Goal: Information Seeking & Learning: Learn about a topic

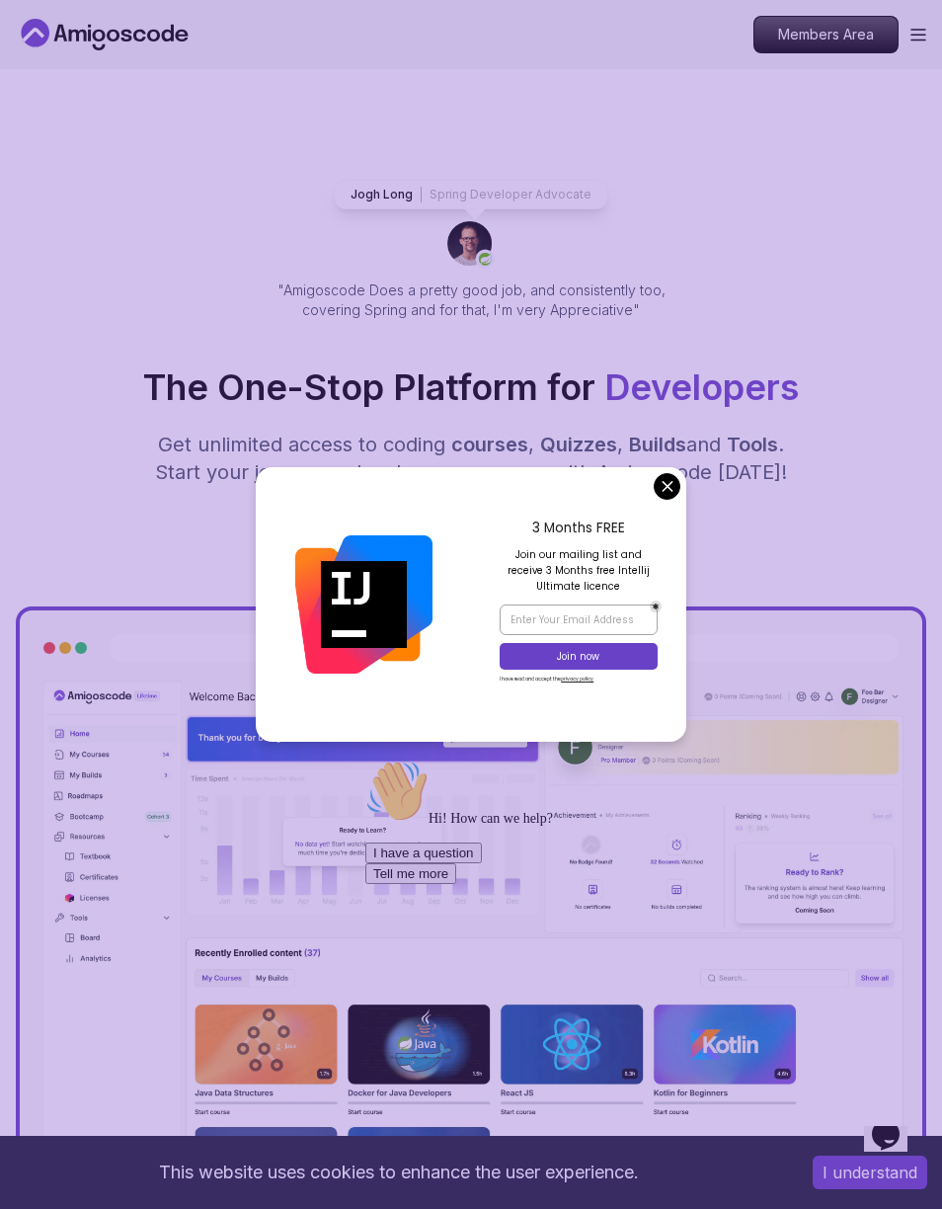
click at [842, 409] on div "The One-Stop Platform for Developers Get unlimited access to coding courses , Q…" at bounding box center [471, 463] width 911 height 192
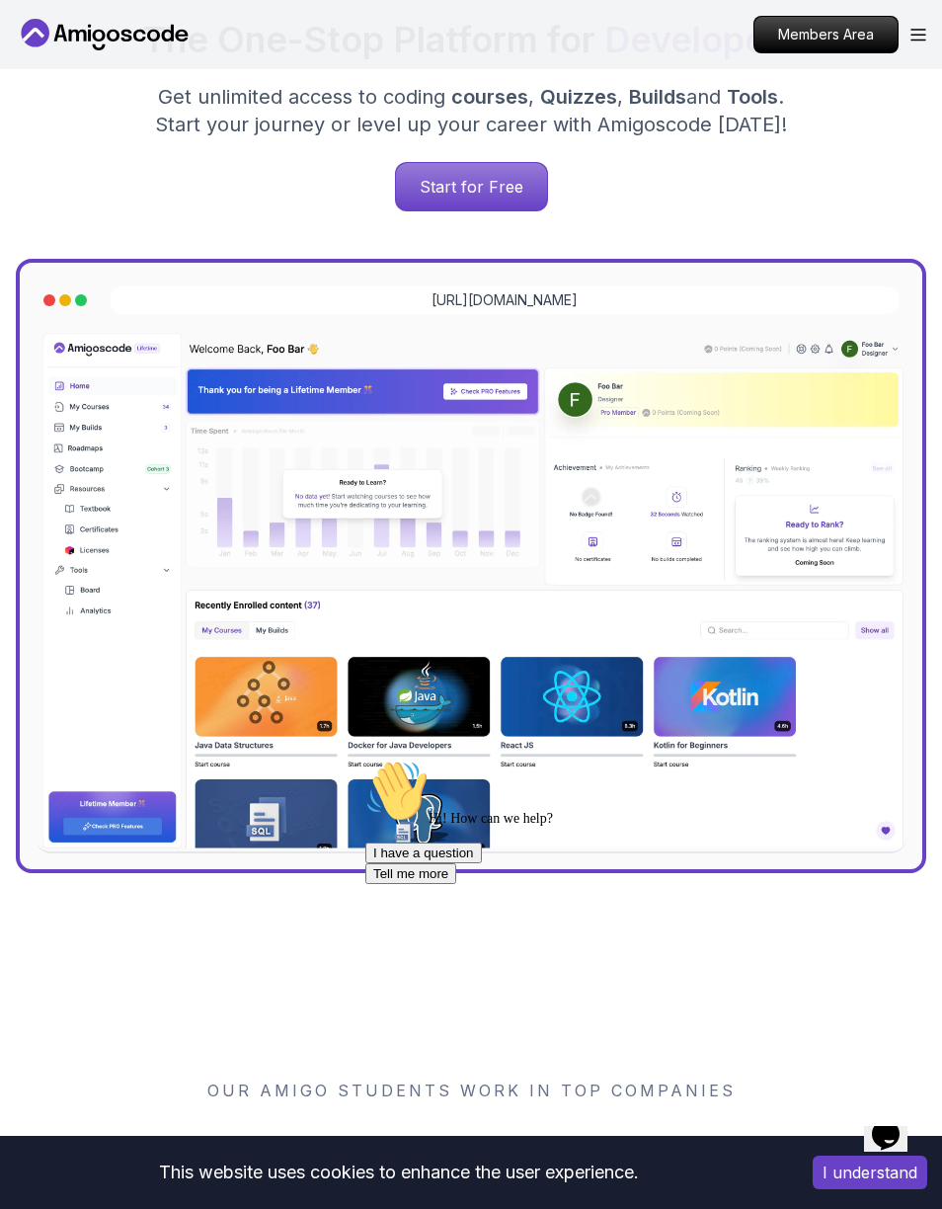
scroll to position [335, 0]
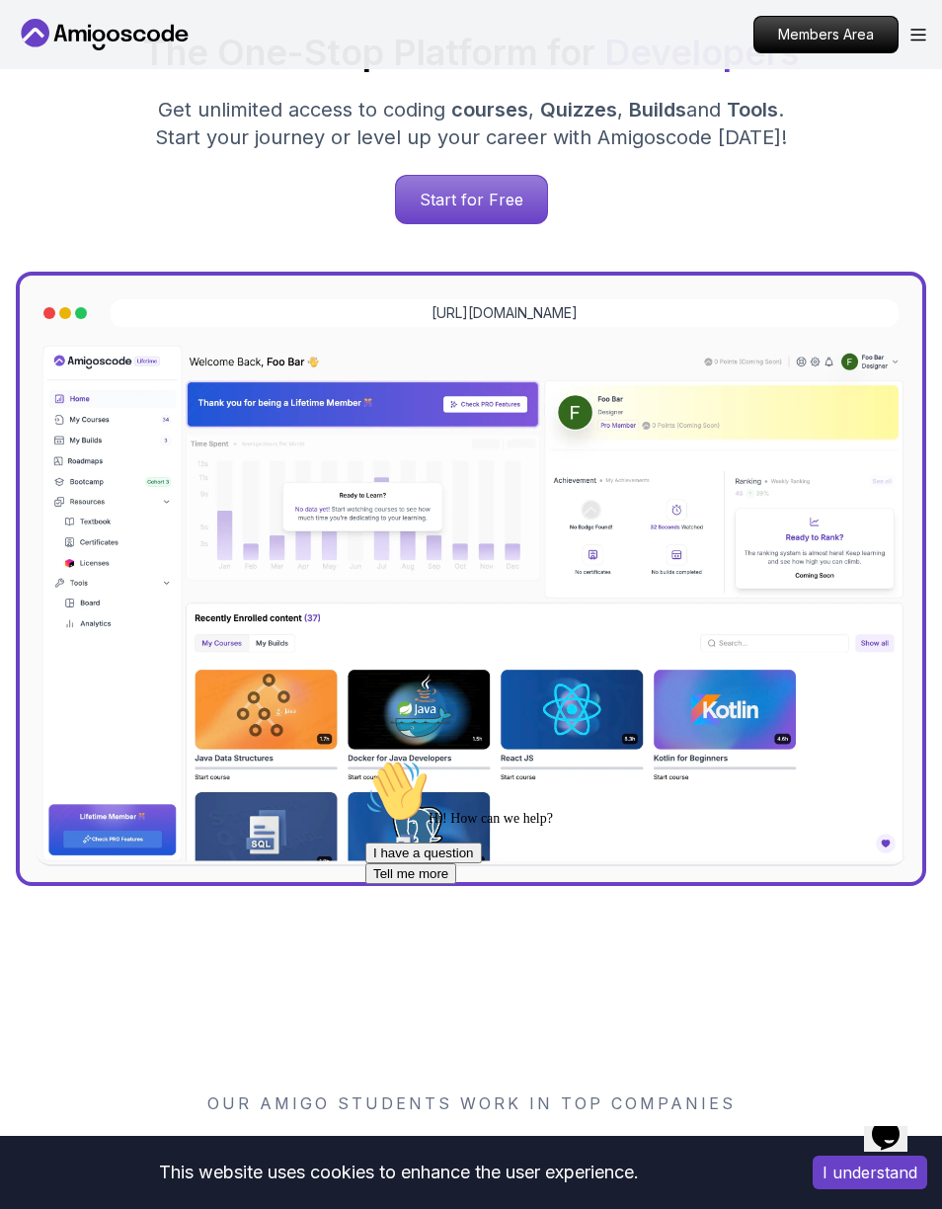
click at [724, 671] on img at bounding box center [471, 605] width 871 height 524
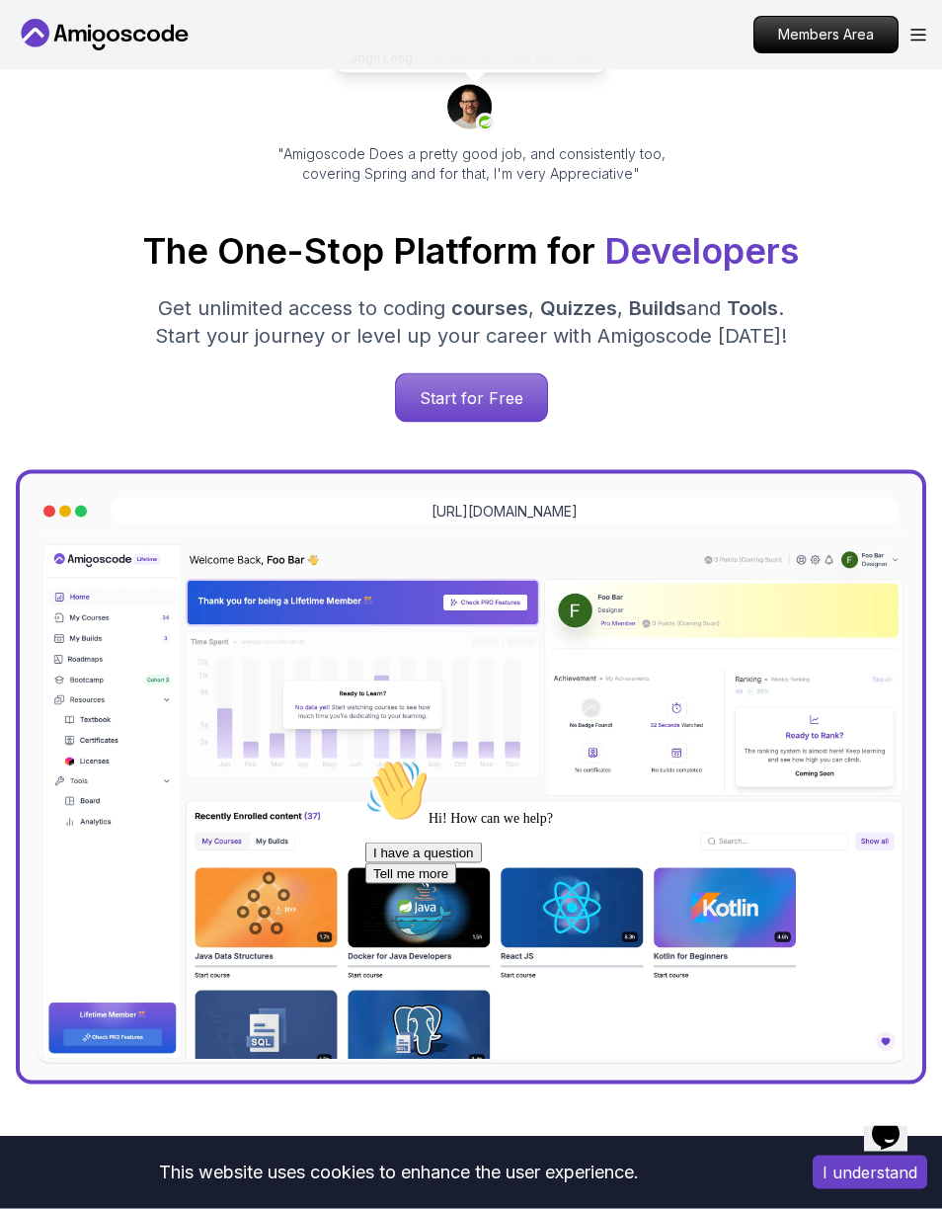
scroll to position [98, 0]
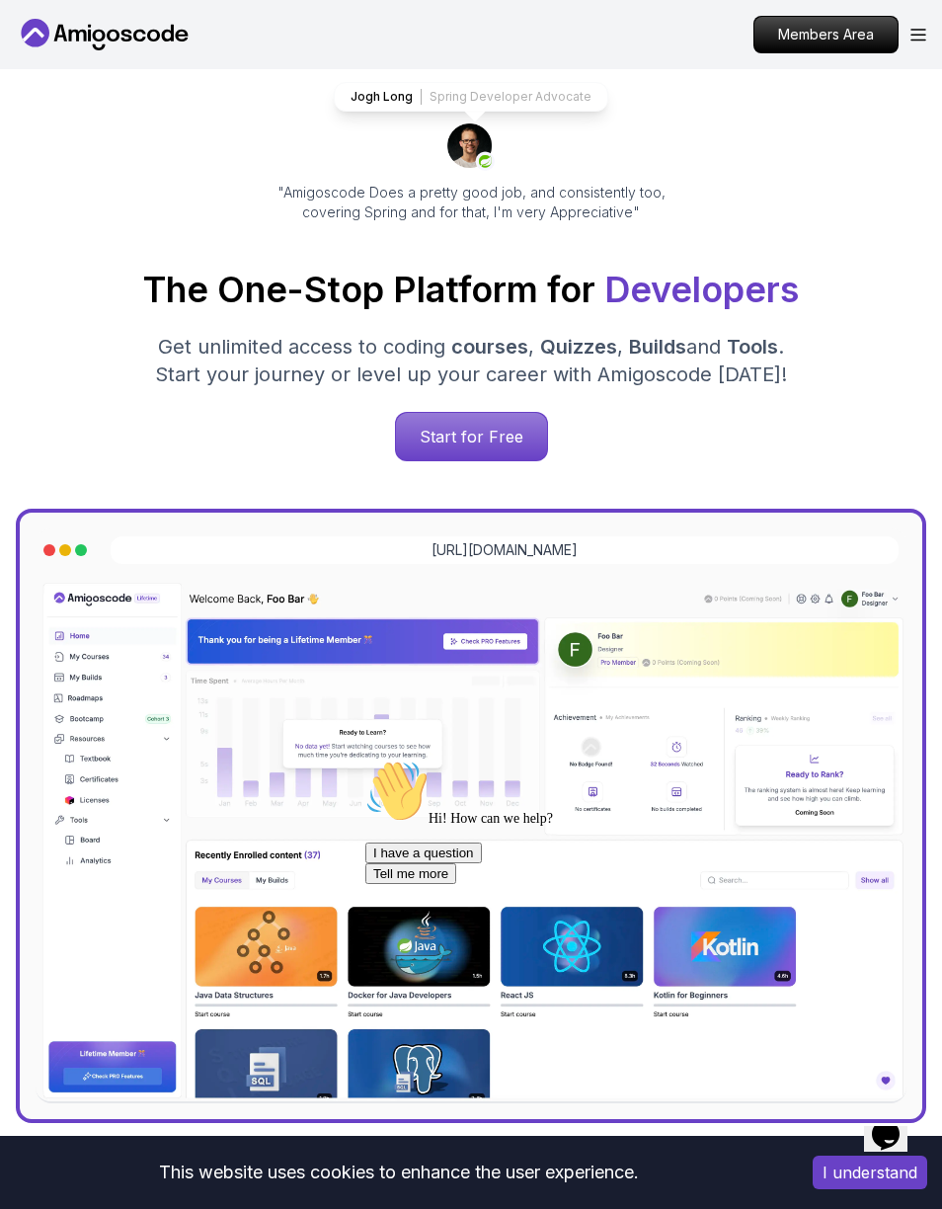
click at [508, 435] on p "Start for Free" at bounding box center [471, 436] width 151 height 47
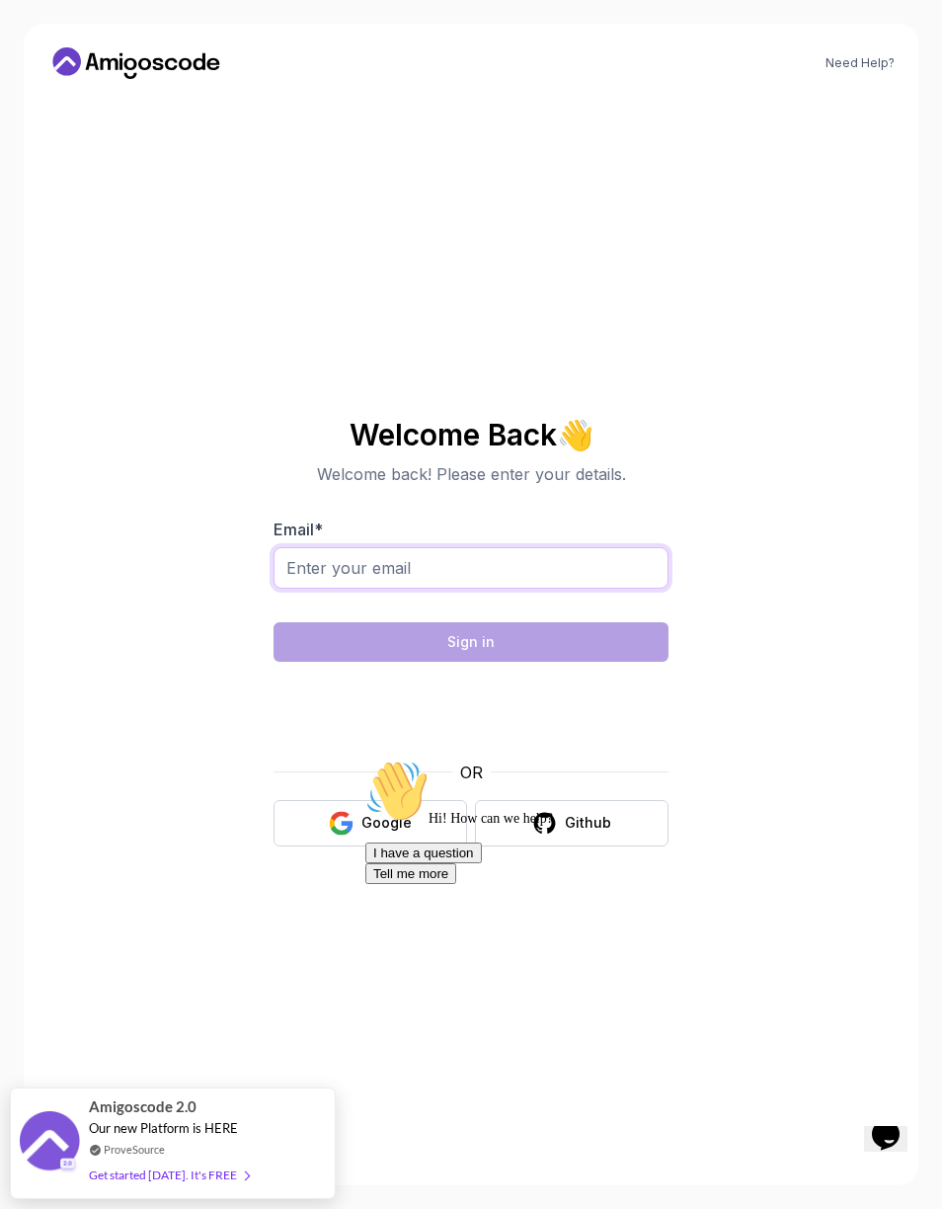
click at [586, 560] on input "Email *" at bounding box center [471, 567] width 395 height 41
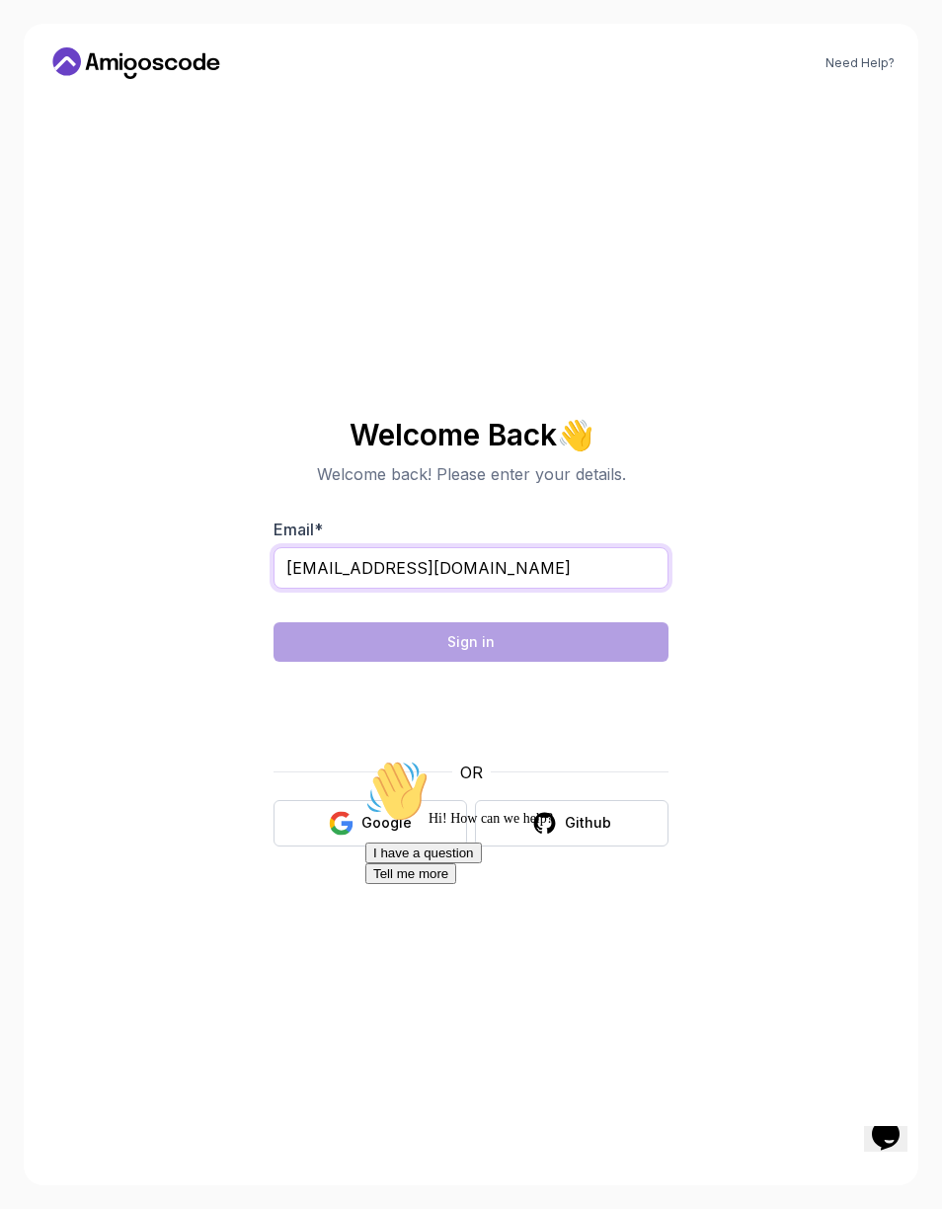
type input "hrithik9gupta@gmail.com"
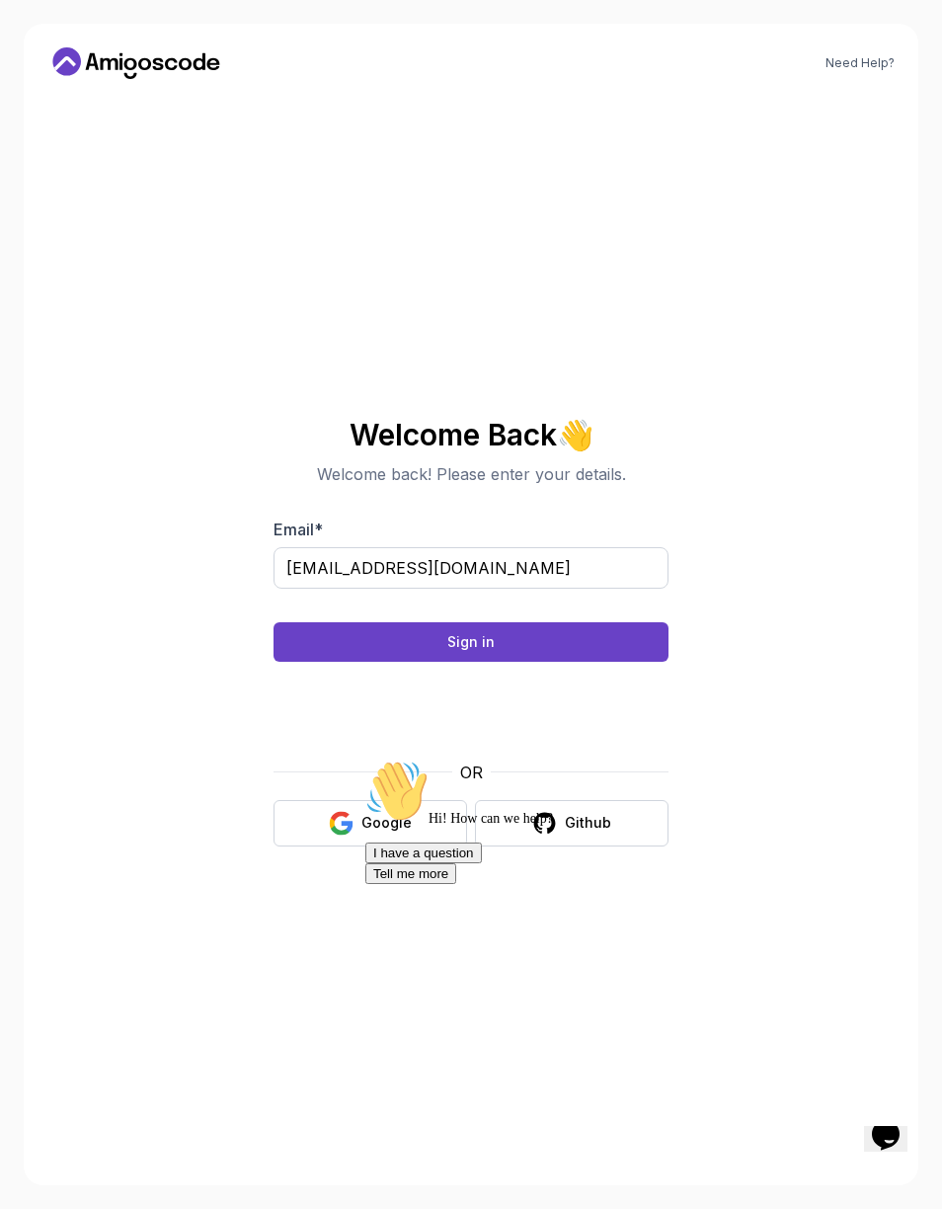
click at [639, 623] on button "Sign in" at bounding box center [471, 642] width 395 height 40
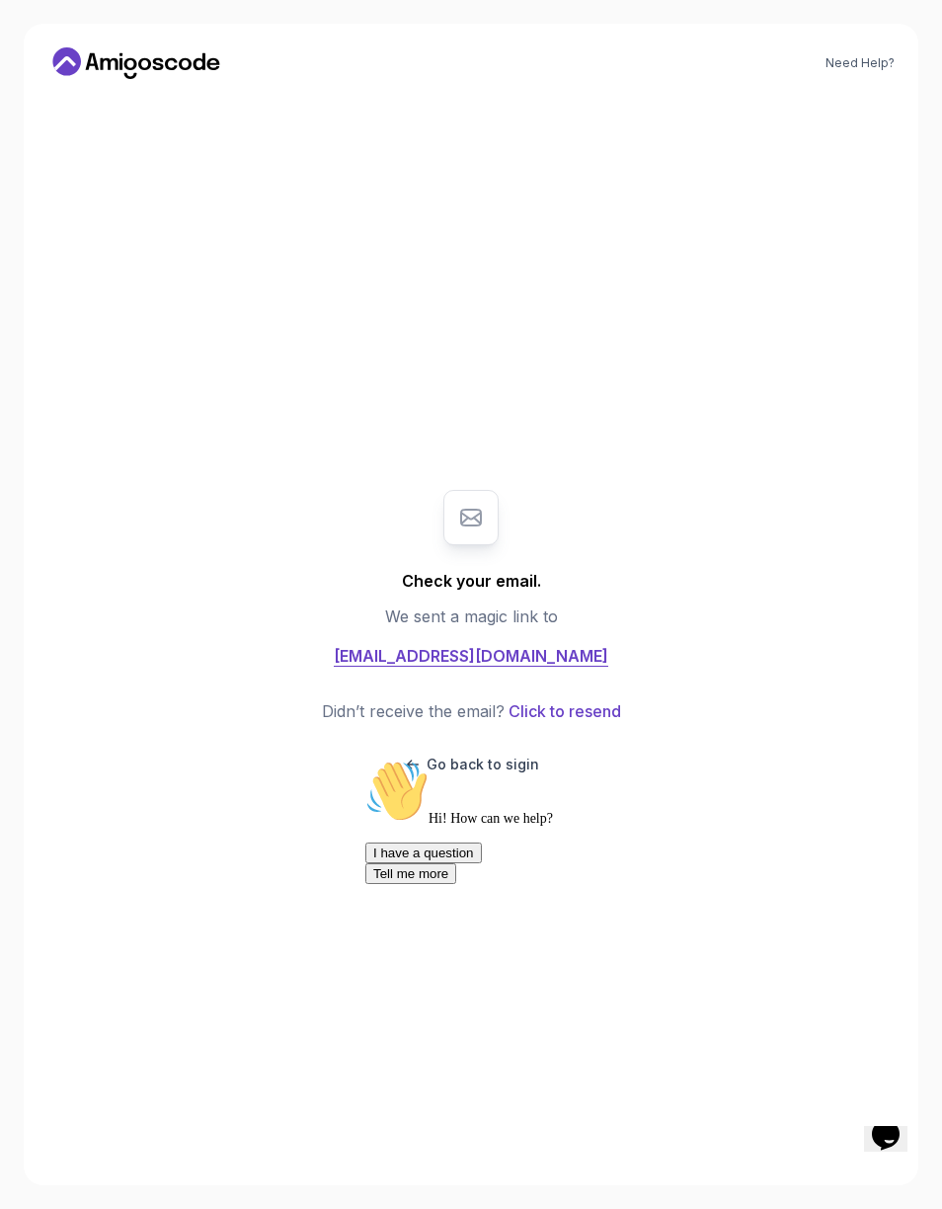
click at [511, 762] on div "Hi! How can we help? I have a question Tell me more" at bounding box center [647, 822] width 565 height 124
click at [484, 767] on div "Hi! How can we help? I have a question Tell me more" at bounding box center [647, 822] width 565 height 124
click at [404, 760] on div "Hi! How can we help? I have a question Tell me more" at bounding box center [647, 822] width 565 height 124
click at [418, 765] on div "Hi! How can we help? I have a question Tell me more" at bounding box center [647, 822] width 565 height 124
click at [899, 879] on div "Hi! How can we help? I have a question Tell me more" at bounding box center [647, 822] width 565 height 124
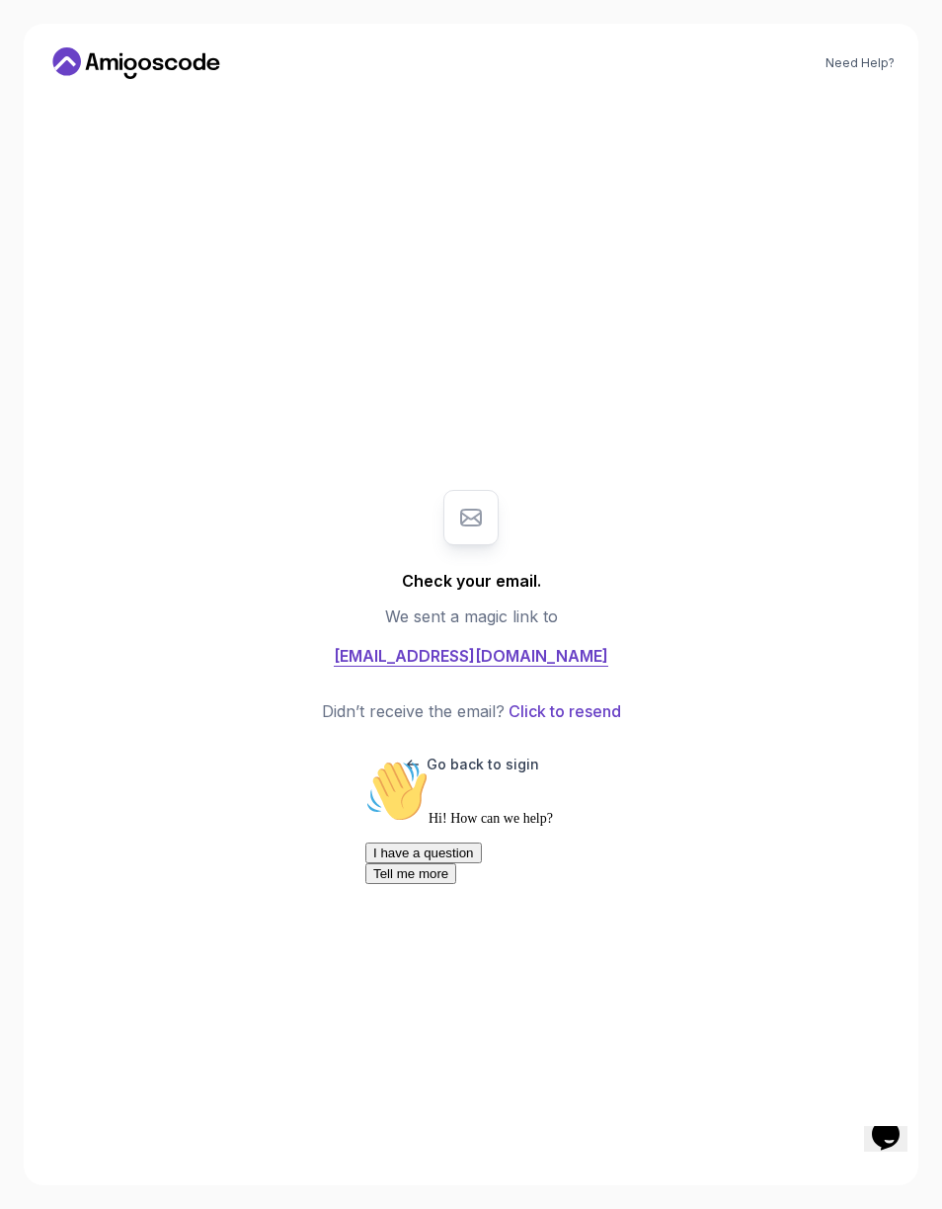
click at [365, 760] on icon "Chat attention grabber" at bounding box center [365, 760] width 0 height 0
click at [492, 654] on span "hrithik9gupta@gmail.com" at bounding box center [471, 656] width 275 height 24
click at [476, 757] on p "Go back to sigin" at bounding box center [483, 765] width 113 height 20
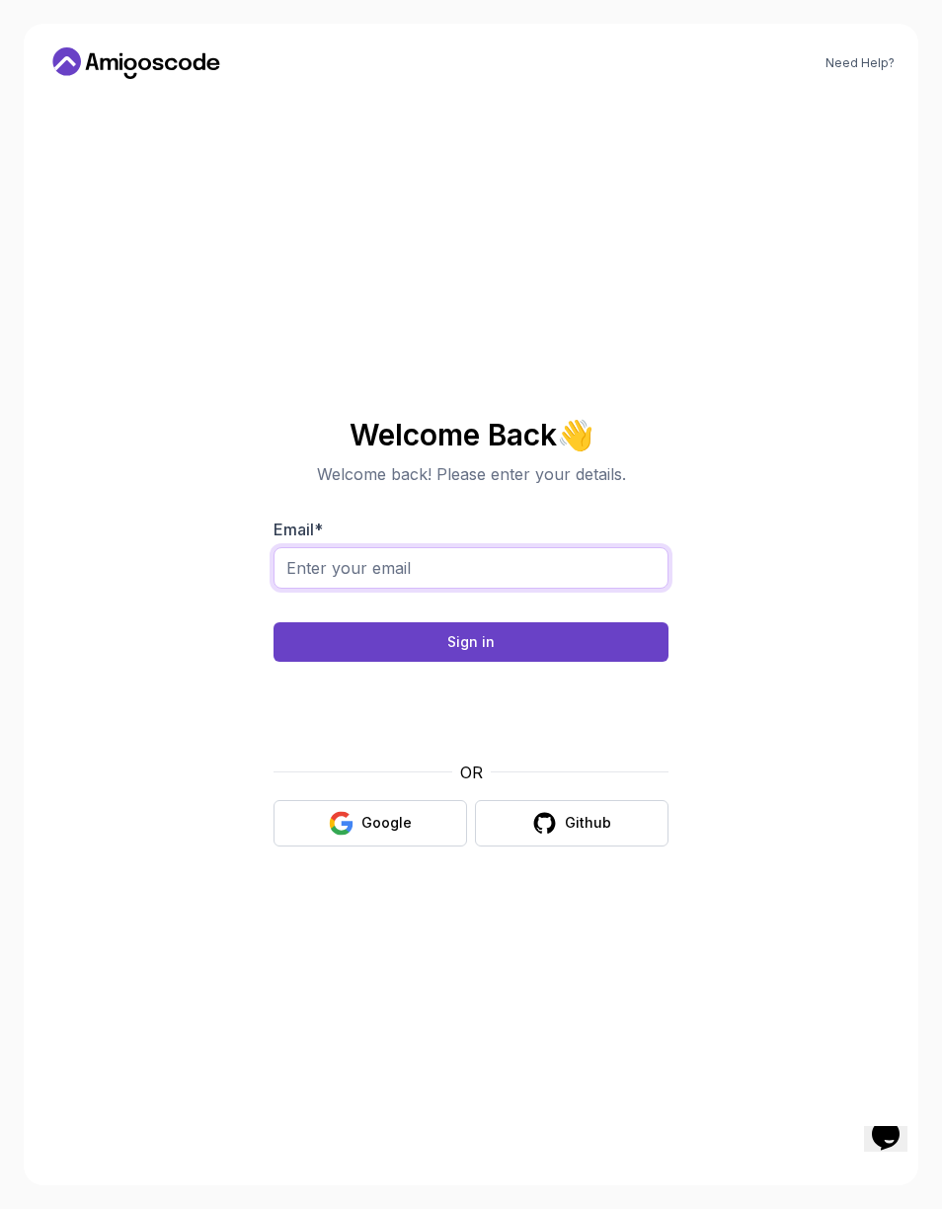
click at [468, 565] on input "Email *" at bounding box center [471, 567] width 395 height 41
type input "hrithik9gupta@gmail.com"
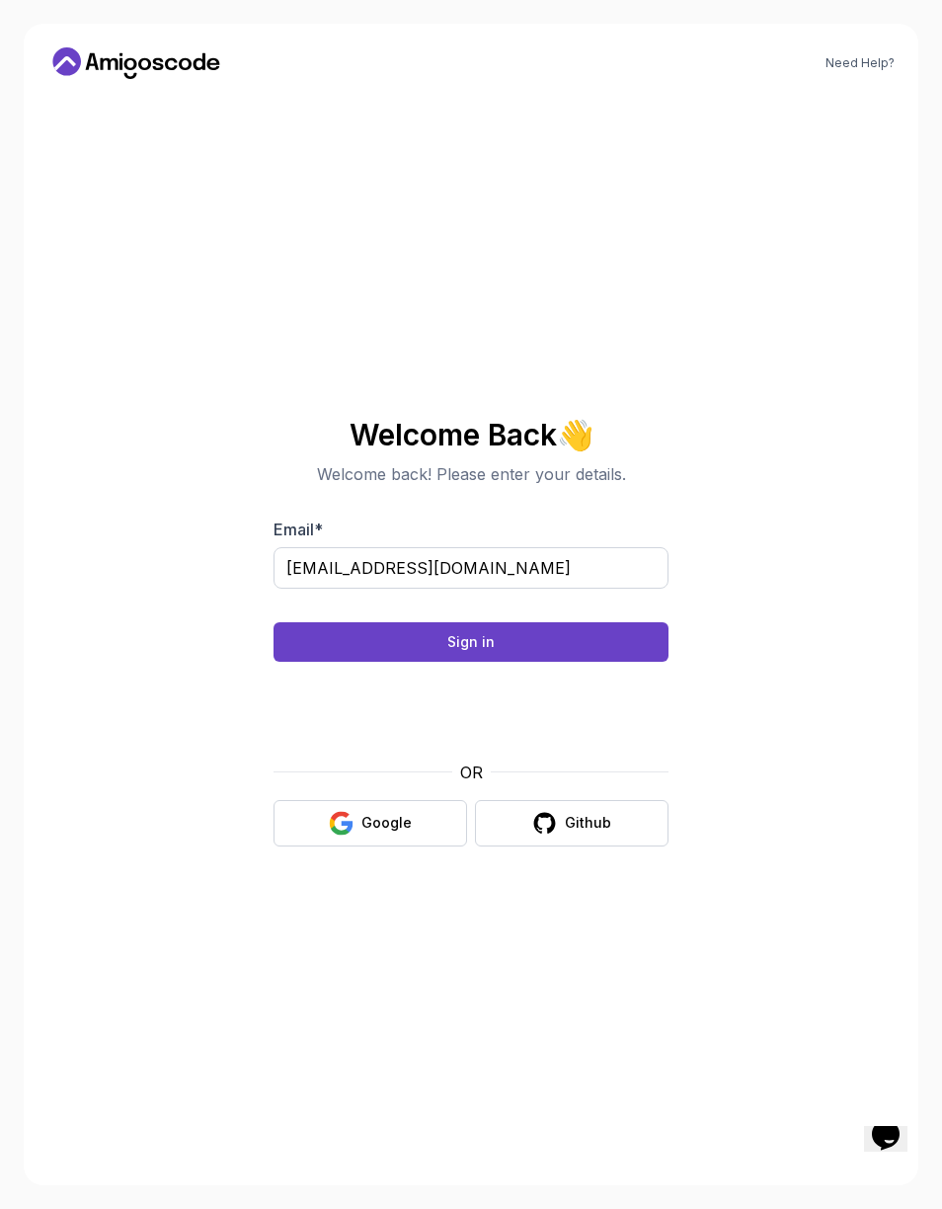
click at [607, 643] on button "Sign in" at bounding box center [471, 642] width 395 height 40
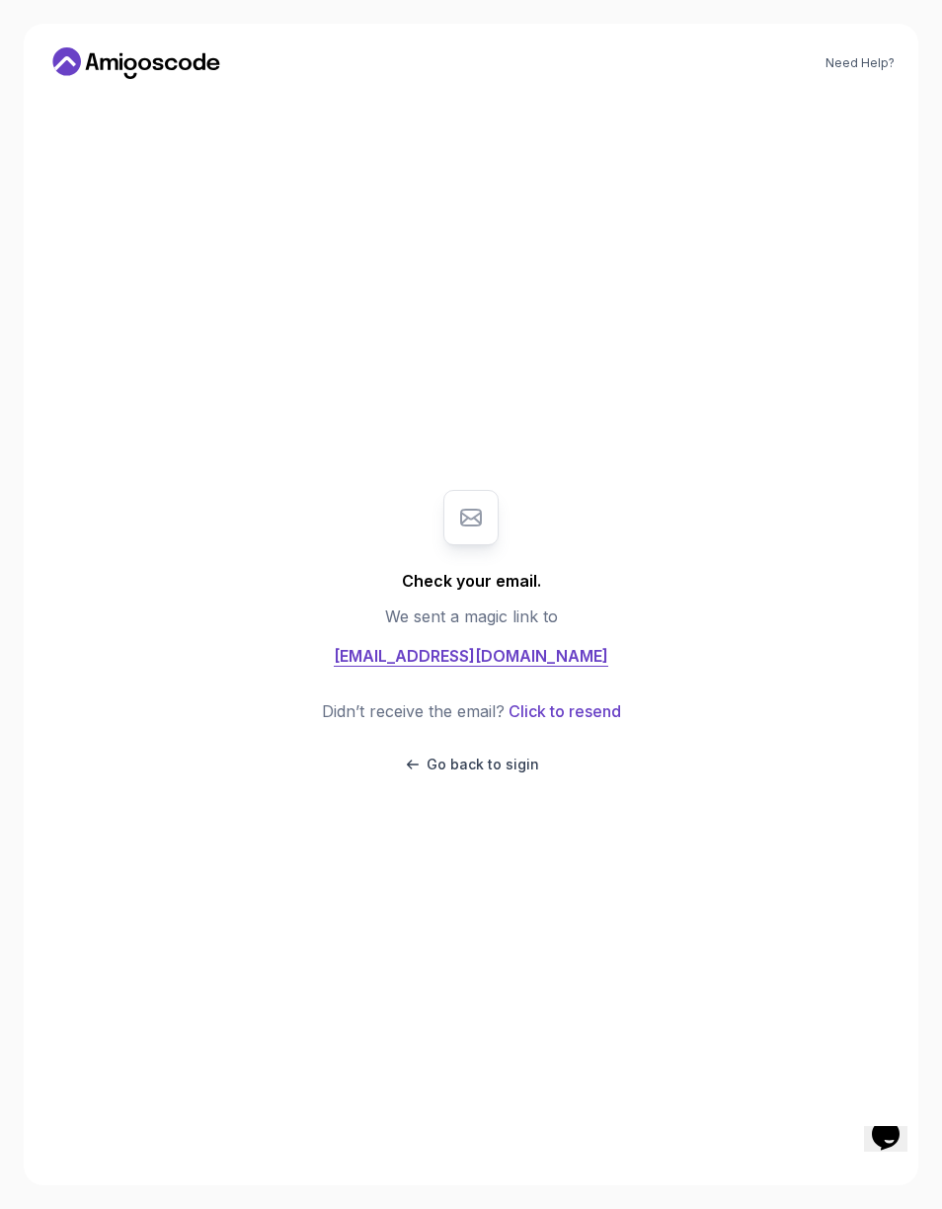
click at [862, 49] on div "Need Help?" at bounding box center [471, 63] width 848 height 32
click at [887, 1150] on icon "Chat widget" at bounding box center [886, 1135] width 28 height 30
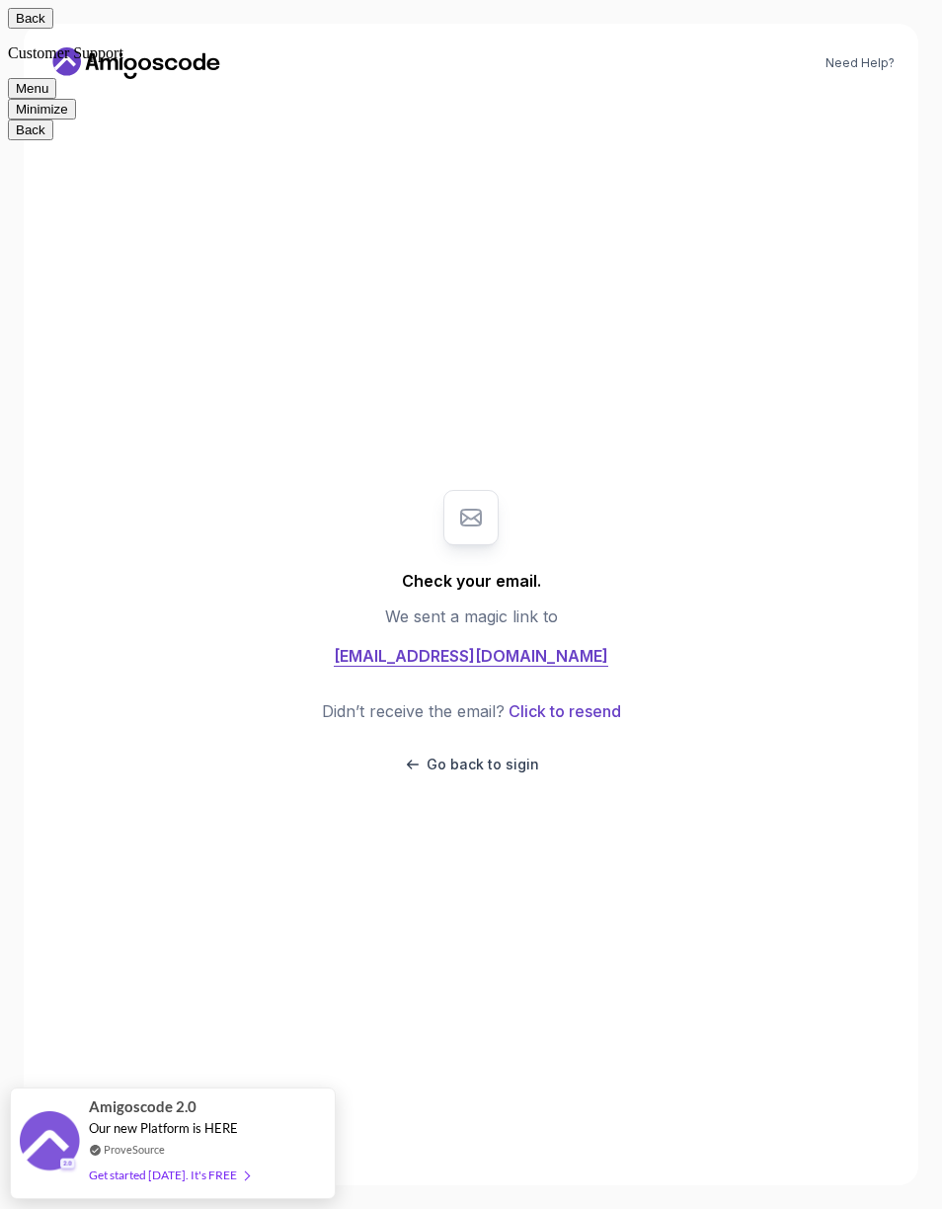
click at [0, 0] on textarea at bounding box center [0, 0] width 0 height 0
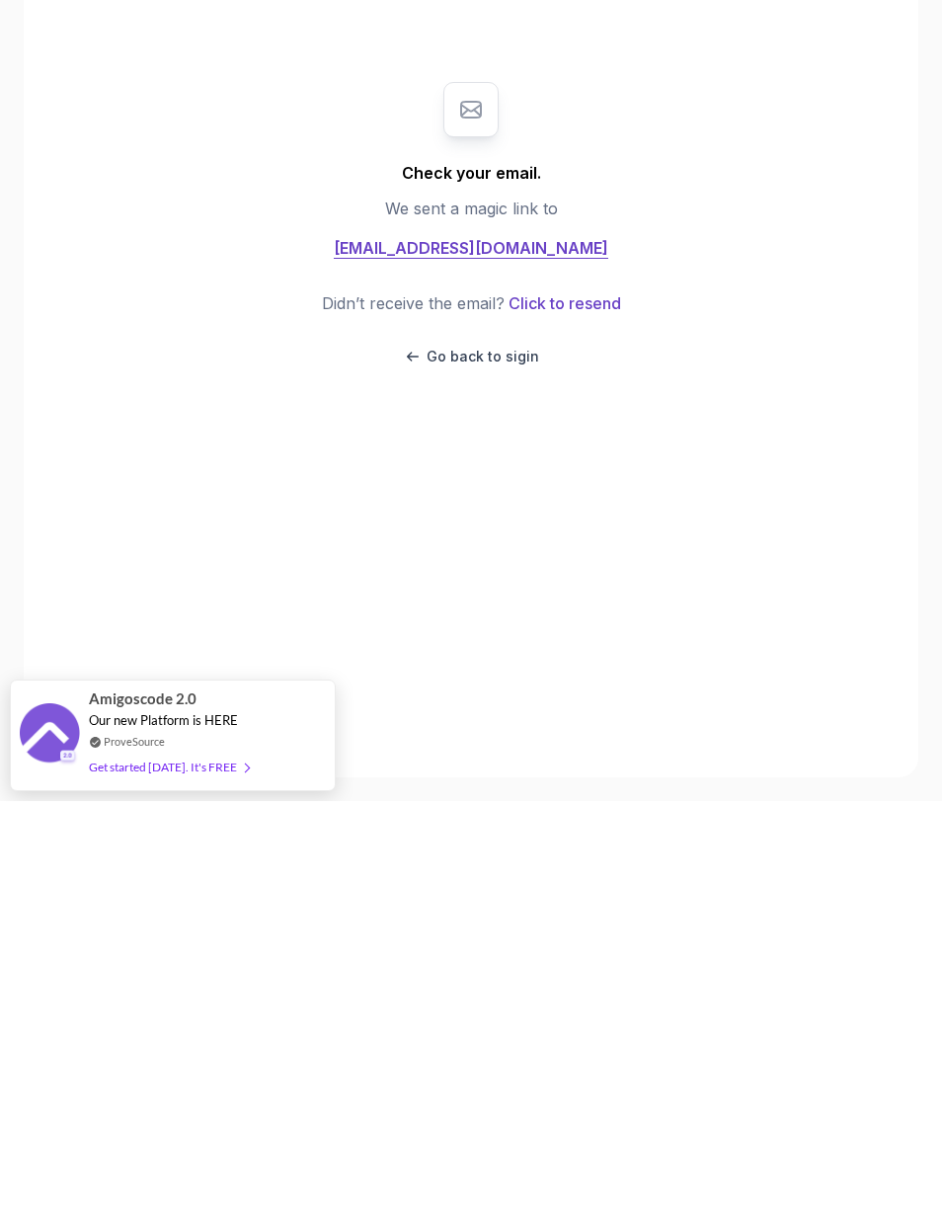
scroll to position [1, 0]
type textarea "How can i login"
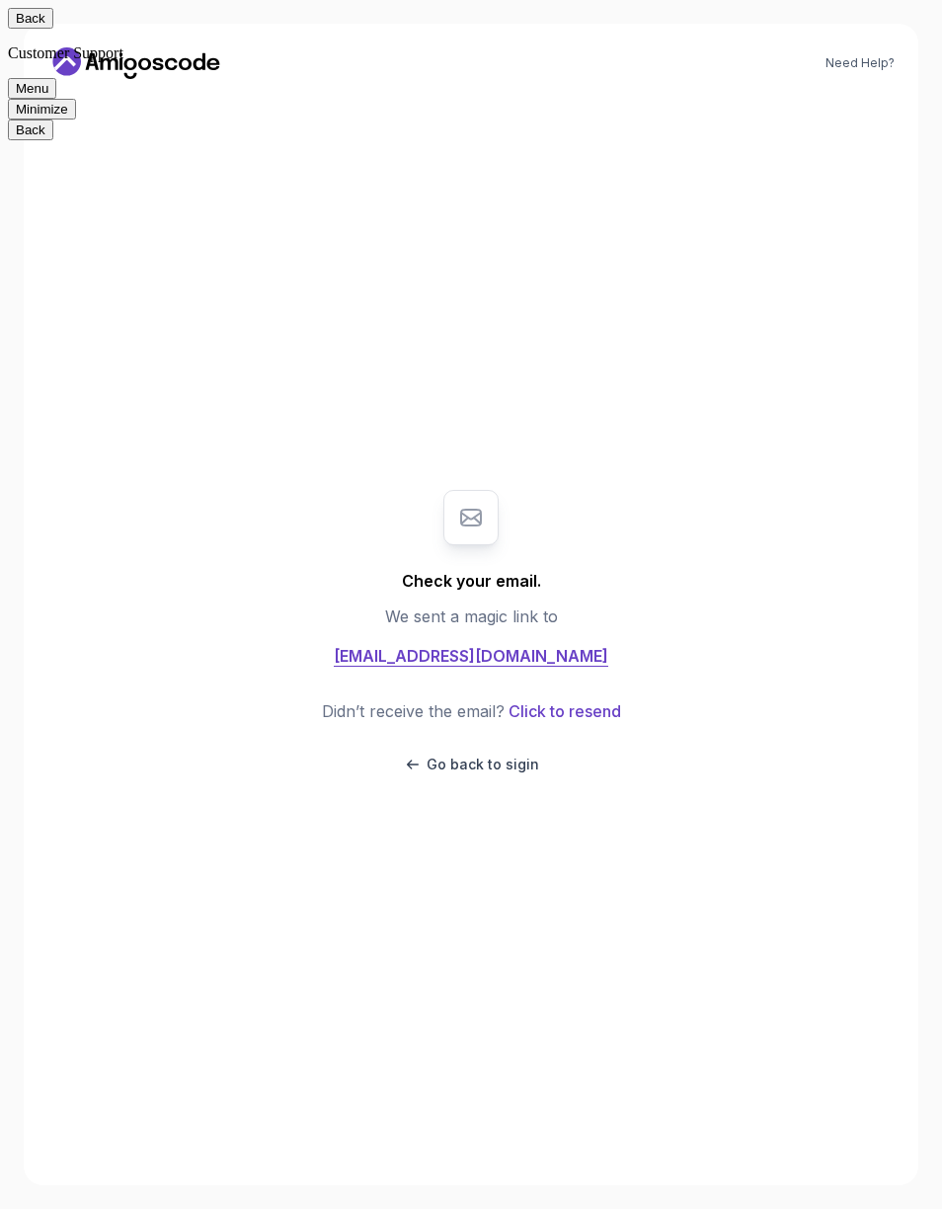
click at [35, 29] on button "Back" at bounding box center [30, 18] width 45 height 21
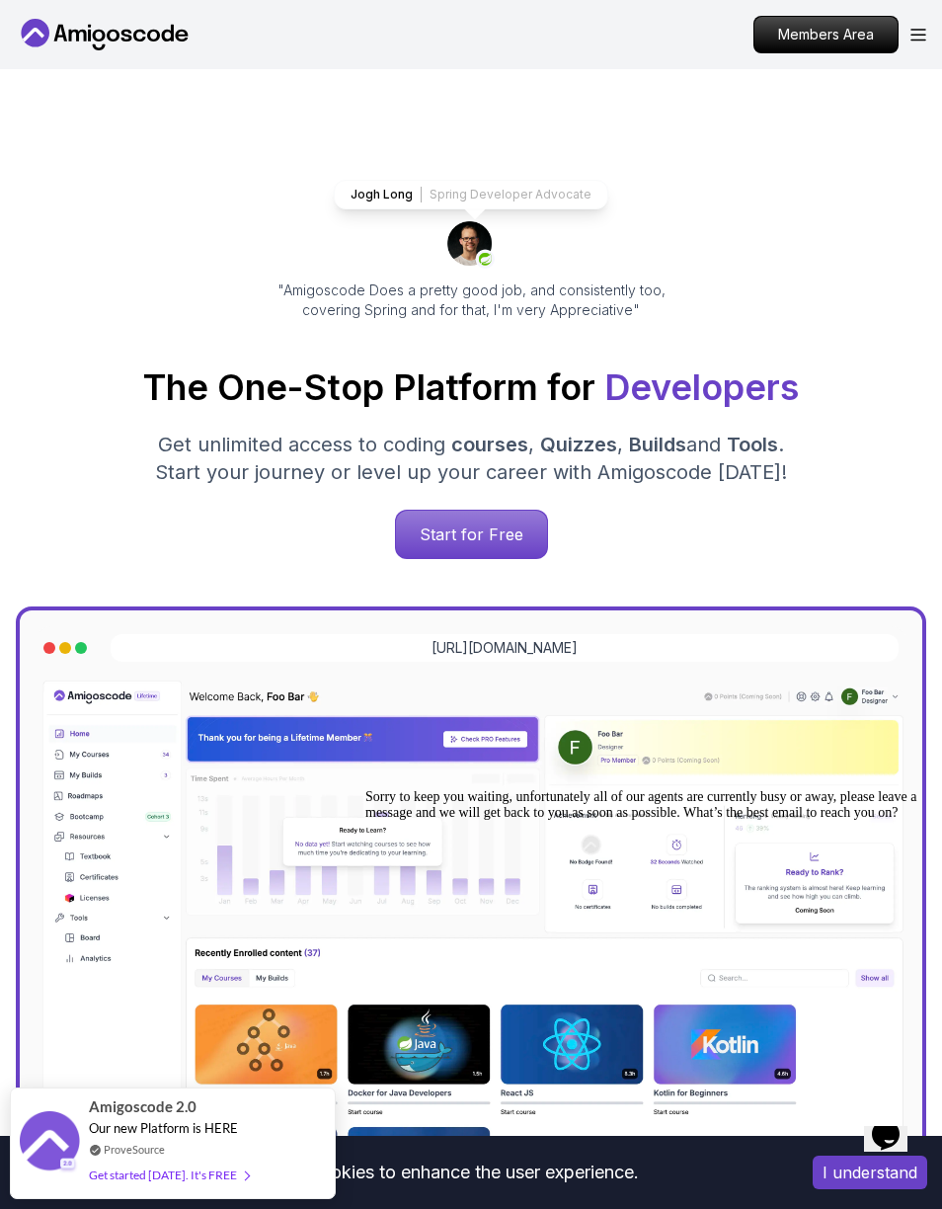
click at [922, 22] on div "Members Area" at bounding box center [840, 35] width 173 height 38
click at [917, 30] on icon "Open Menu" at bounding box center [919, 35] width 14 height 11
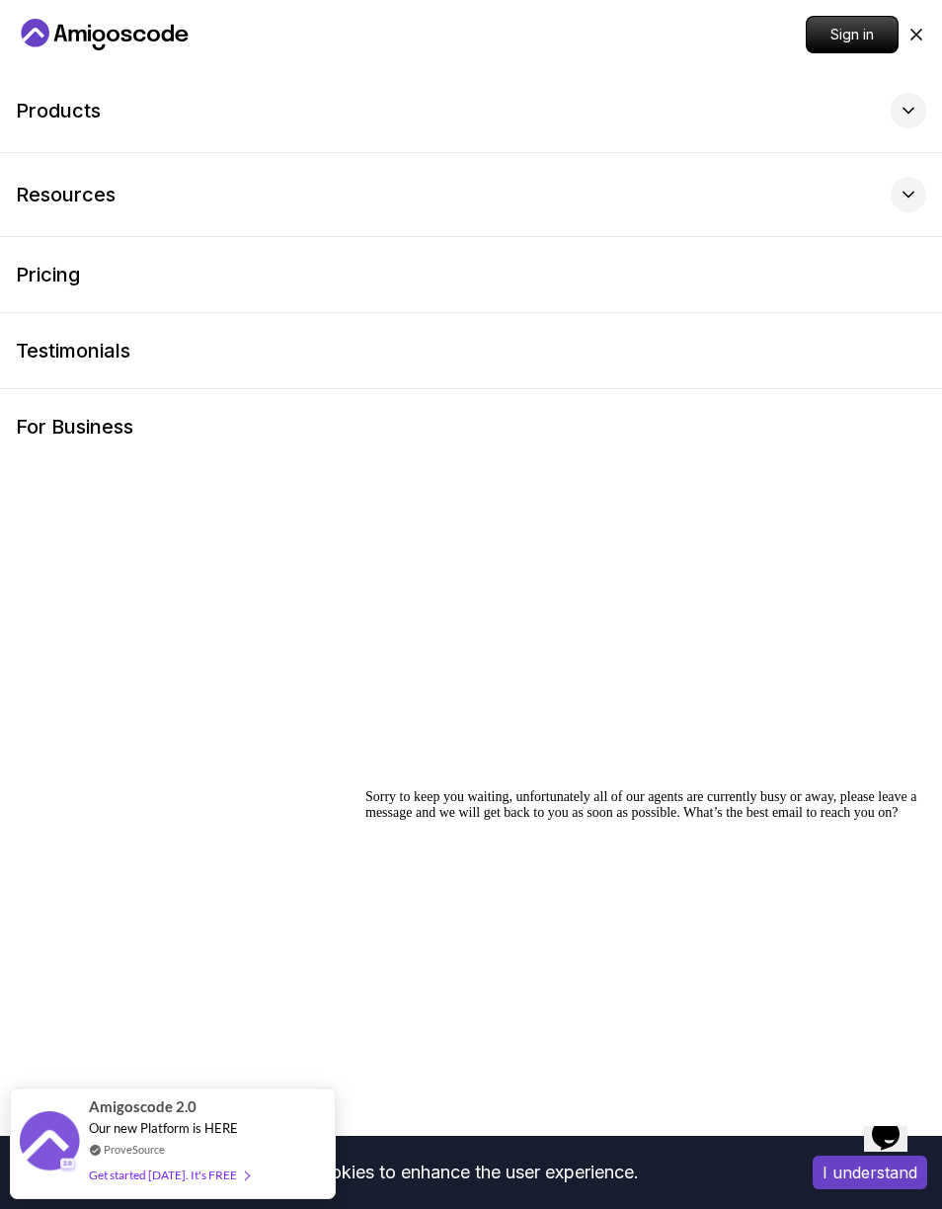
click at [854, 29] on p "Sign in" at bounding box center [852, 35] width 91 height 36
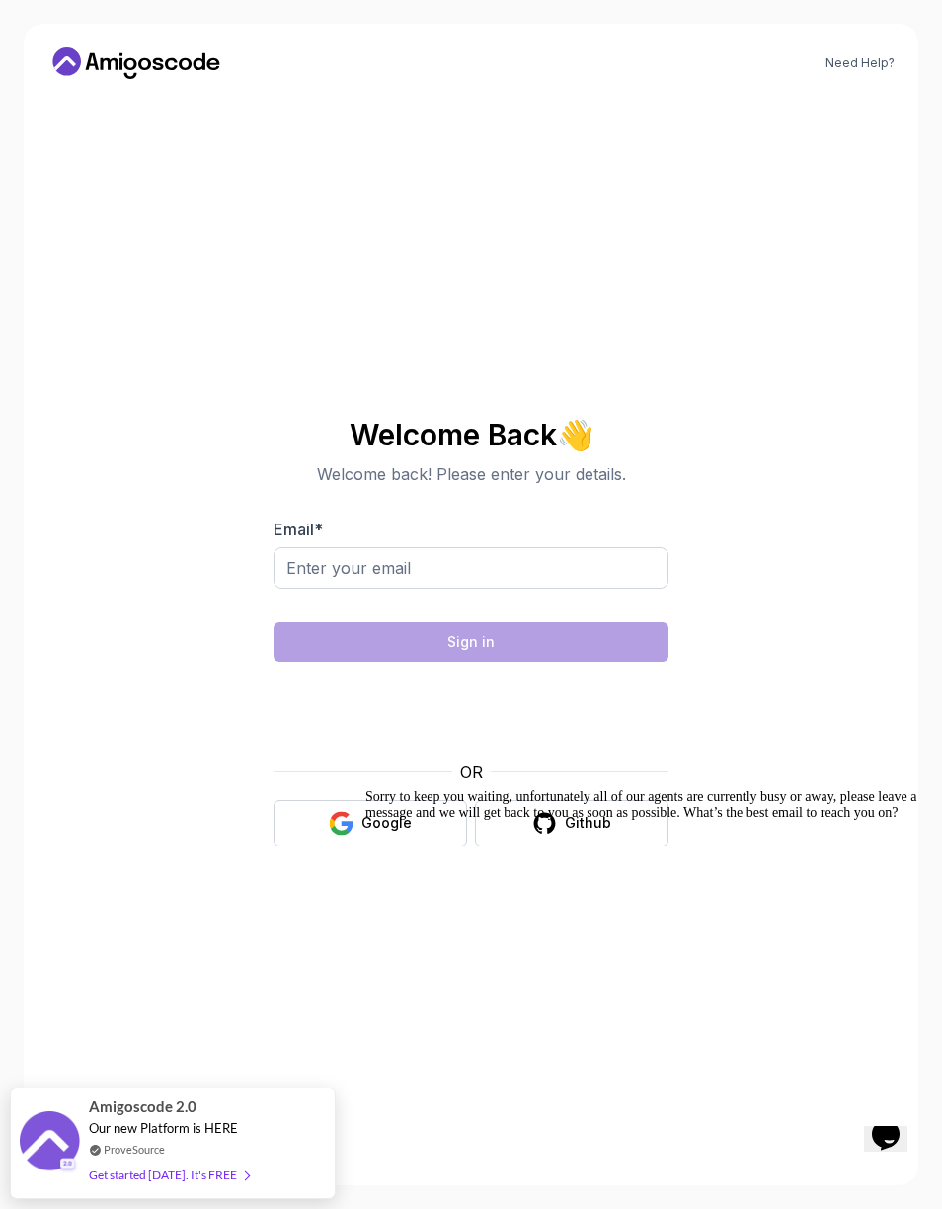
click at [419, 821] on div "Sorry to keep you waiting, unfortunately all of our agents are currently busy o…" at bounding box center [647, 805] width 565 height 32
click at [365, 815] on div "Sorry to keep you waiting, unfortunately all of our agents are currently busy o…" at bounding box center [647, 805] width 565 height 32
click at [358, 822] on iframe at bounding box center [640, 950] width 565 height 339
click at [373, 821] on div "Sorry to keep you waiting, unfortunately all of our agents are currently busy o…" at bounding box center [647, 805] width 565 height 32
click at [382, 821] on div "Sorry to keep you waiting, unfortunately all of our agents are currently busy o…" at bounding box center [647, 805] width 565 height 32
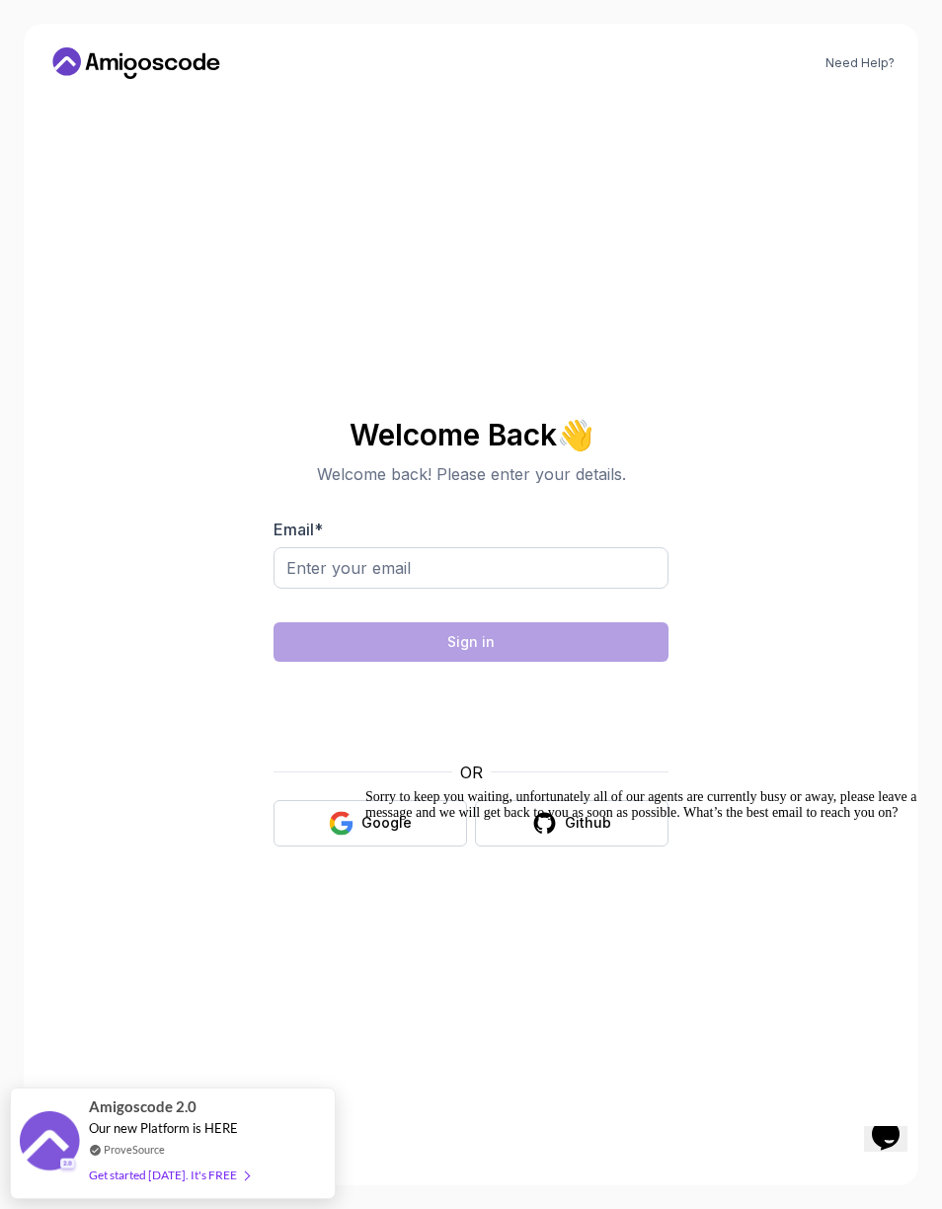
click at [390, 817] on div "Sorry to keep you waiting, unfortunately all of our agents are currently busy o…" at bounding box center [647, 805] width 565 height 32
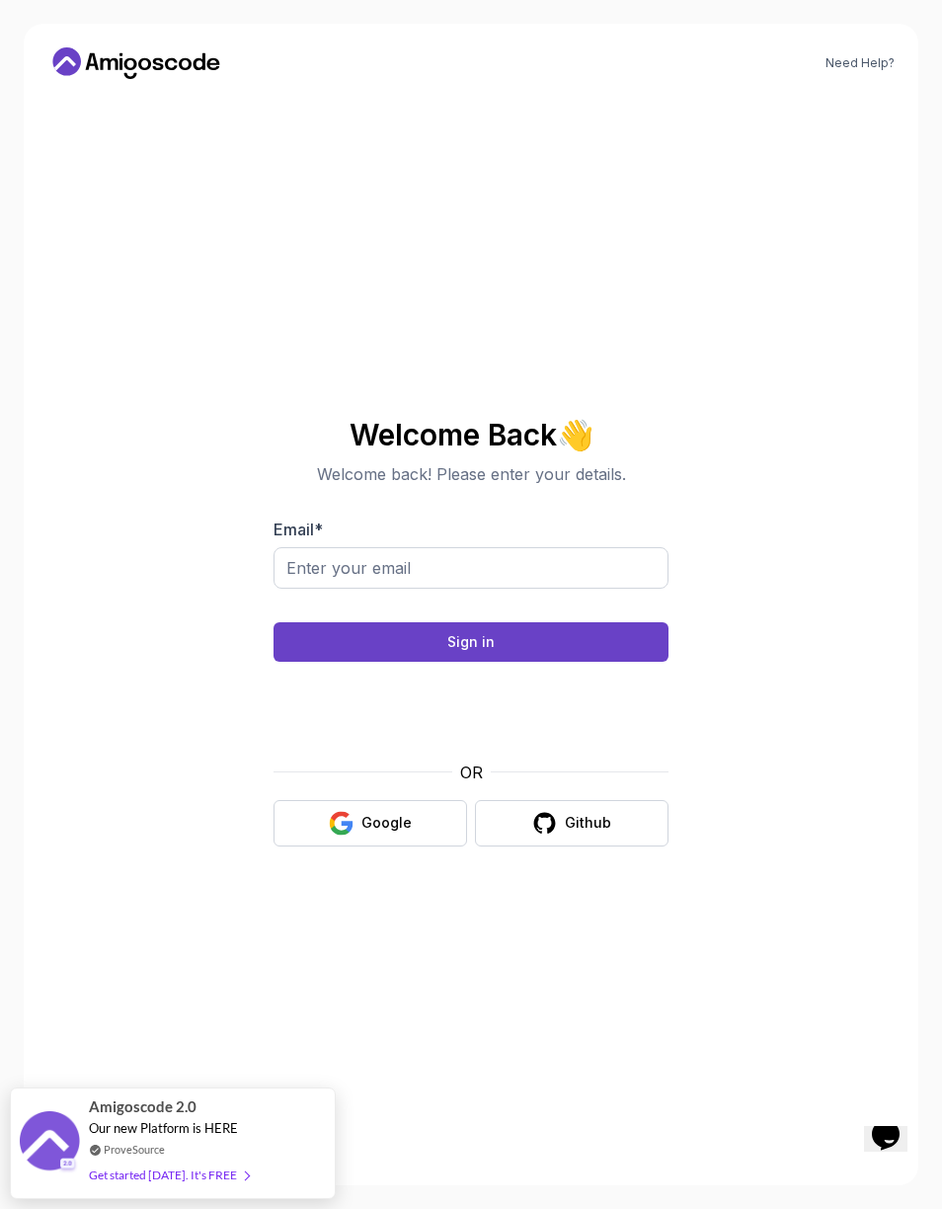
click at [376, 824] on div "Google" at bounding box center [387, 823] width 50 height 20
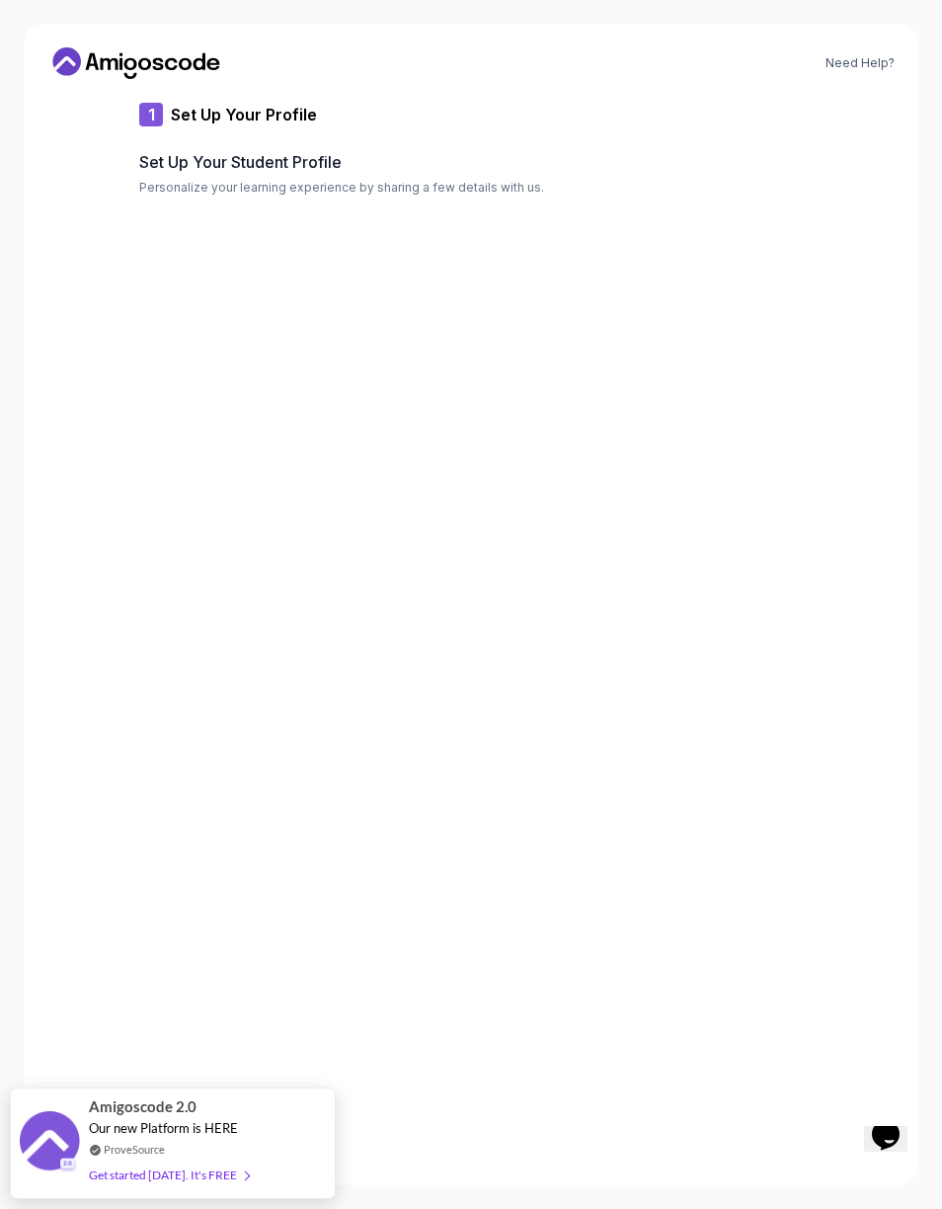
type input "brightlion4bfee"
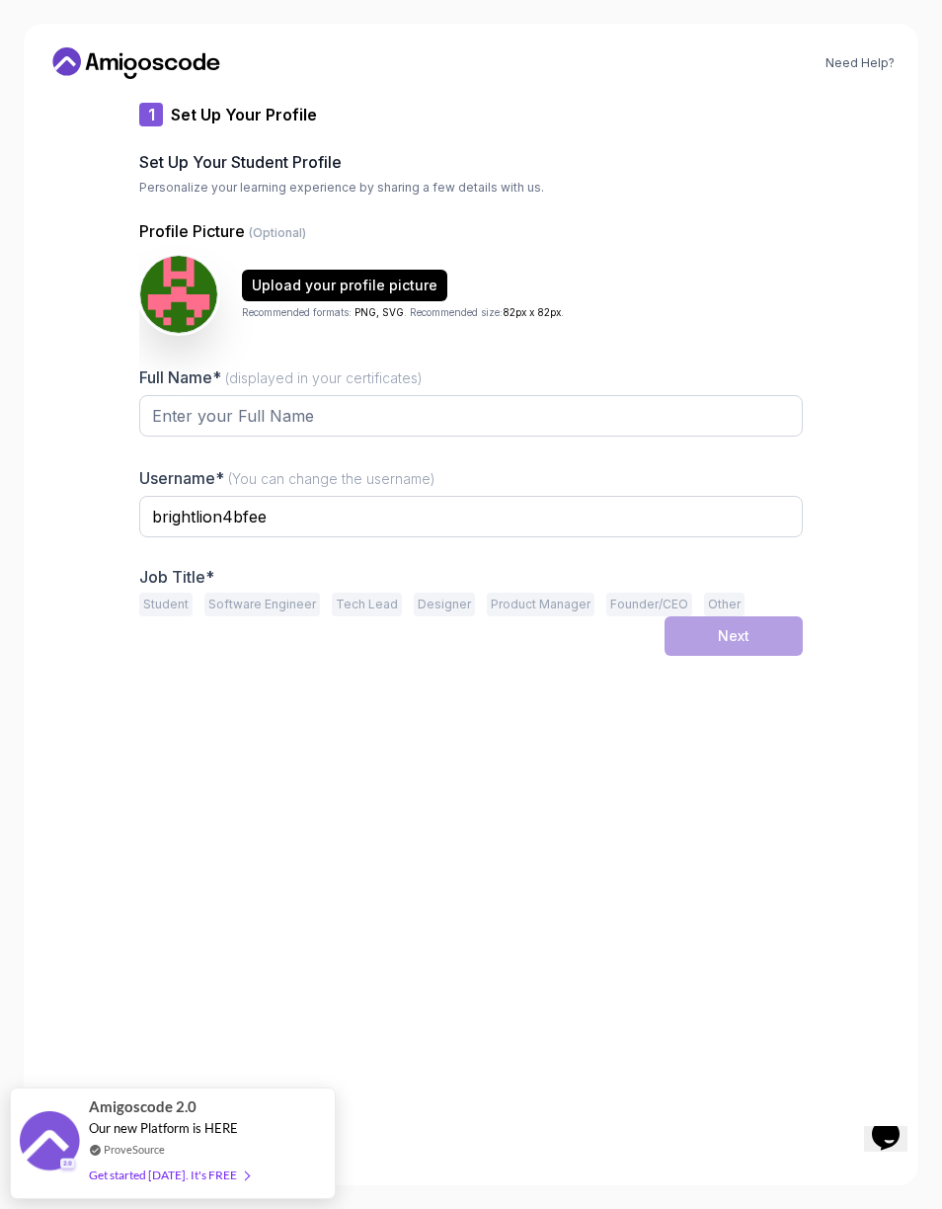
click at [186, 280] on img at bounding box center [178, 294] width 77 height 77
click at [635, 407] on input "Full Name* (displayed in your certificates)" at bounding box center [471, 415] width 664 height 41
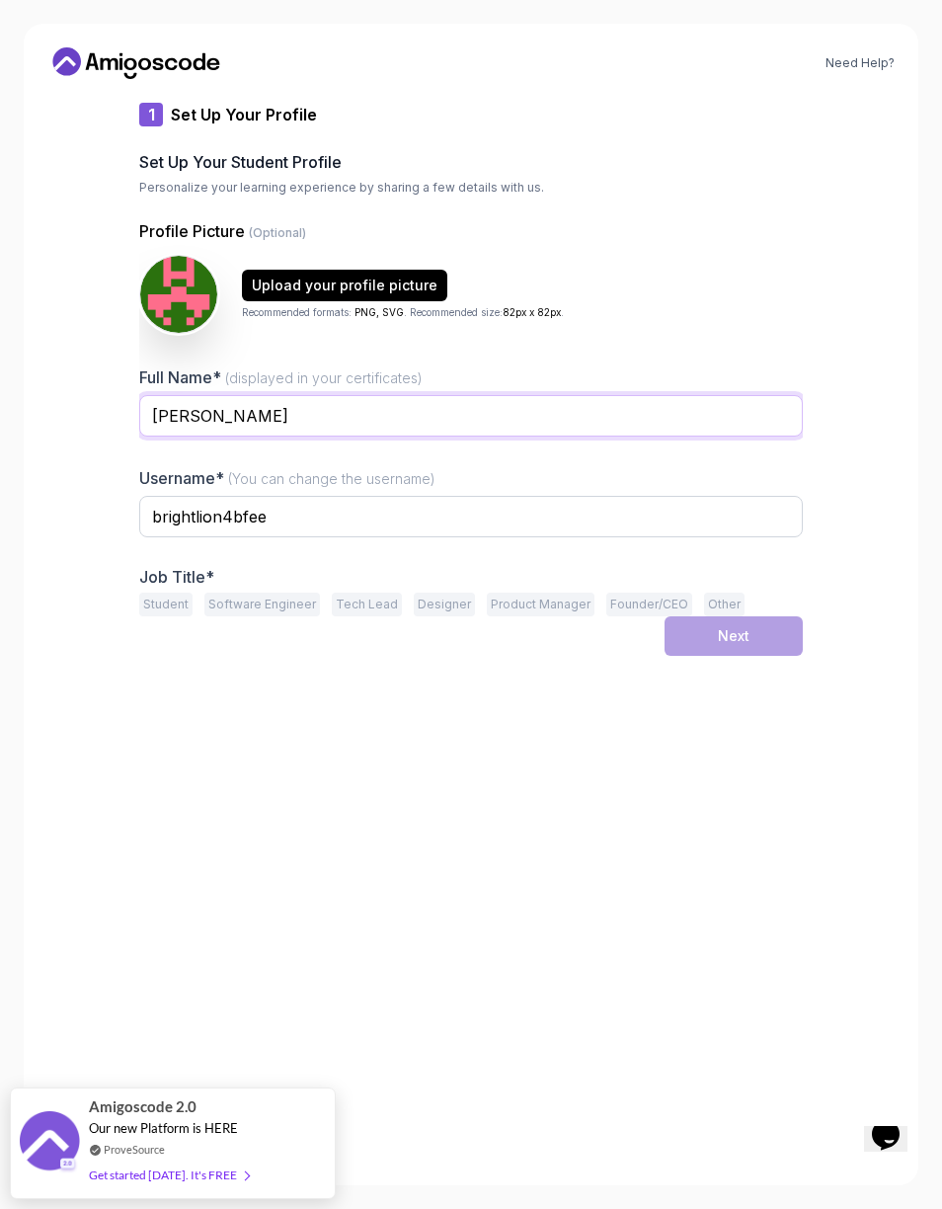
type input "Hrithik gupta"
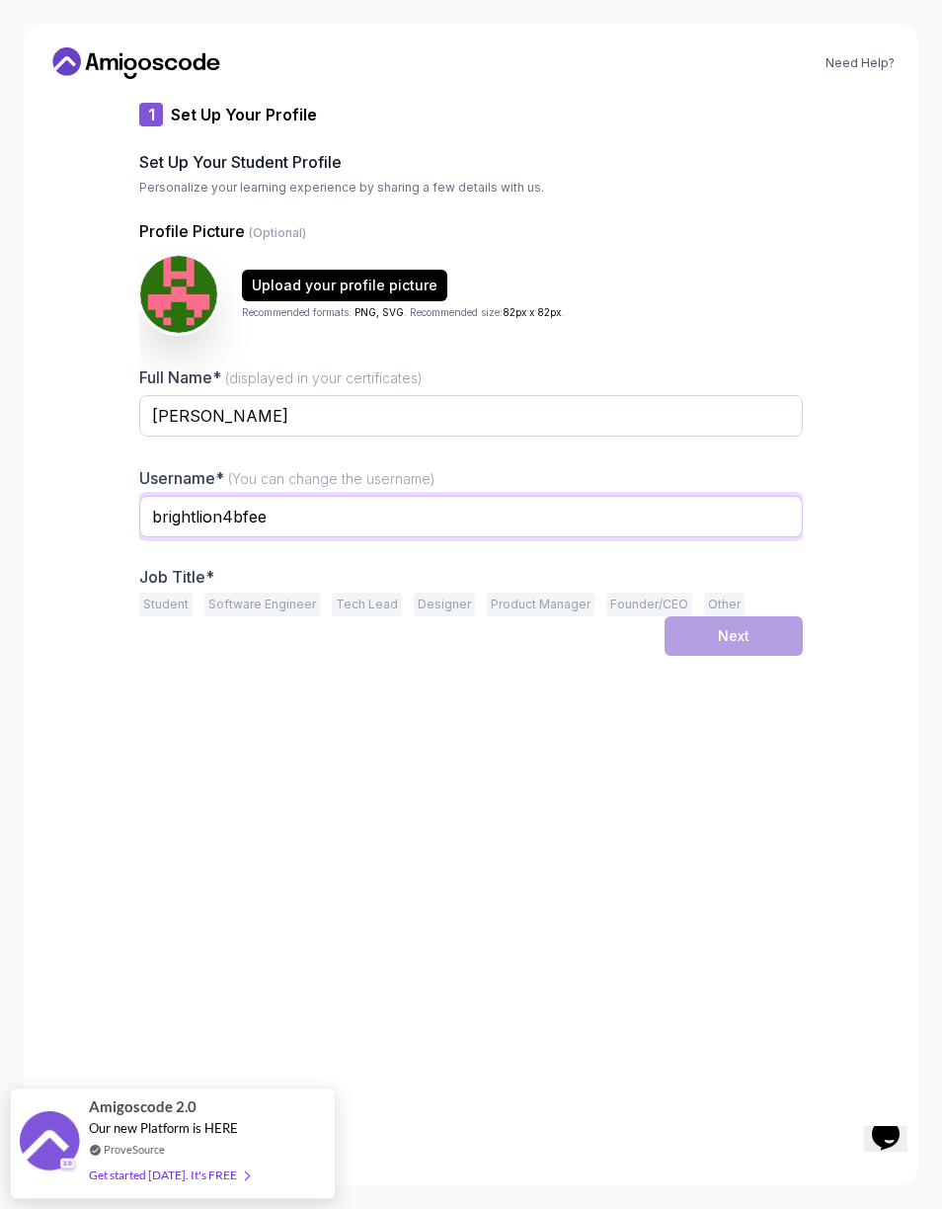
click at [456, 511] on input "brightlion4bfee" at bounding box center [471, 516] width 664 height 41
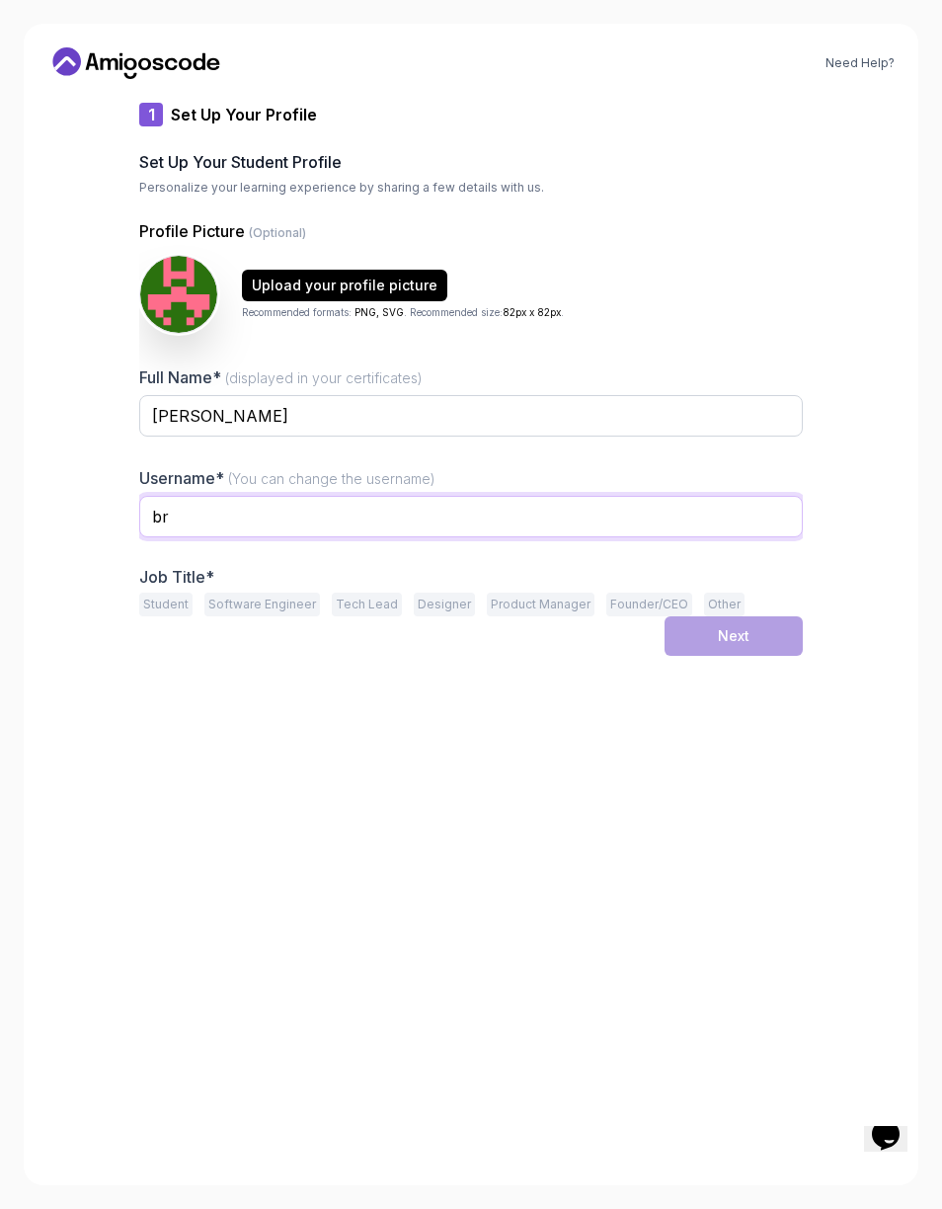
type input "b"
type input "hrithik910"
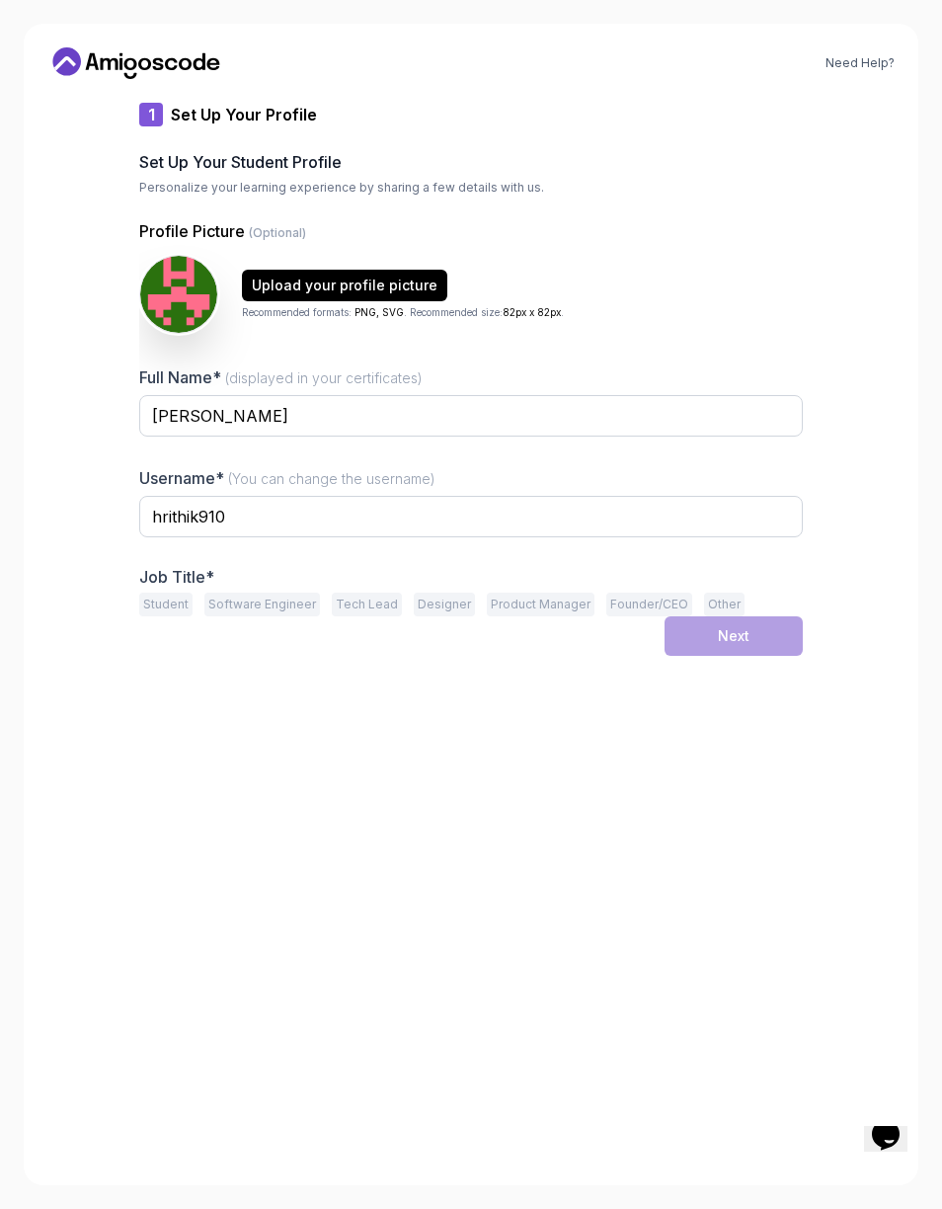
click at [389, 274] on button "Upload your profile picture" at bounding box center [344, 286] width 205 height 32
click at [176, 589] on div "Job Title* Student Software Engineer Tech Lead Designer Product Manager Founder…" at bounding box center [471, 591] width 664 height 49
click at [165, 597] on button "Student" at bounding box center [165, 605] width 53 height 24
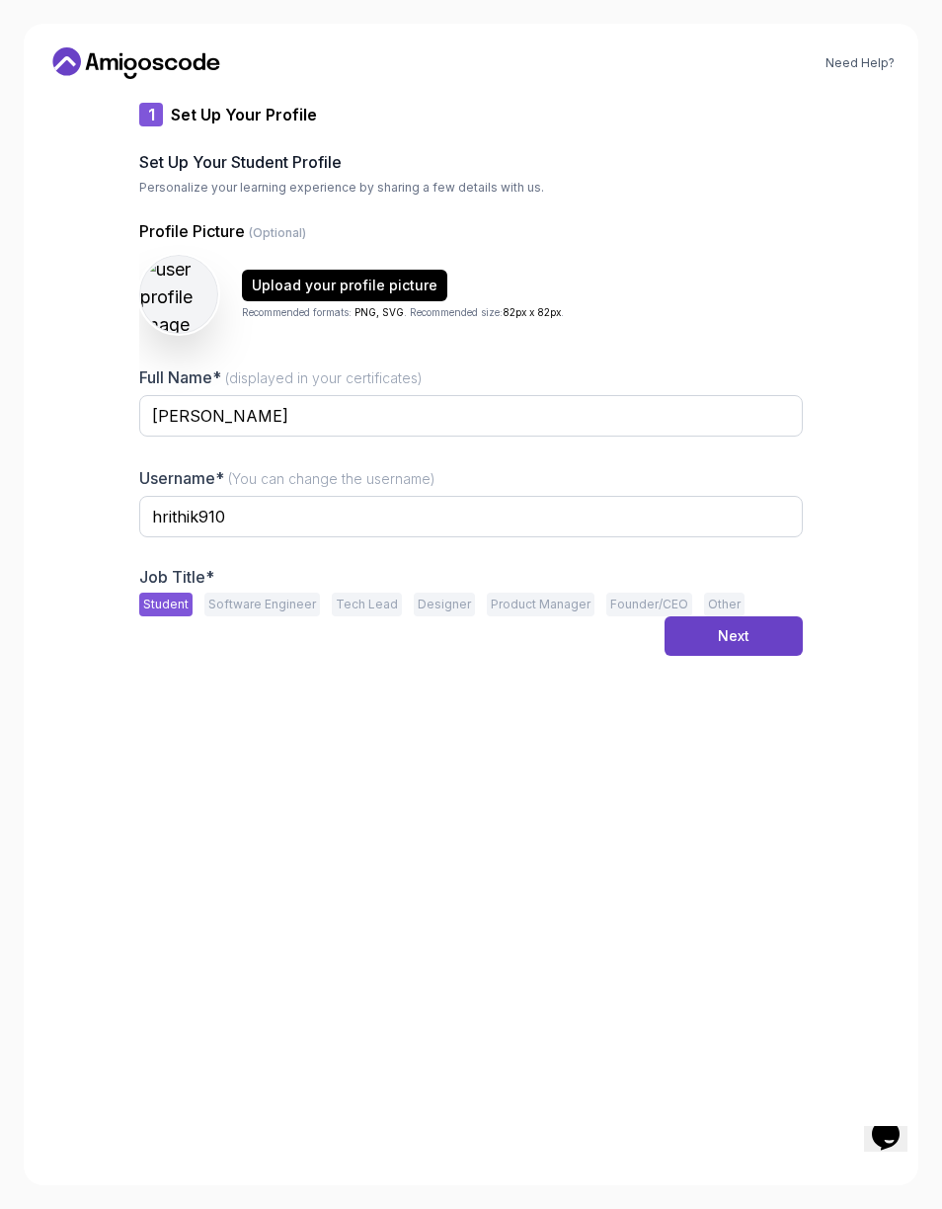
click at [253, 602] on button "Software Engineer" at bounding box center [262, 605] width 116 height 24
click at [764, 637] on button "Next" at bounding box center [734, 636] width 138 height 40
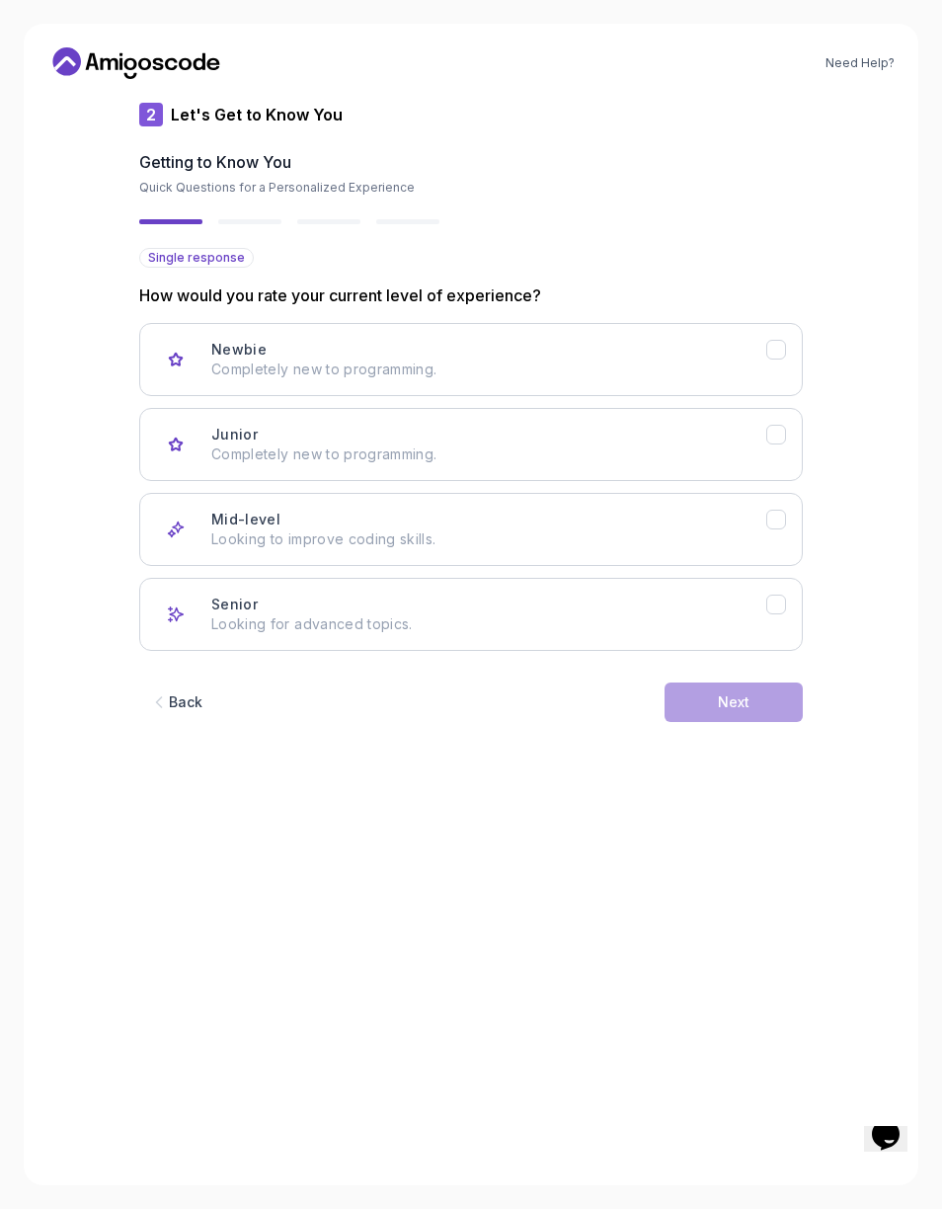
click at [757, 376] on p "Completely new to programming." at bounding box center [488, 370] width 555 height 20
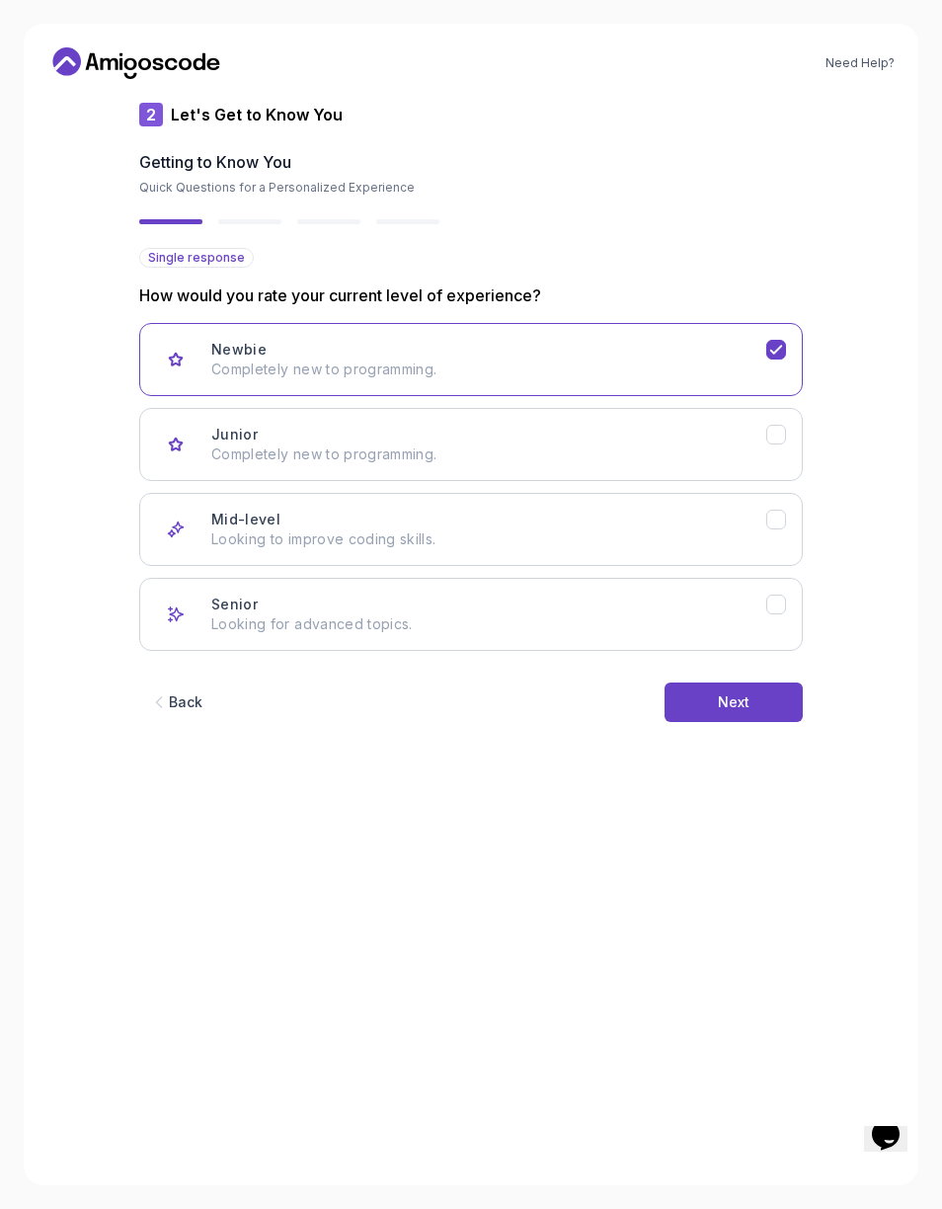
click at [755, 449] on p "Completely new to programming." at bounding box center [488, 455] width 555 height 20
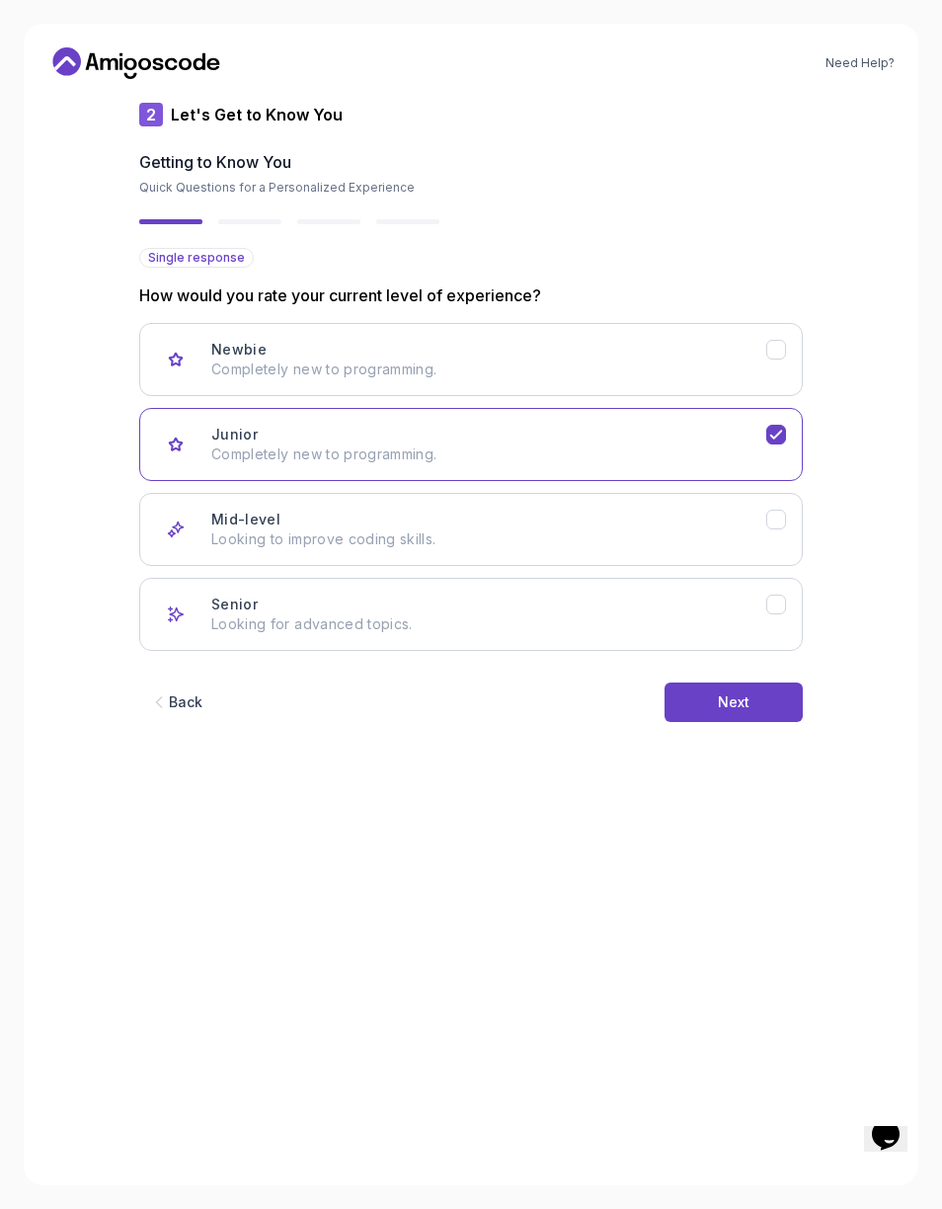
click at [756, 695] on button "Next" at bounding box center [734, 703] width 138 height 40
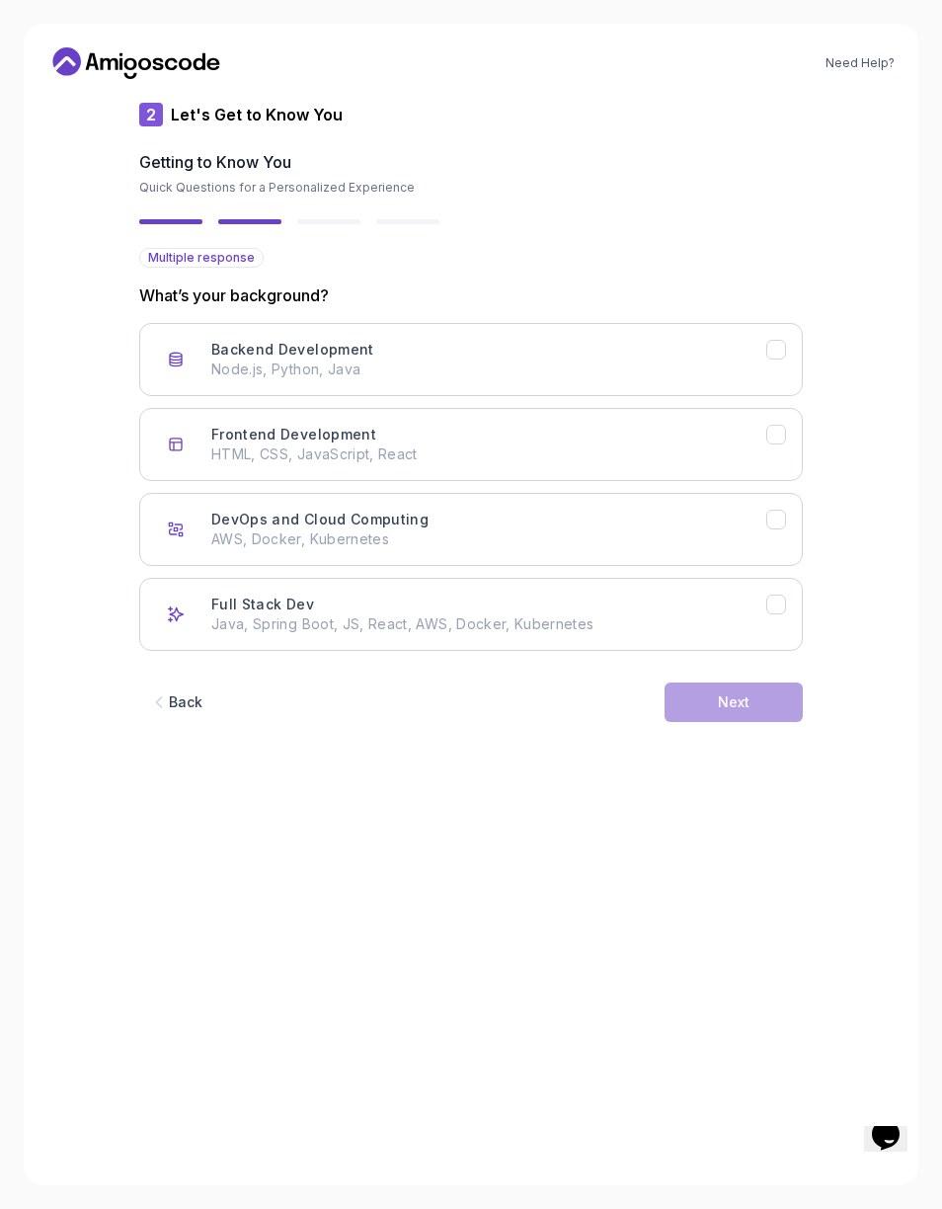
click at [769, 364] on button "Backend Development Node.js, Python, Java" at bounding box center [471, 359] width 664 height 73
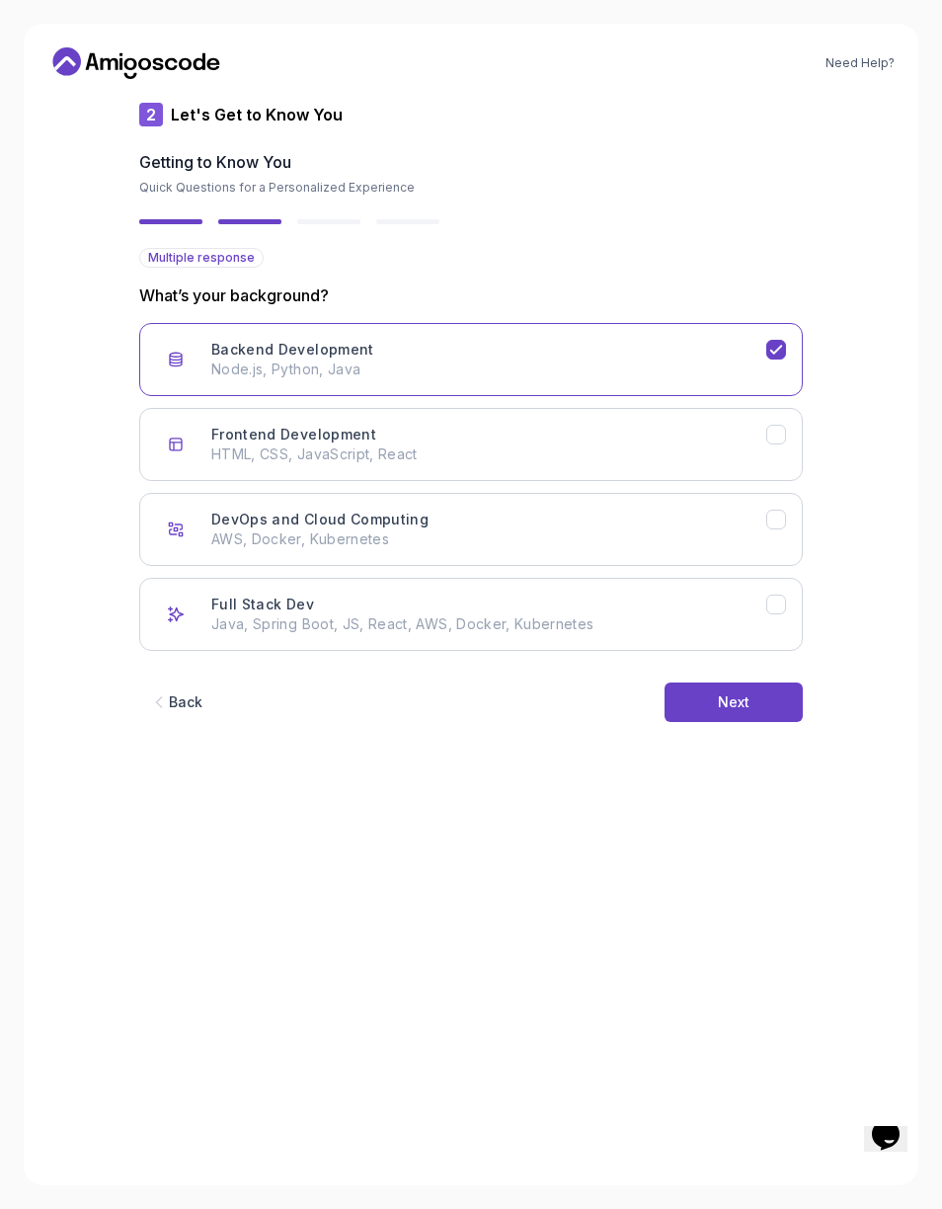
click at [779, 438] on icon "Frontend Development" at bounding box center [777, 435] width 18 height 18
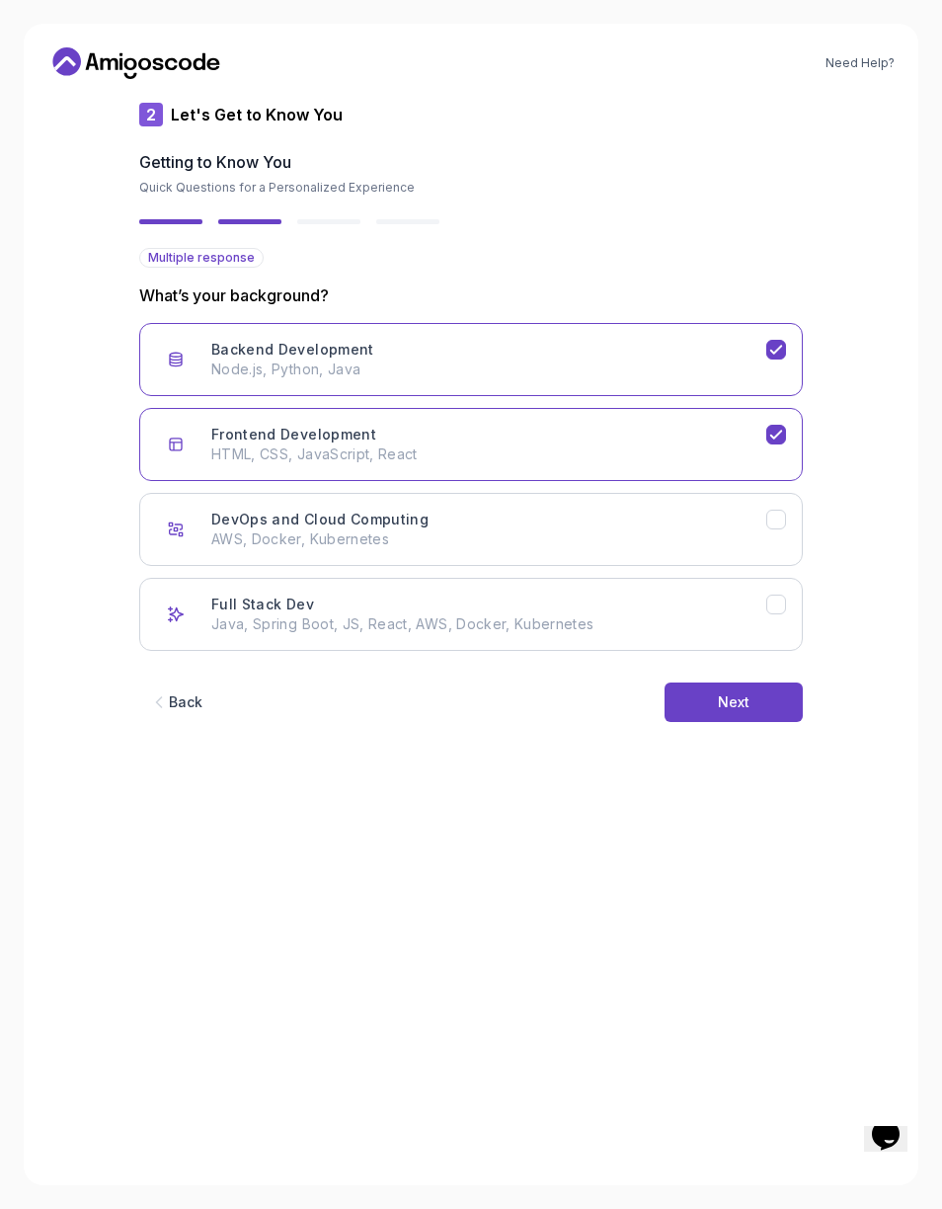
click at [759, 526] on div "DevOps and Cloud Computing AWS, Docker, Kubernetes" at bounding box center [488, 530] width 555 height 40
click at [767, 516] on div "DevOps and Cloud Computing" at bounding box center [777, 520] width 20 height 20
click at [763, 514] on div "DevOps and Cloud Computing AWS, Docker, Kubernetes" at bounding box center [488, 530] width 555 height 40
click at [756, 594] on button "Full Stack Dev Java, Spring Boot, JS, React, AWS, Docker, Kubernetes" at bounding box center [471, 614] width 664 height 73
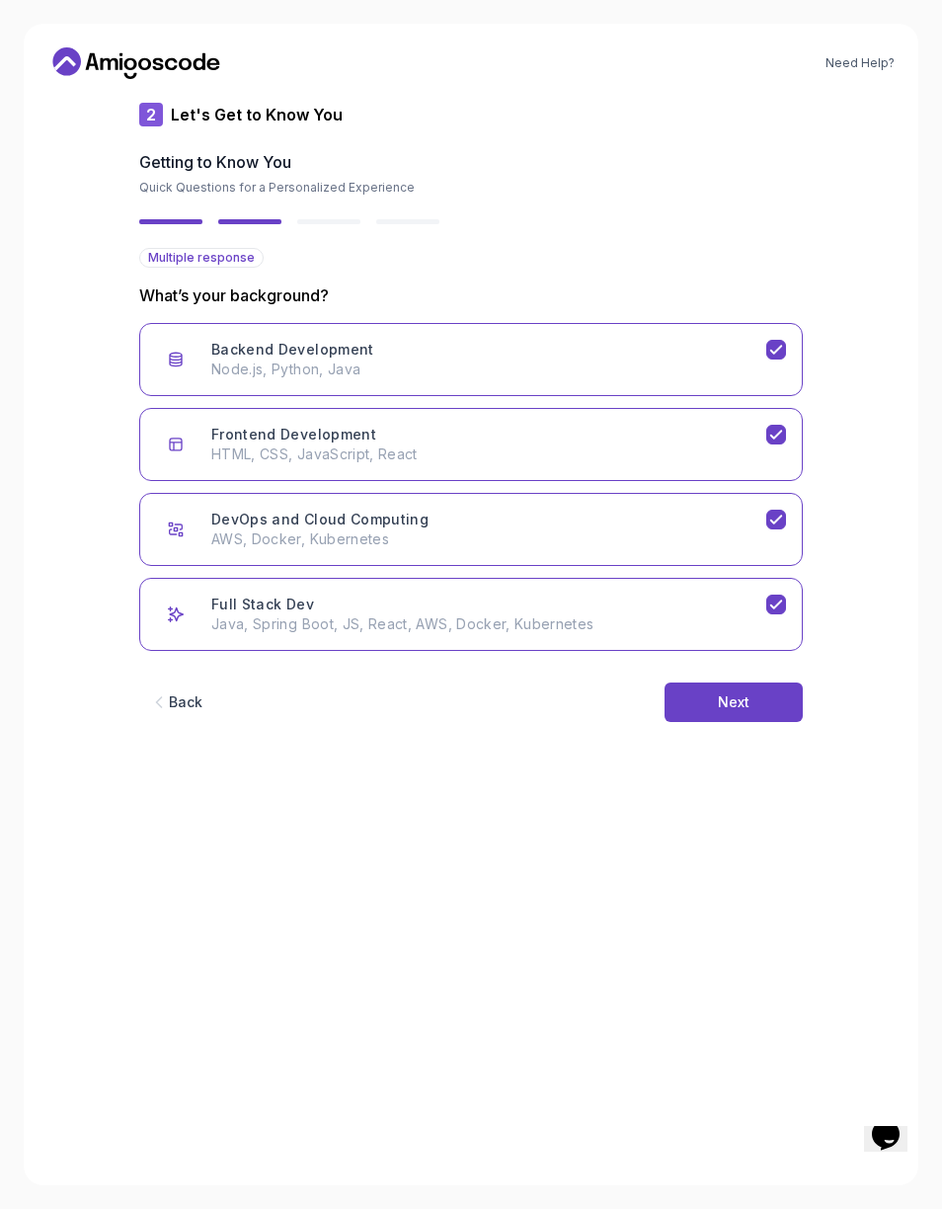
click at [770, 708] on button "Next" at bounding box center [734, 703] width 138 height 40
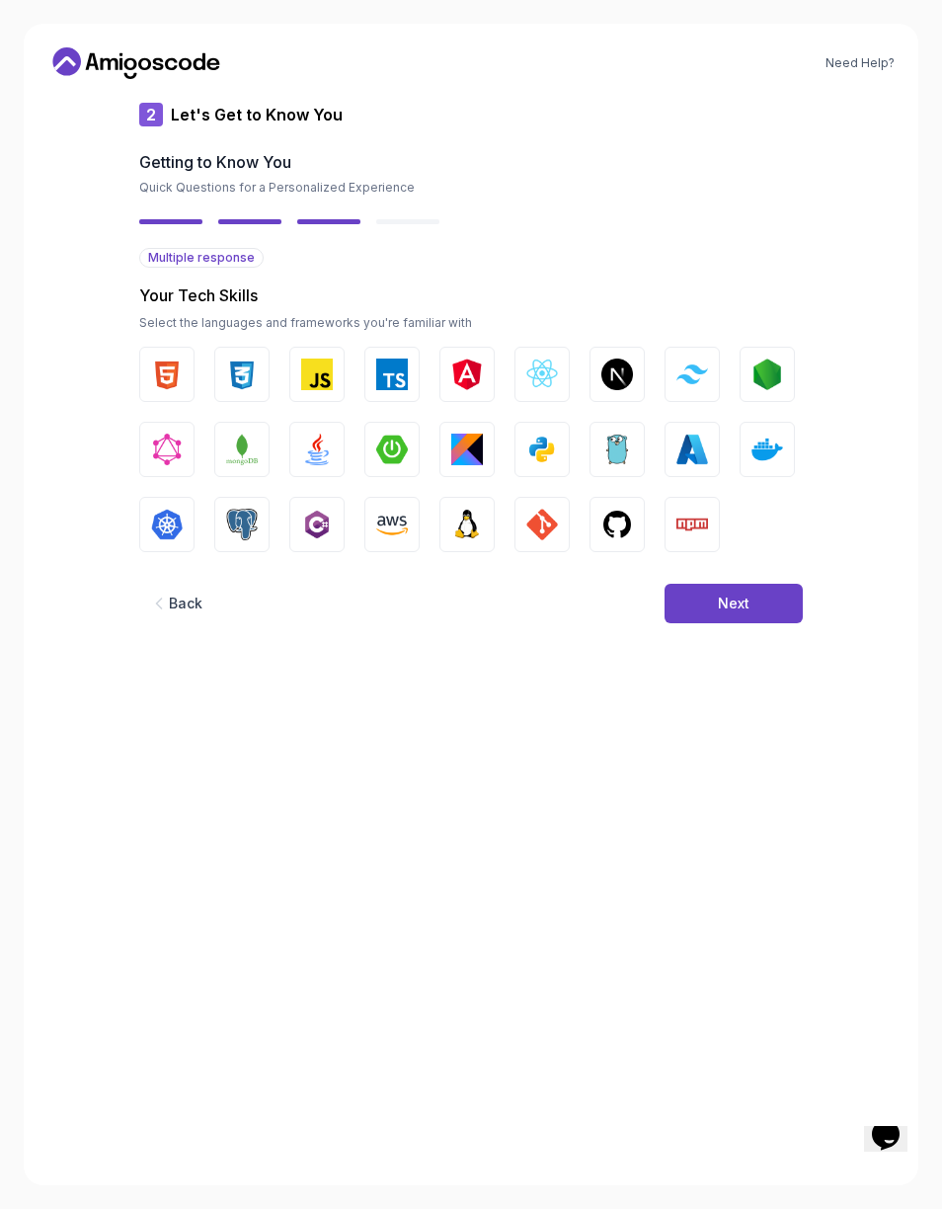
click at [744, 593] on button "Next" at bounding box center [734, 604] width 138 height 40
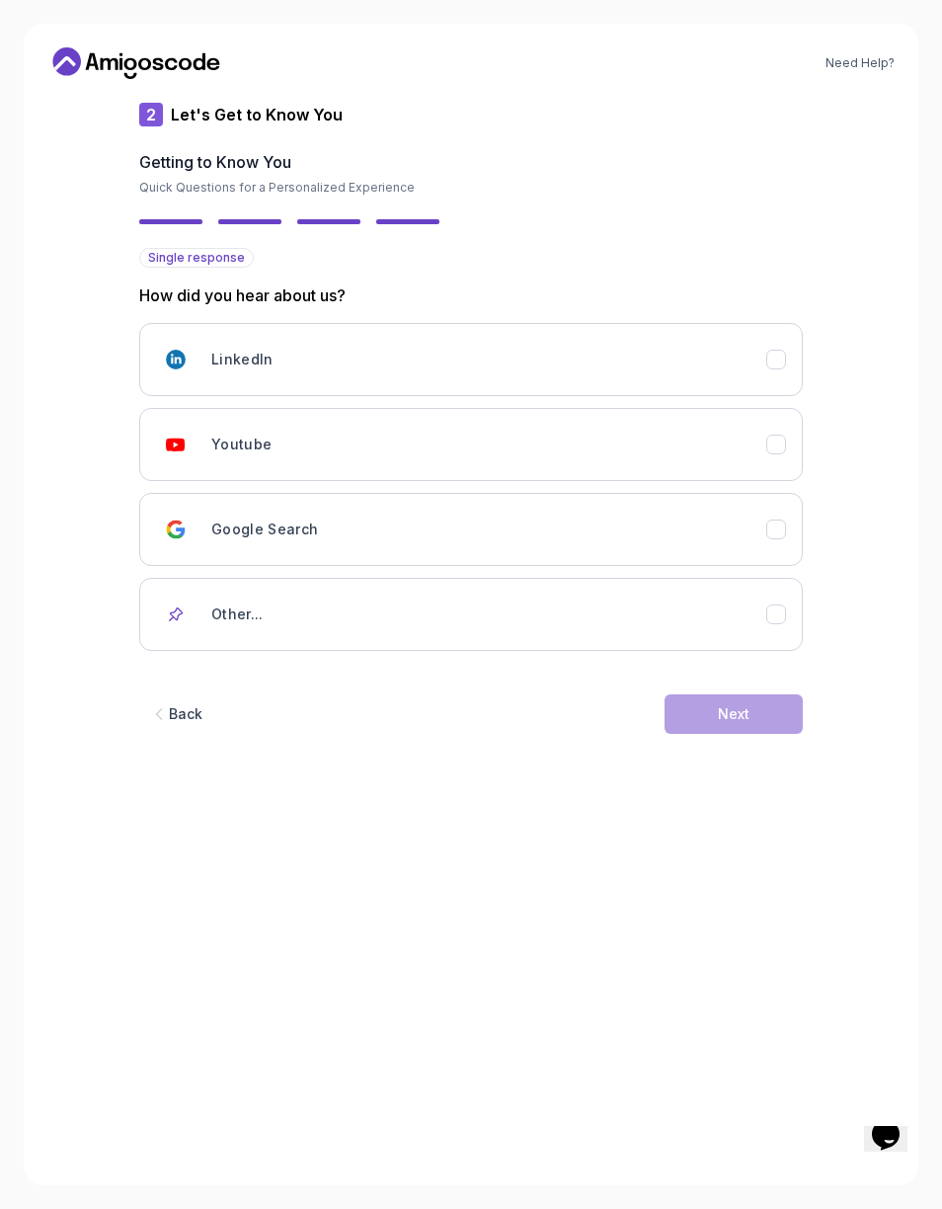
click at [766, 445] on div "Youtube" at bounding box center [488, 445] width 555 height 40
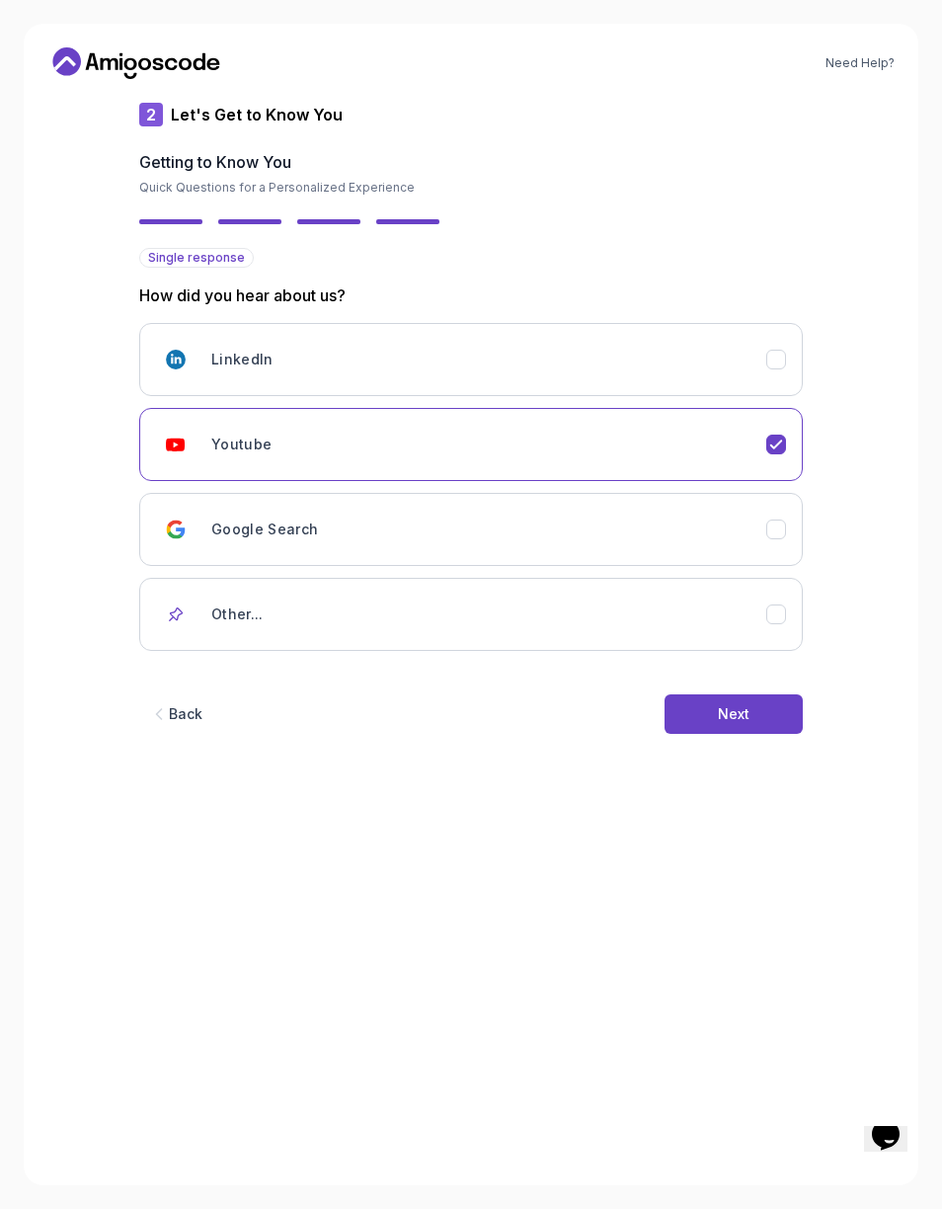
click at [767, 703] on button "Next" at bounding box center [734, 714] width 138 height 40
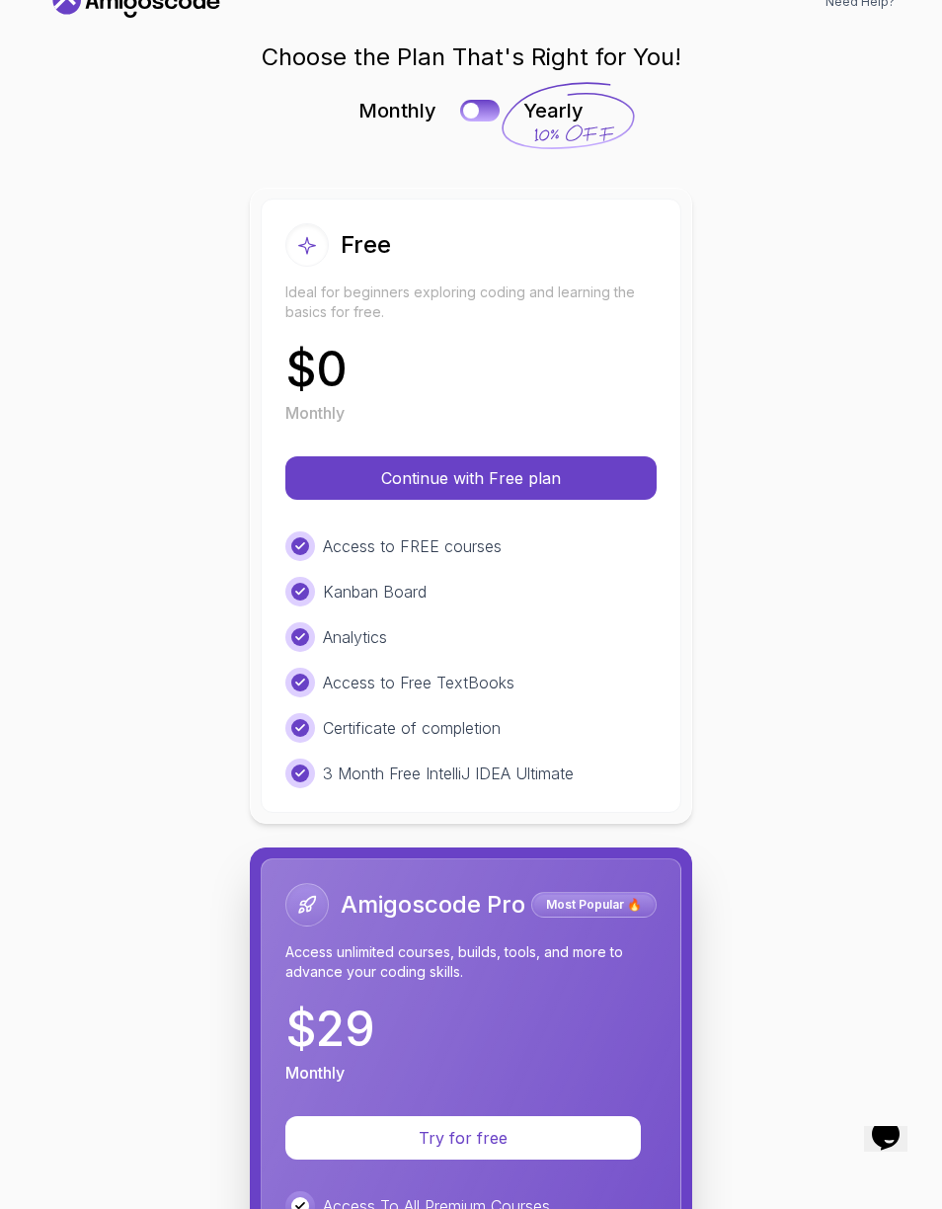
scroll to position [56, 0]
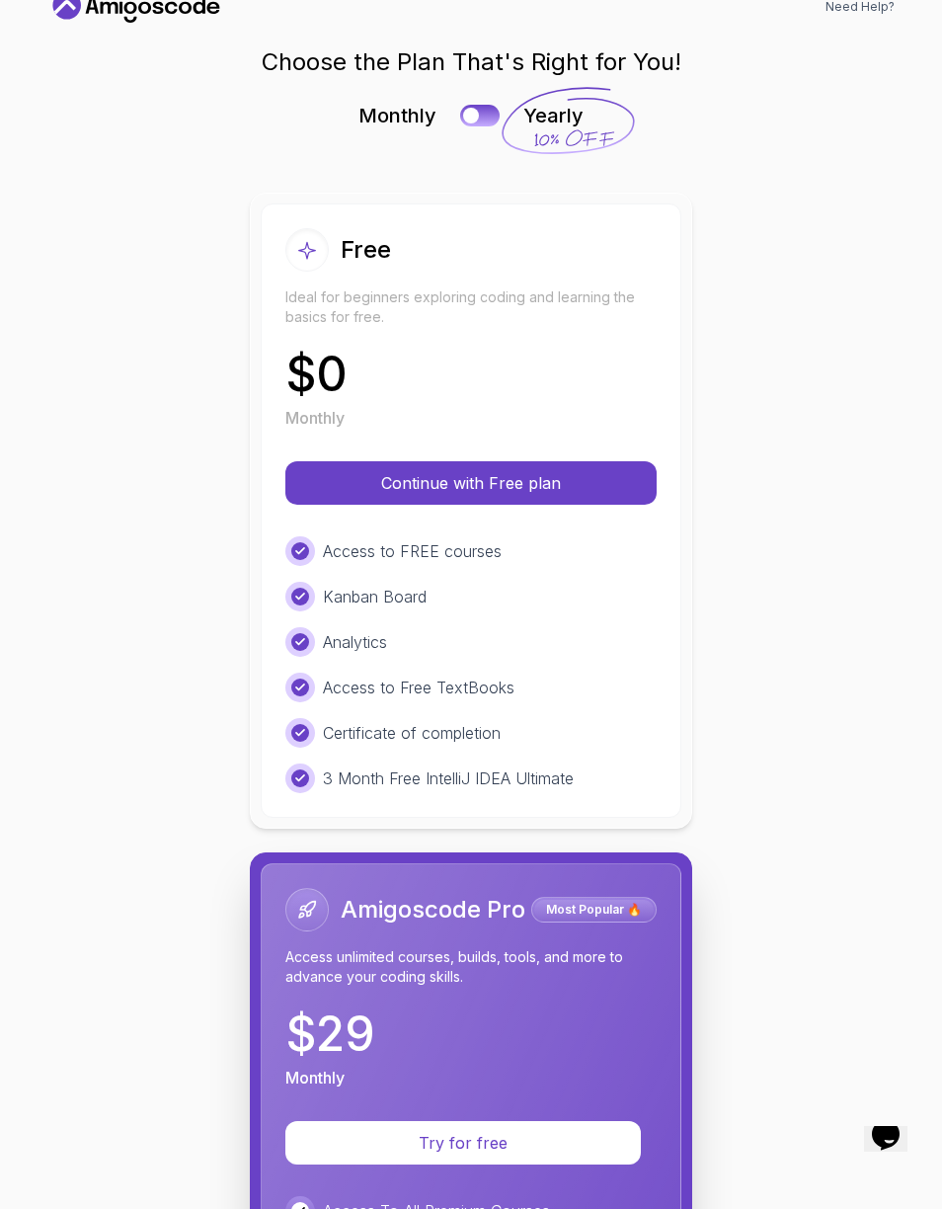
click at [600, 479] on p "Continue with Free plan" at bounding box center [471, 483] width 324 height 24
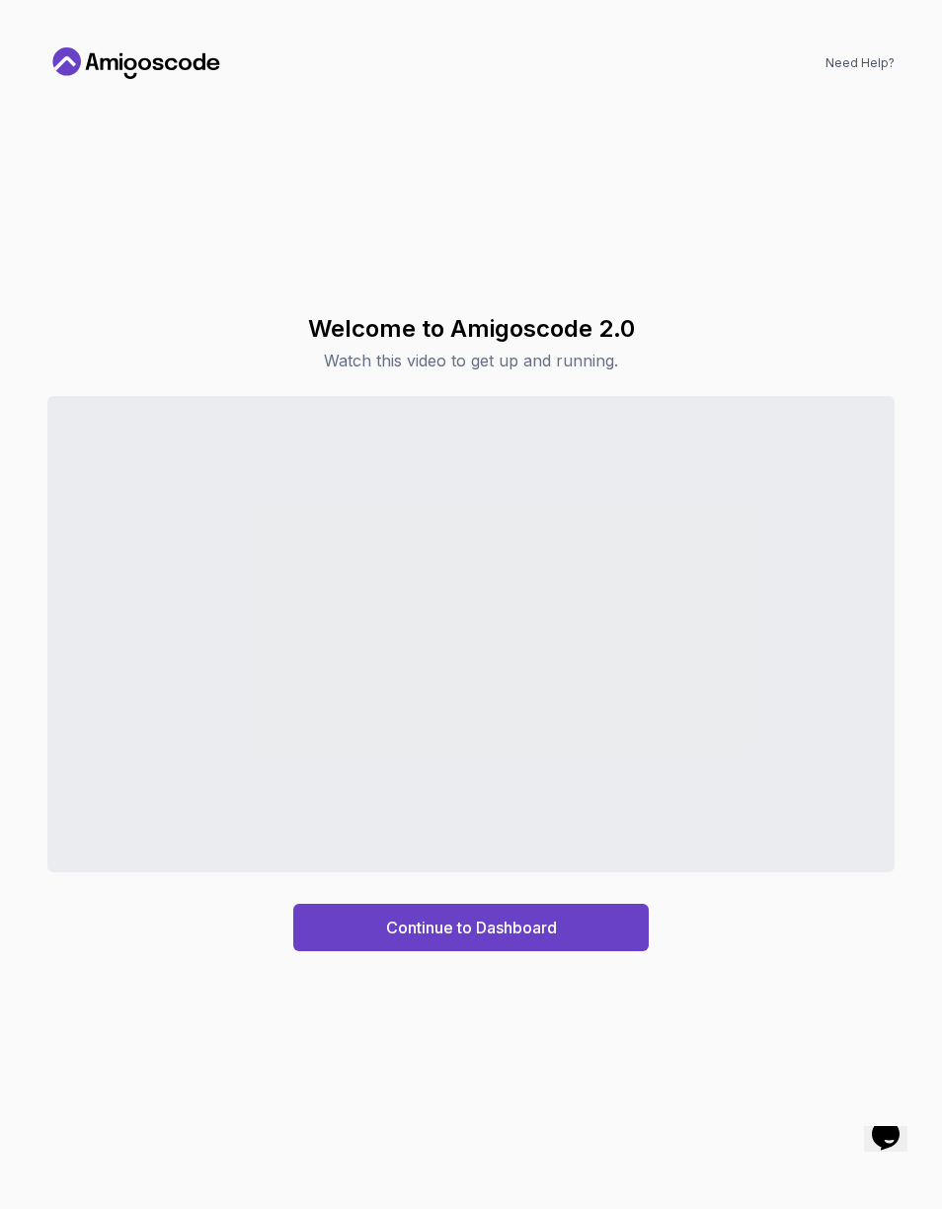
click at [556, 924] on div "Continue to Dashboard" at bounding box center [471, 928] width 171 height 24
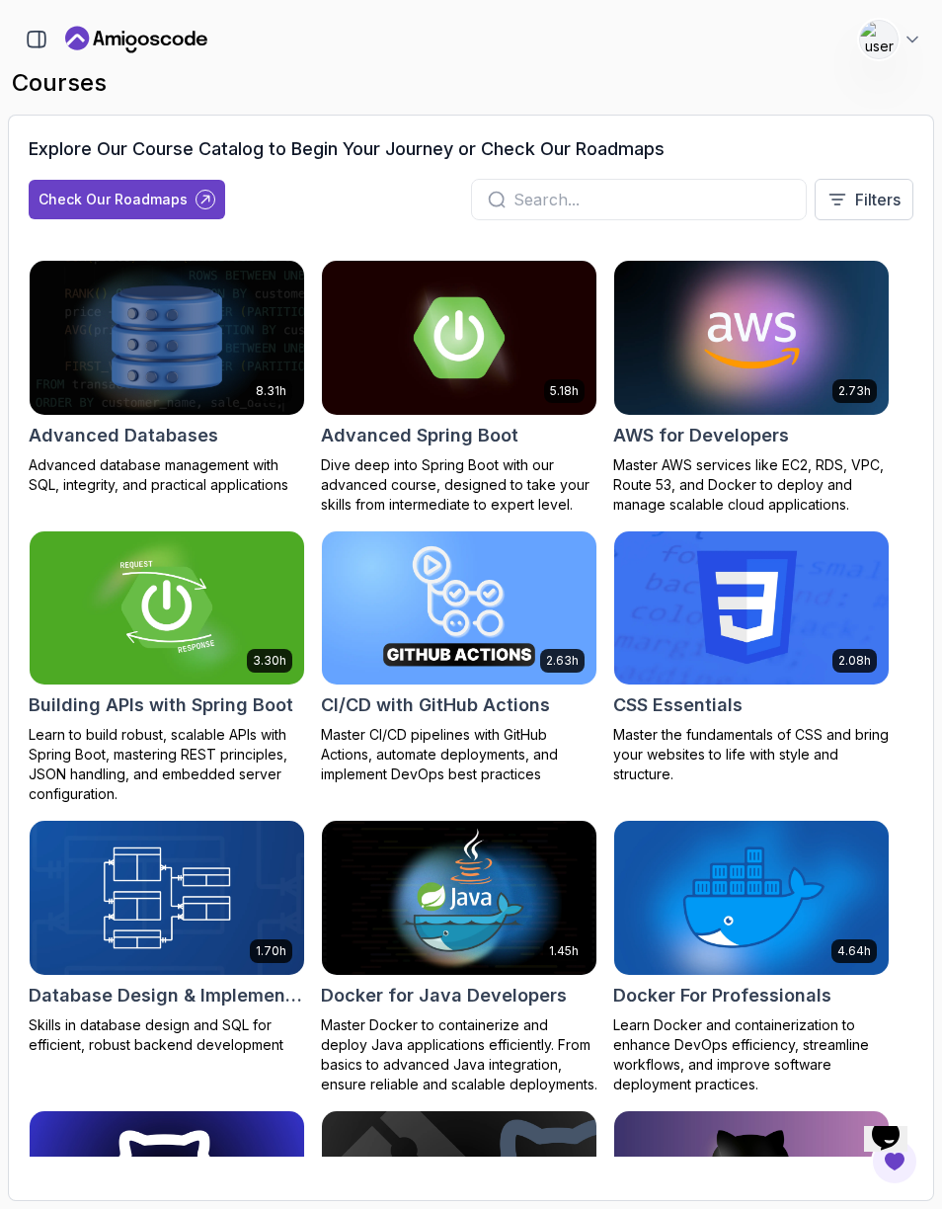
click at [128, 196] on div "Check Our Roadmaps" at bounding box center [113, 200] width 149 height 20
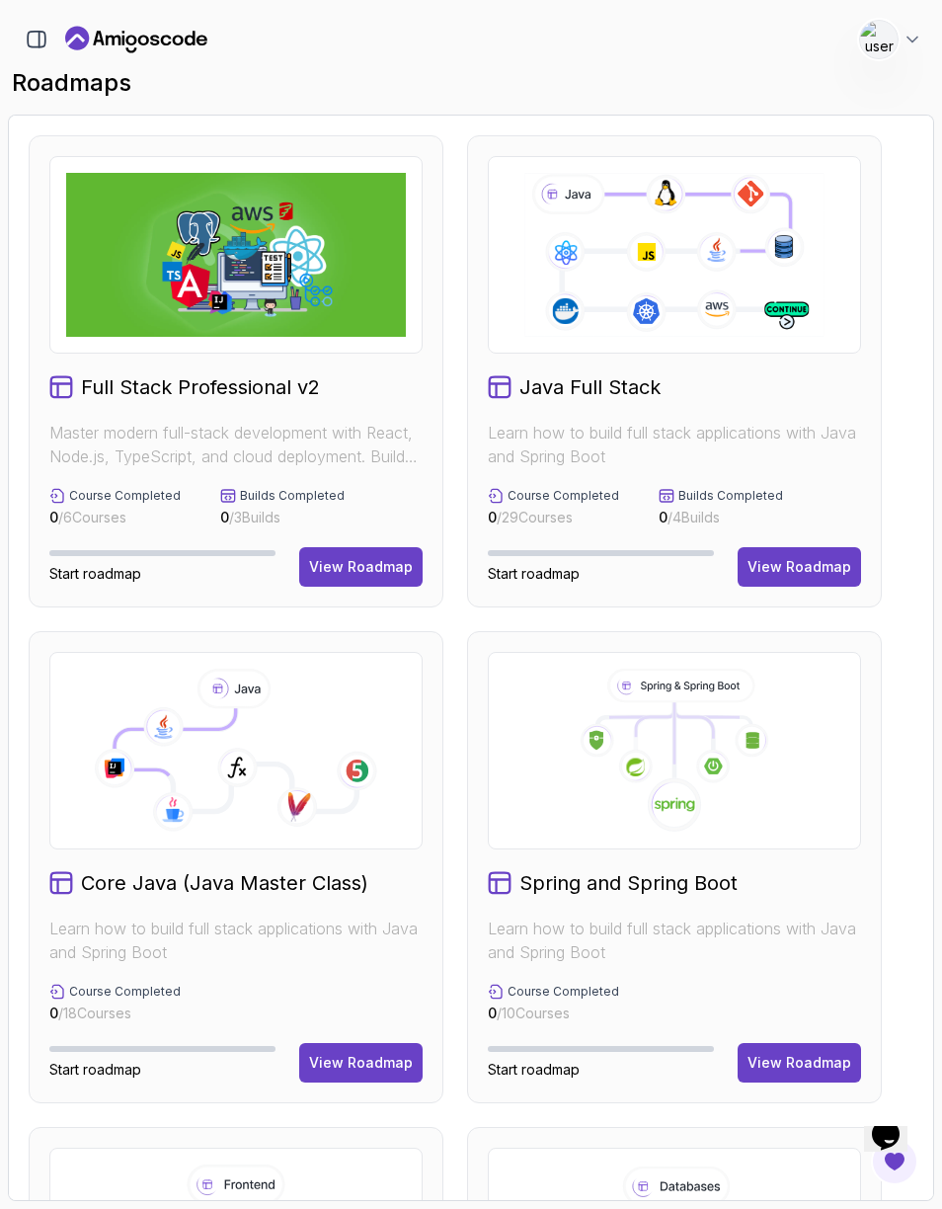
click at [824, 559] on div "View Roadmap" at bounding box center [800, 567] width 104 height 20
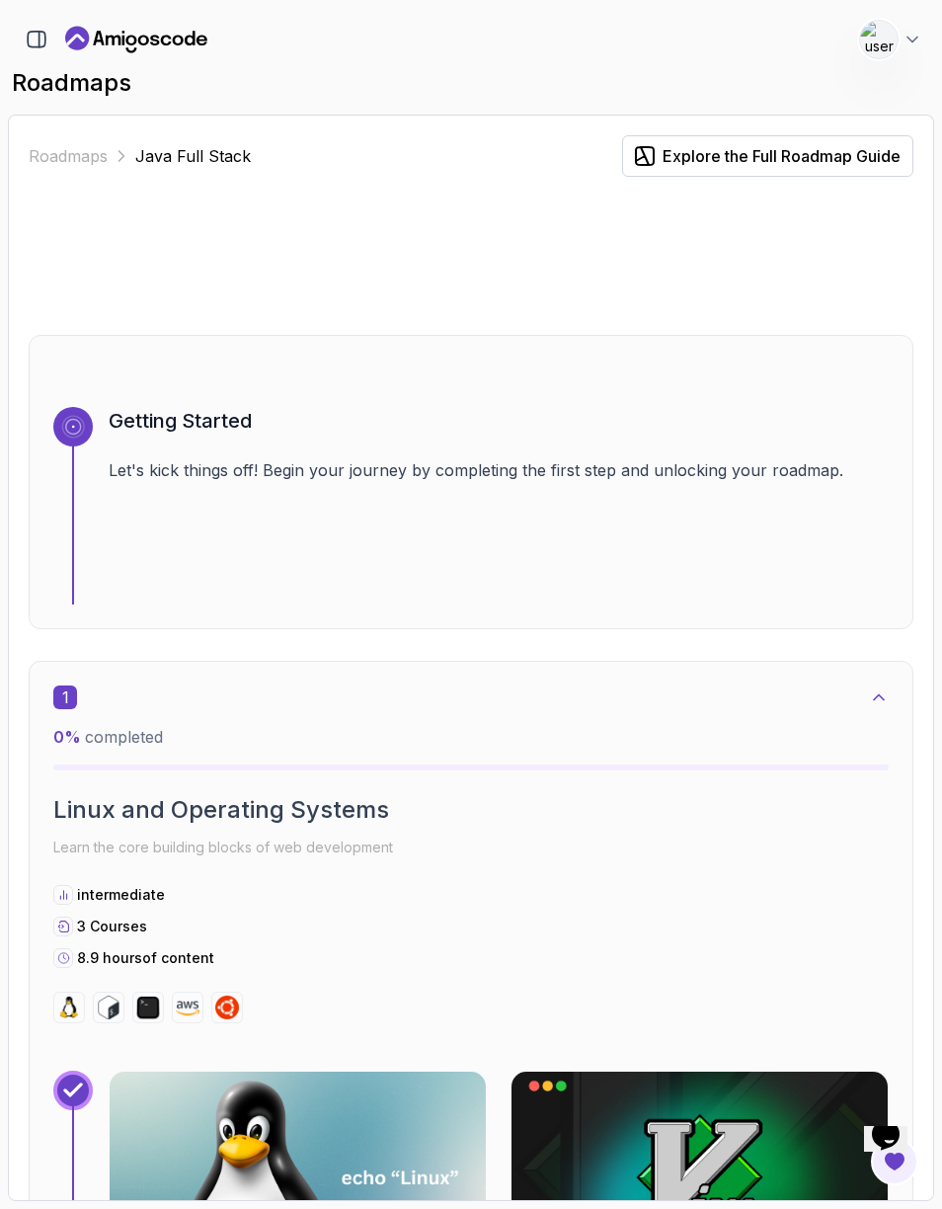
click at [74, 144] on link "Roadmaps" at bounding box center [68, 156] width 79 height 24
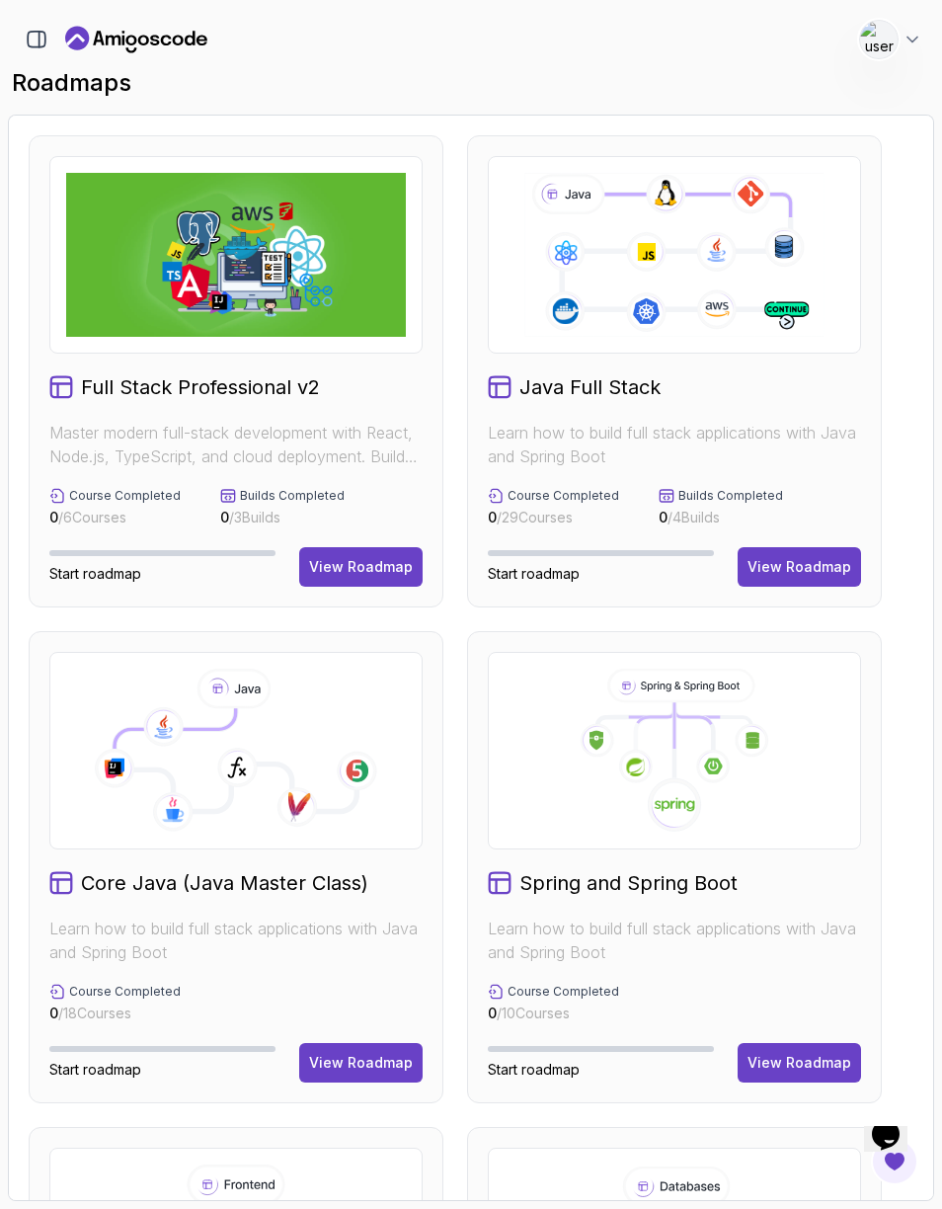
click at [165, 40] on icon "Landing page" at bounding box center [136, 40] width 142 height 32
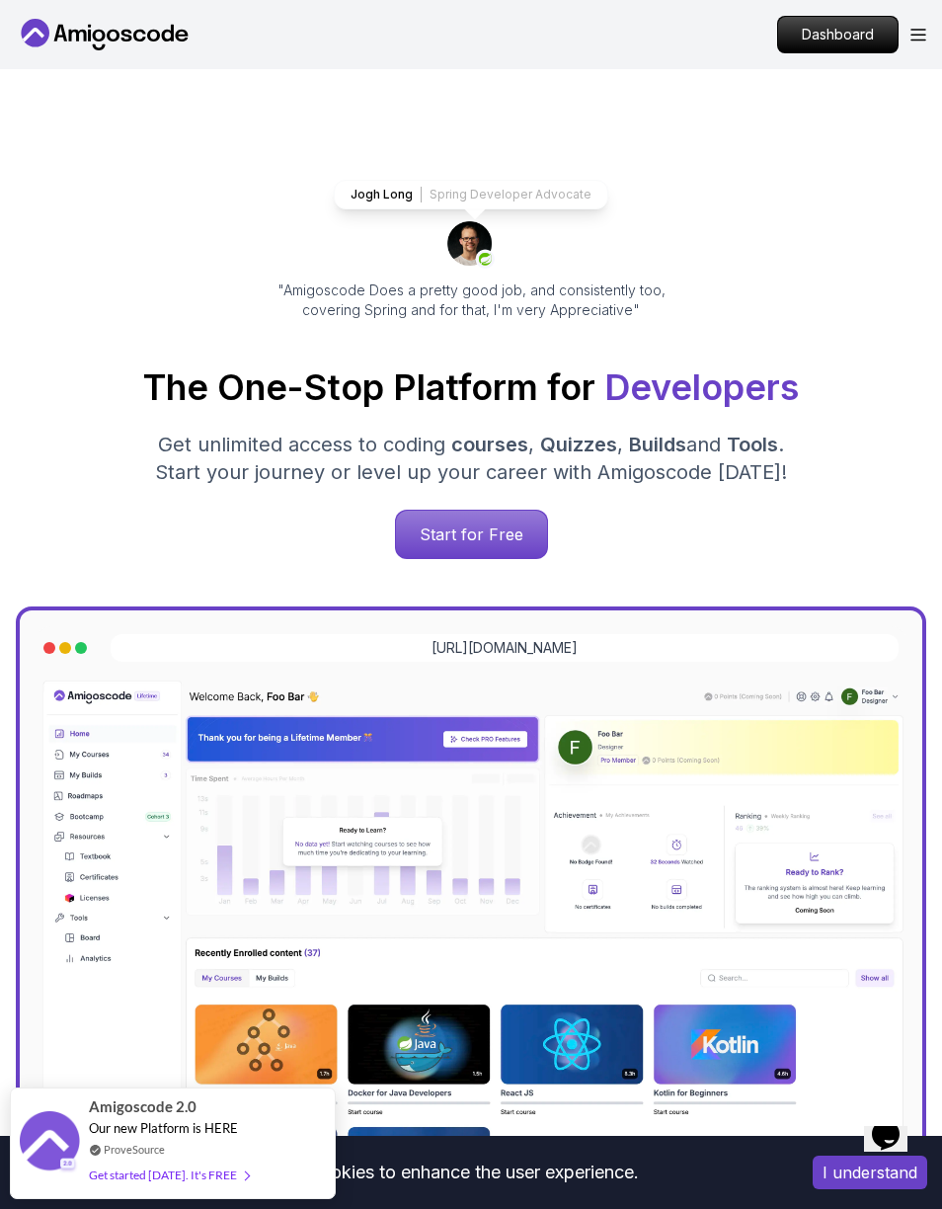
click at [826, 50] on p "Dashboard" at bounding box center [838, 35] width 120 height 36
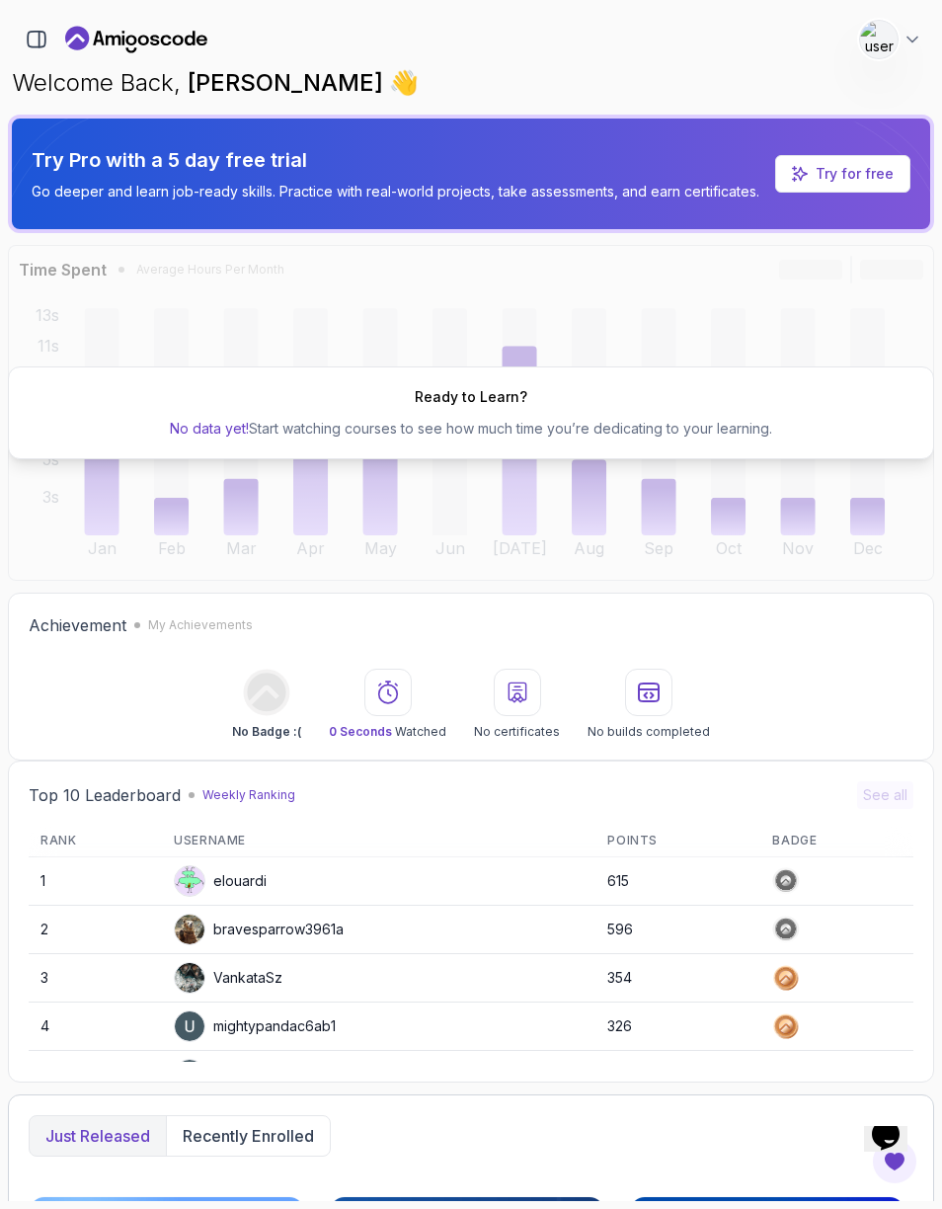
click at [40, 39] on icon "button" at bounding box center [40, 40] width 0 height 16
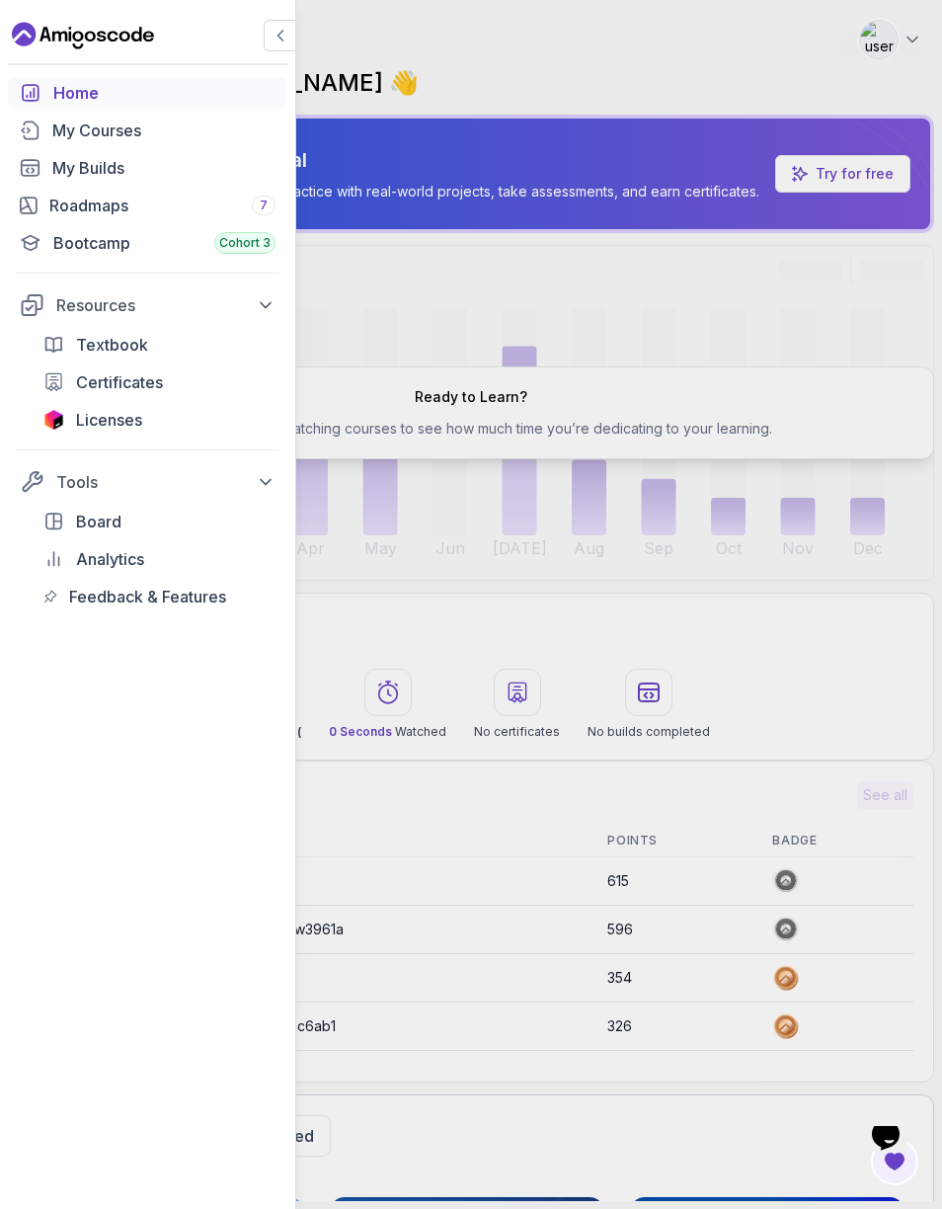
click at [174, 423] on div "Licenses" at bounding box center [176, 420] width 200 height 24
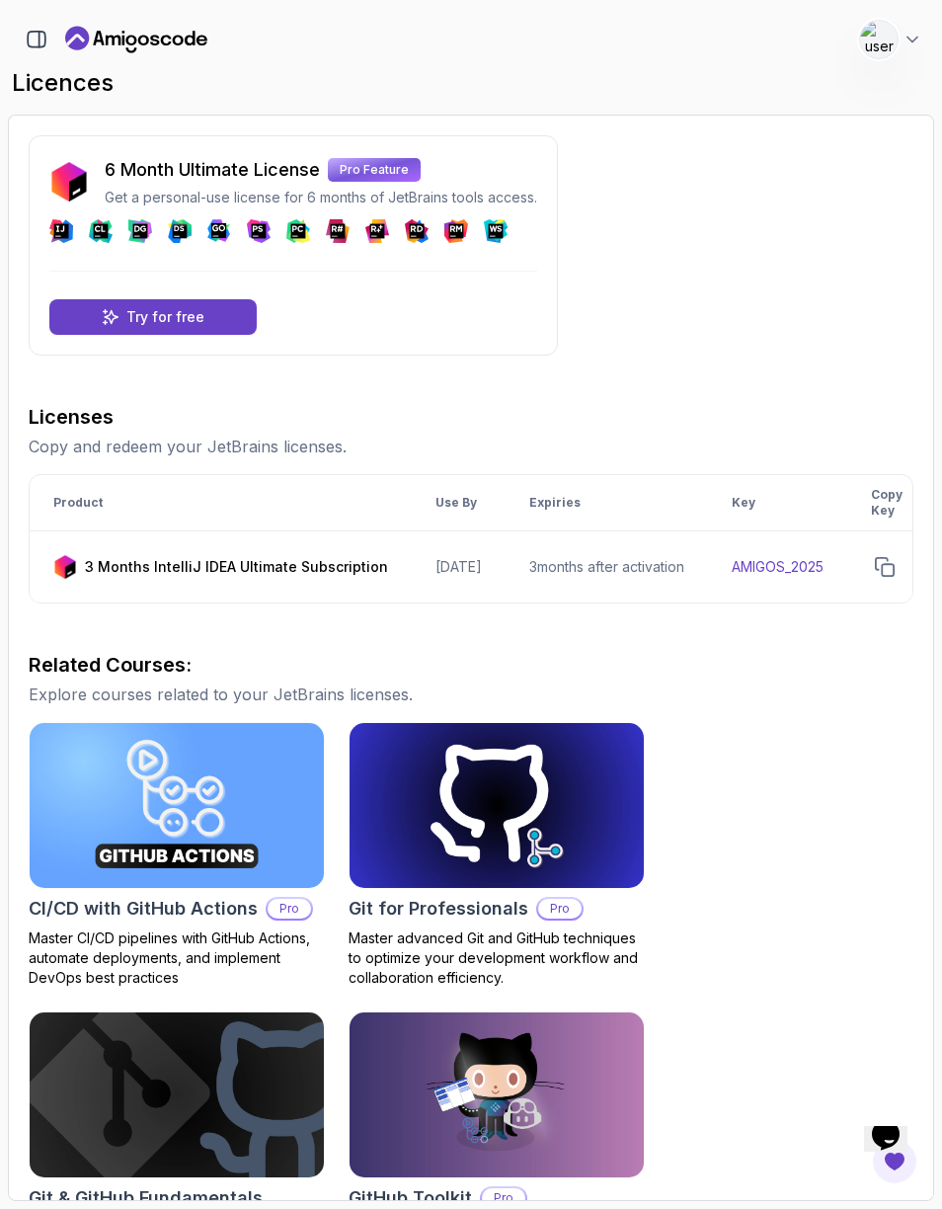
click at [37, 27] on button "button" at bounding box center [37, 40] width 34 height 34
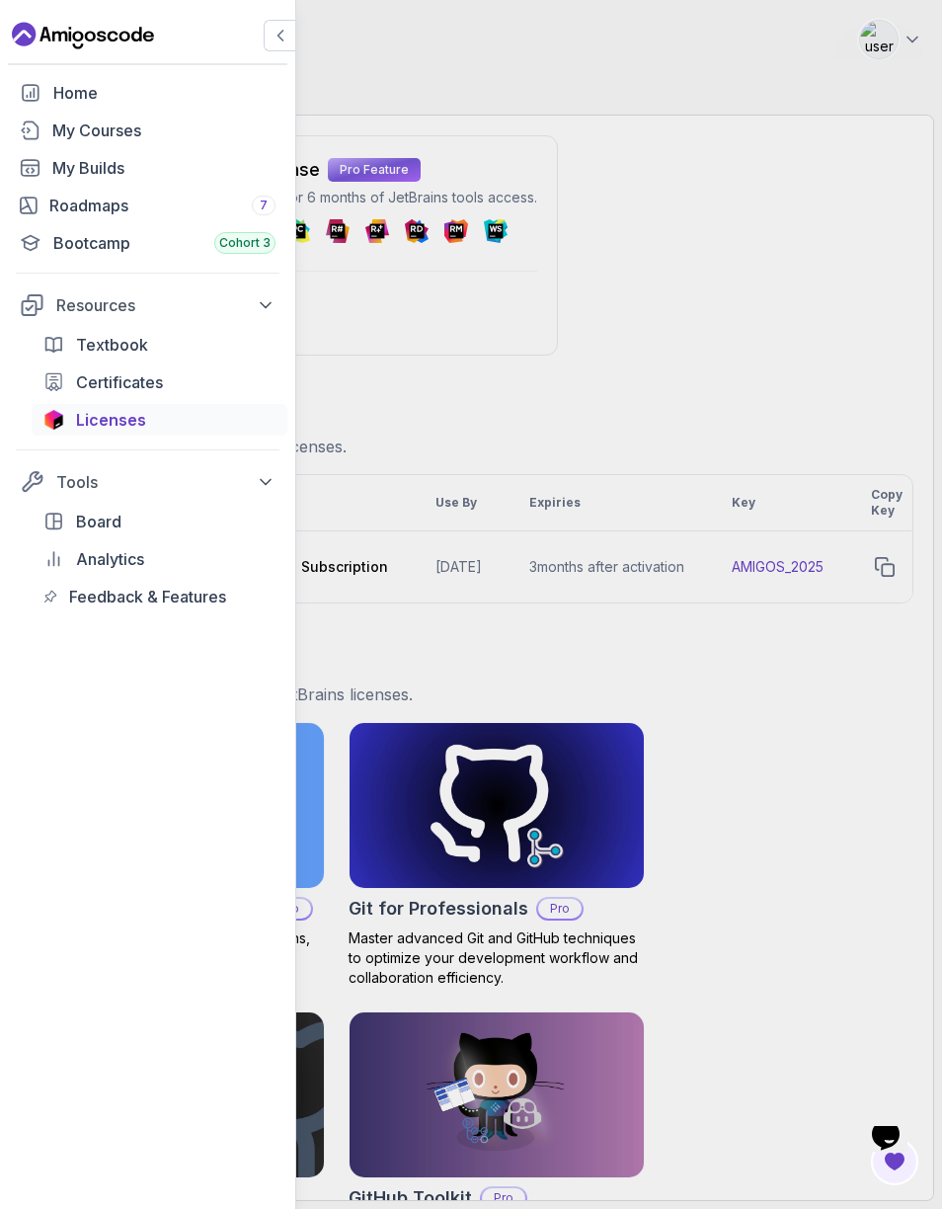
click at [157, 78] on link "Home" at bounding box center [148, 93] width 280 height 32
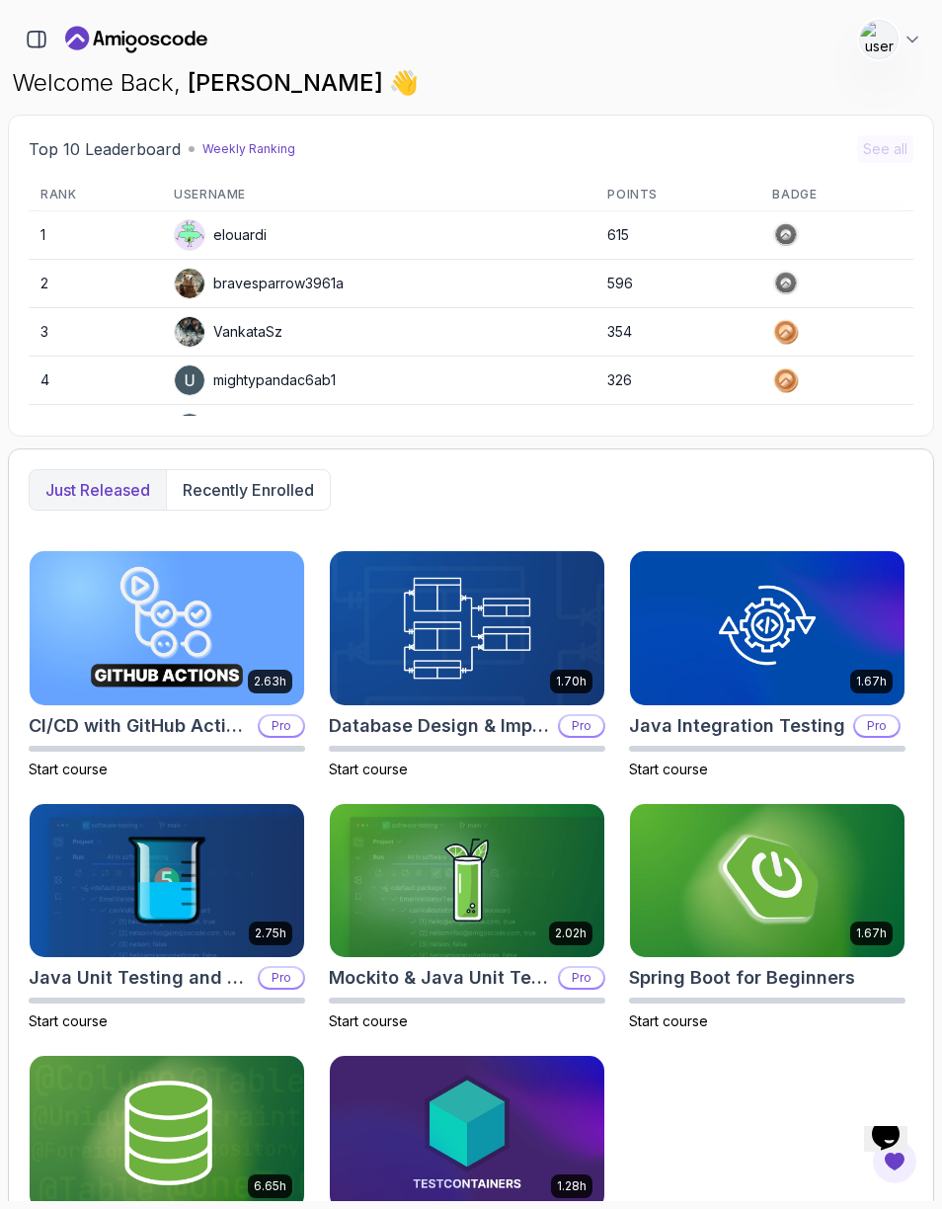
scroll to position [670, 0]
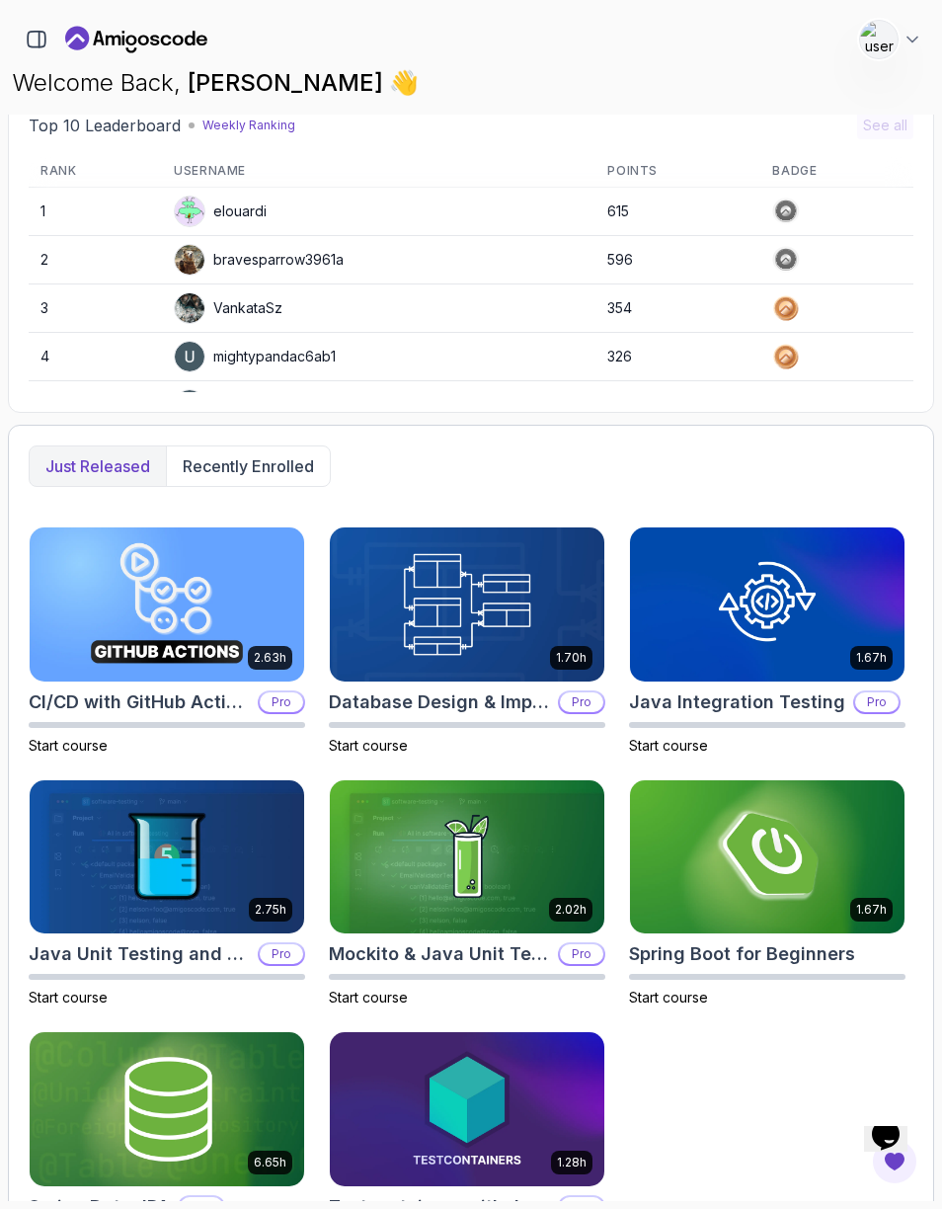
click at [294, 469] on p "Recently enrolled" at bounding box center [248, 466] width 131 height 24
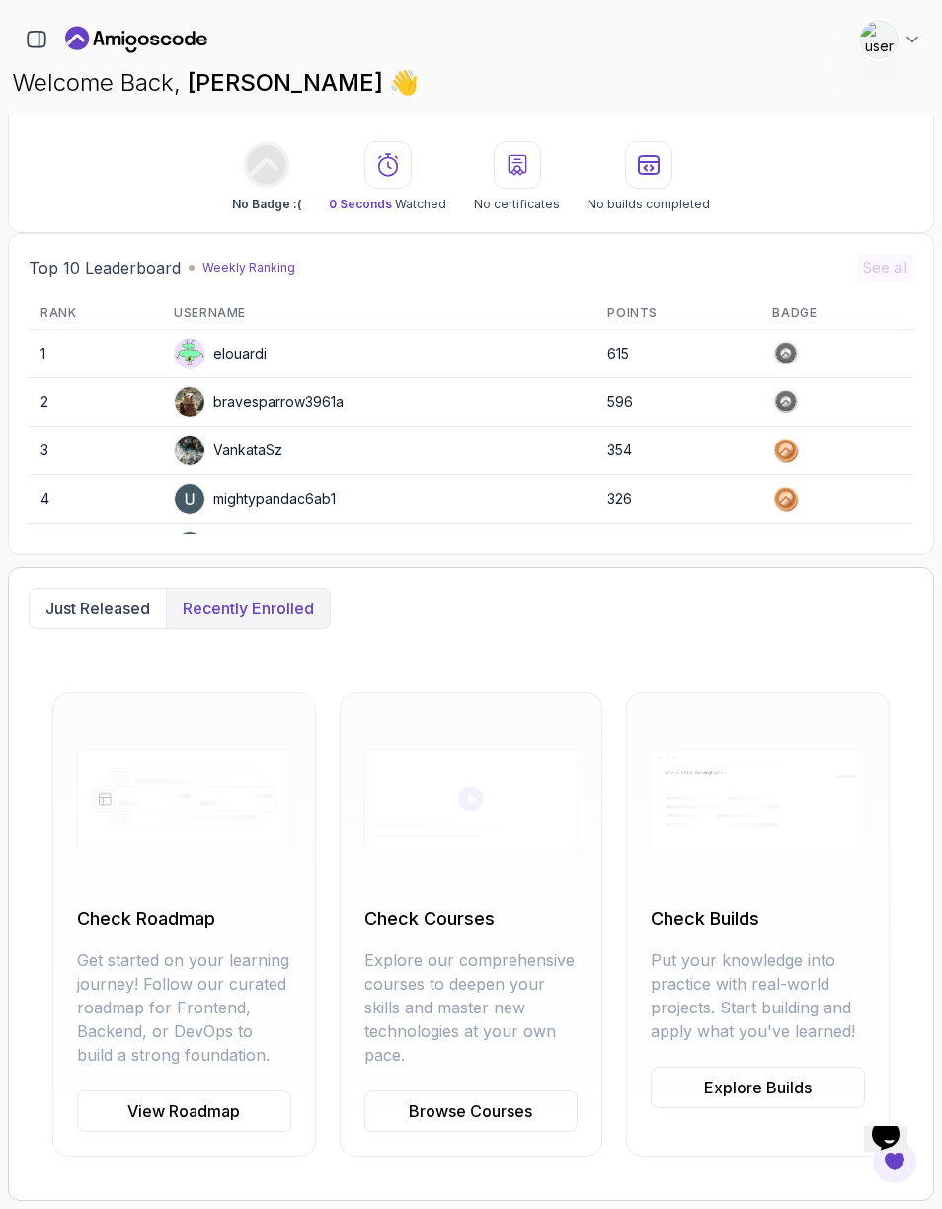
scroll to position [528, 0]
click at [233, 916] on h2 "Check Roadmap" at bounding box center [184, 919] width 214 height 28
click at [236, 1107] on link "View Roadmap" at bounding box center [184, 1111] width 214 height 41
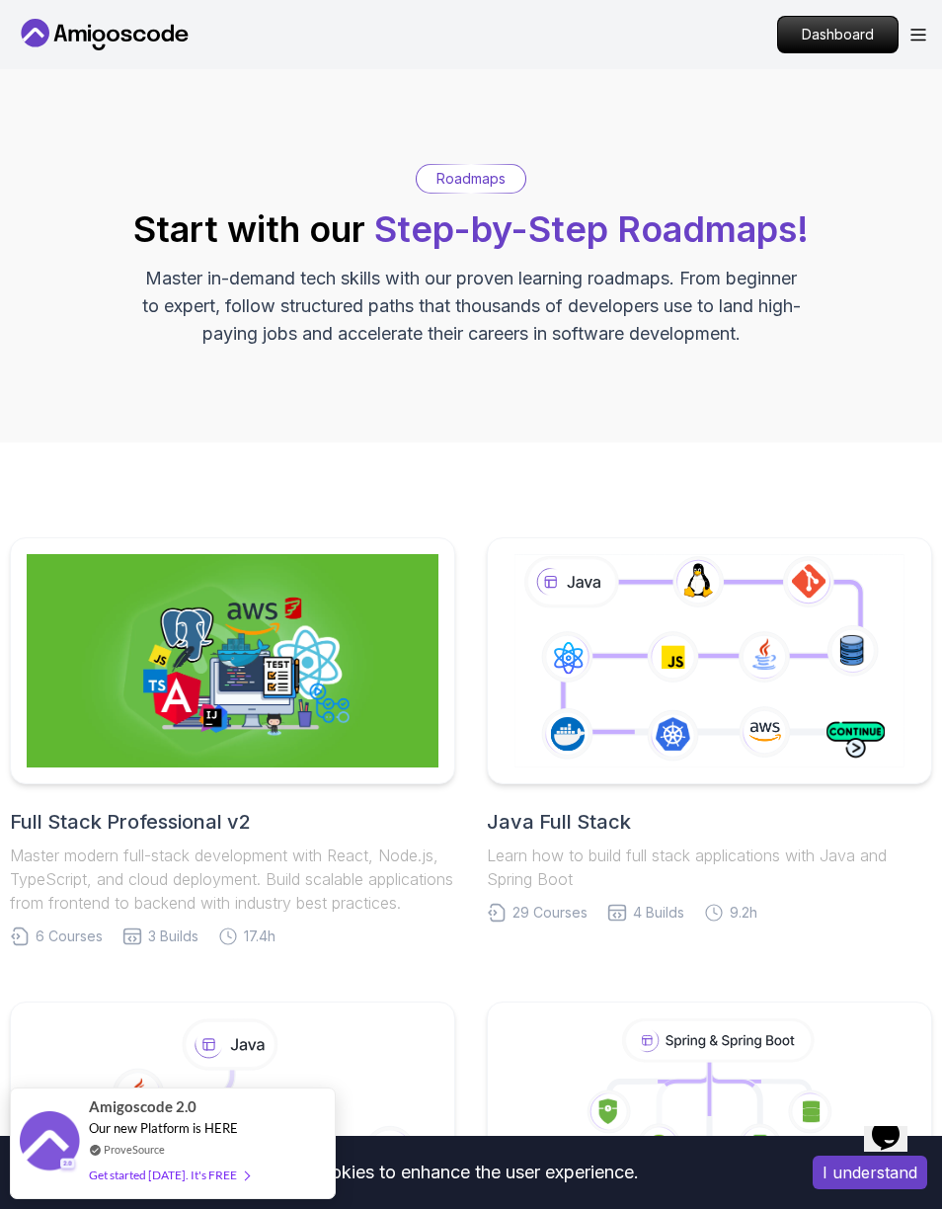
click at [256, 1130] on div "Amigoscode 2.0 Our new Platform is HERE ProveSource Get started today. It's FREE" at bounding box center [173, 1144] width 326 height 112
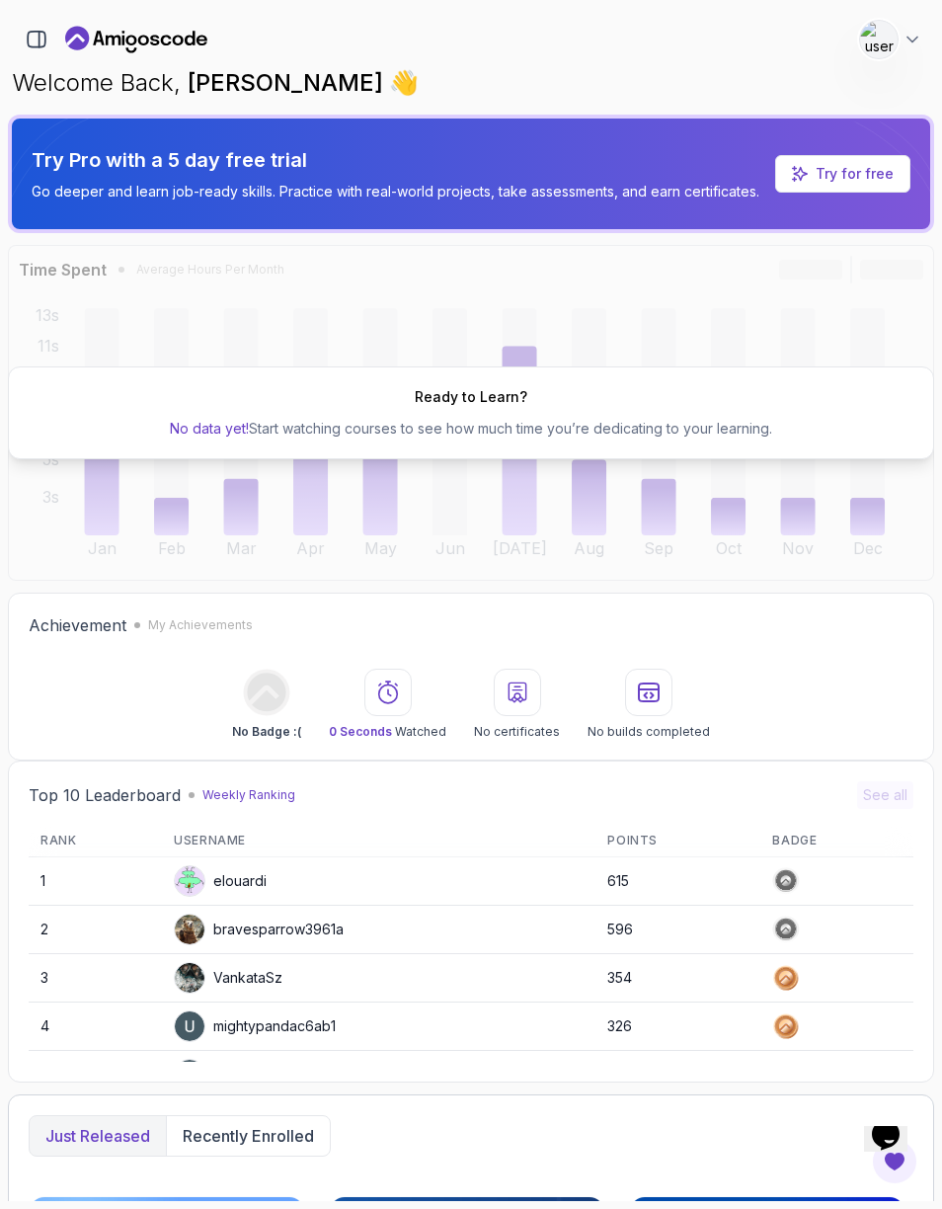
click at [285, 1122] on button "Recently enrolled" at bounding box center [248, 1136] width 164 height 40
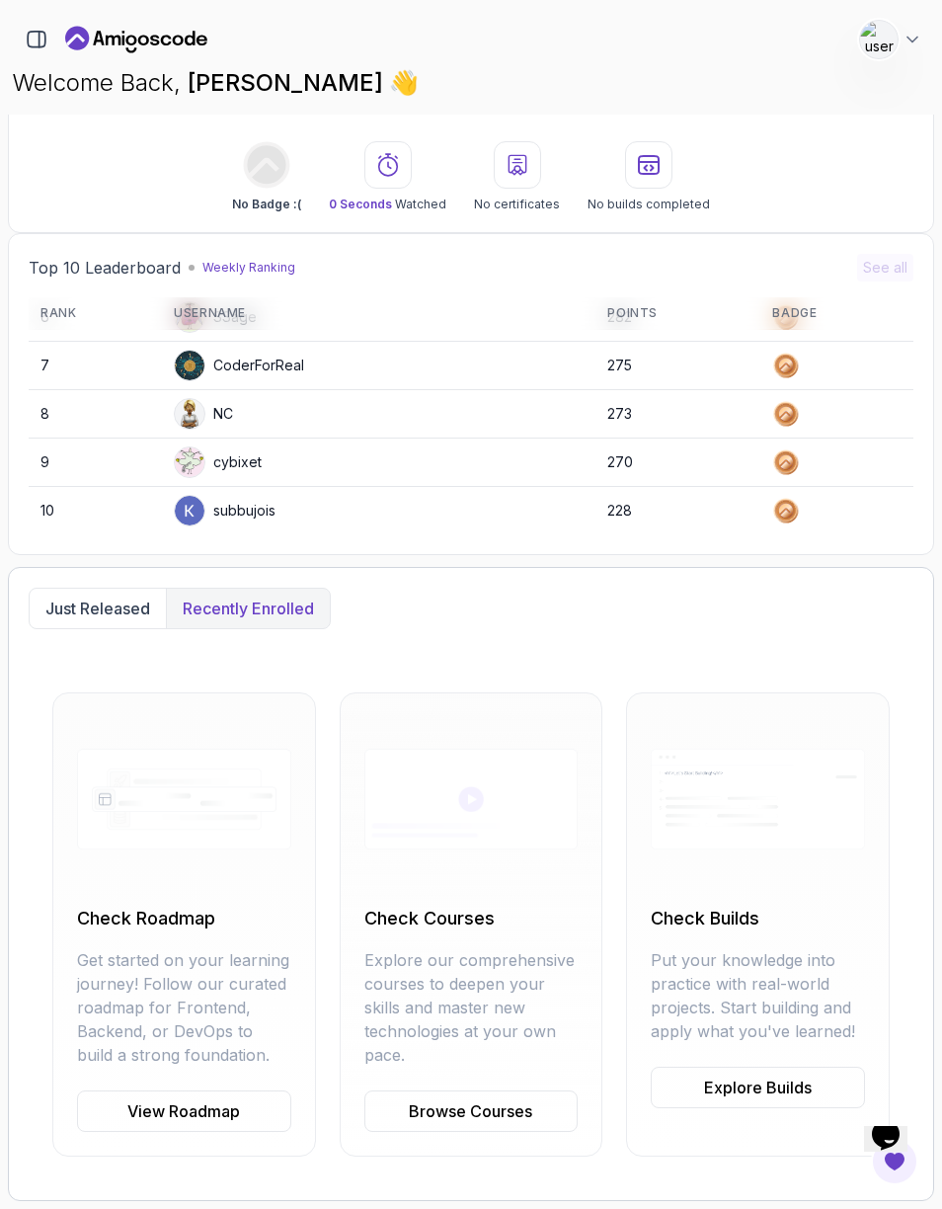
scroll to position [528, 0]
click at [218, 1112] on link "View Roadmap" at bounding box center [184, 1111] width 214 height 41
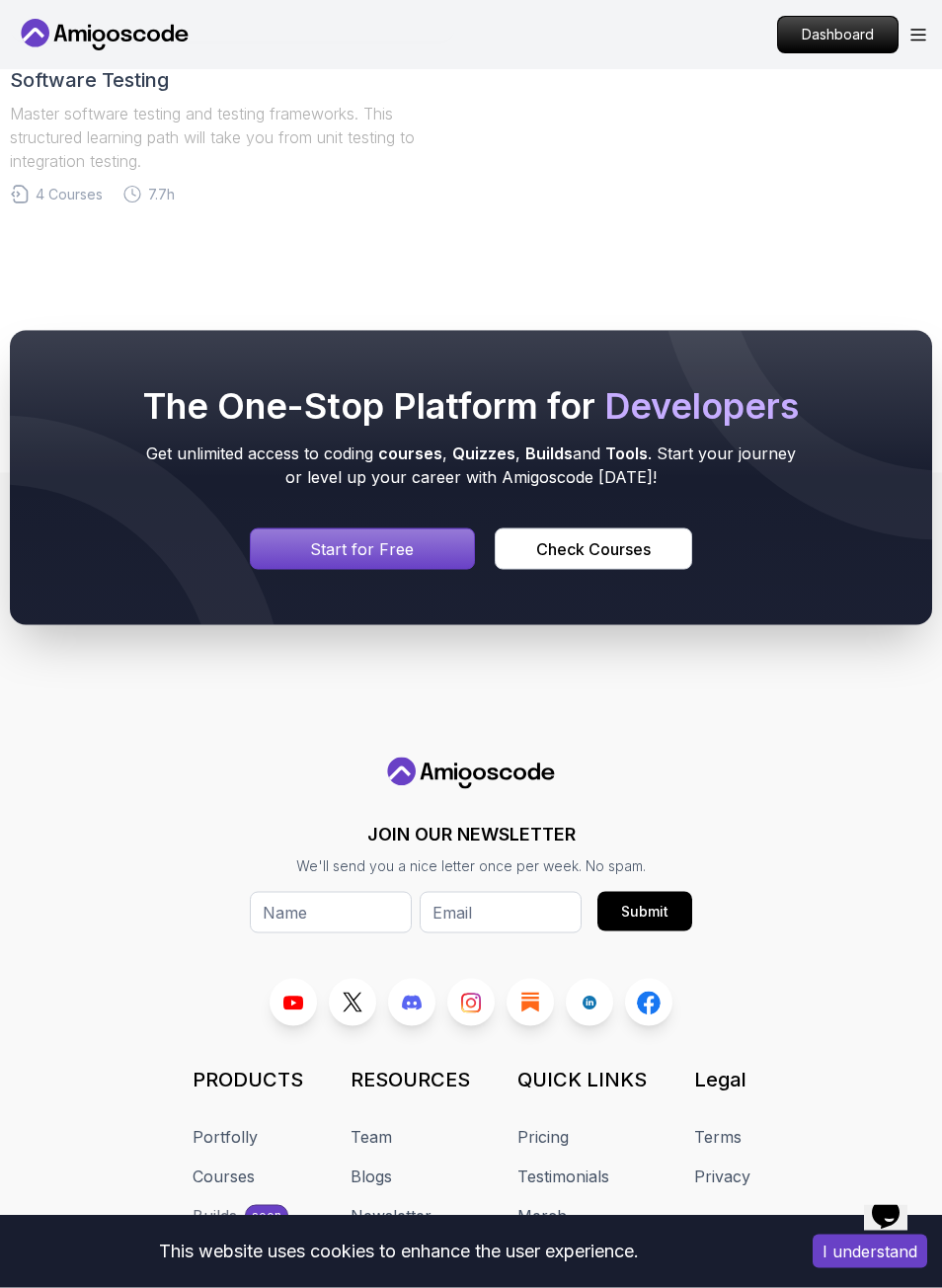
scroll to position [2112, 0]
click at [389, 534] on div "Signin page" at bounding box center [362, 548] width 223 height 40
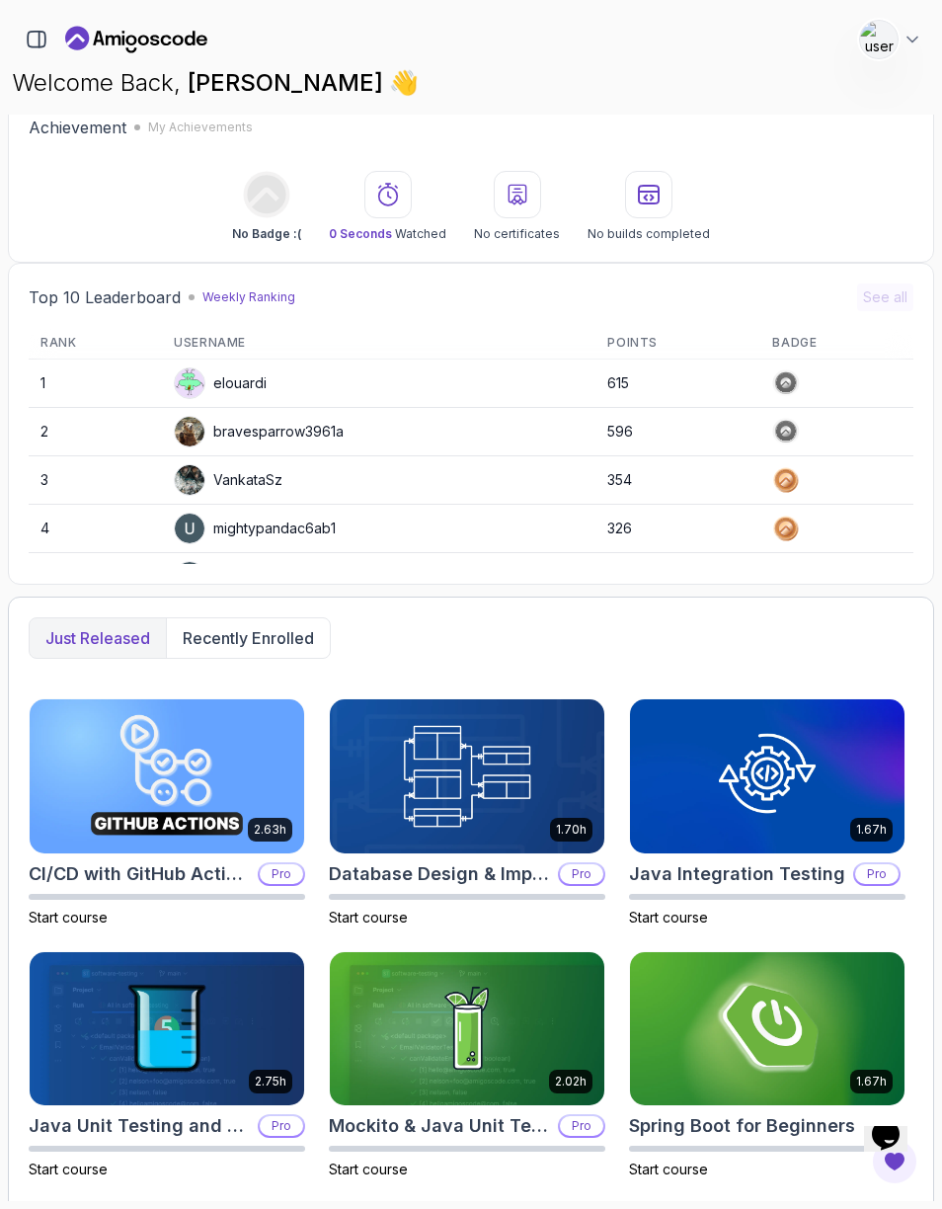
click at [275, 657] on button "Recently enrolled" at bounding box center [248, 638] width 164 height 40
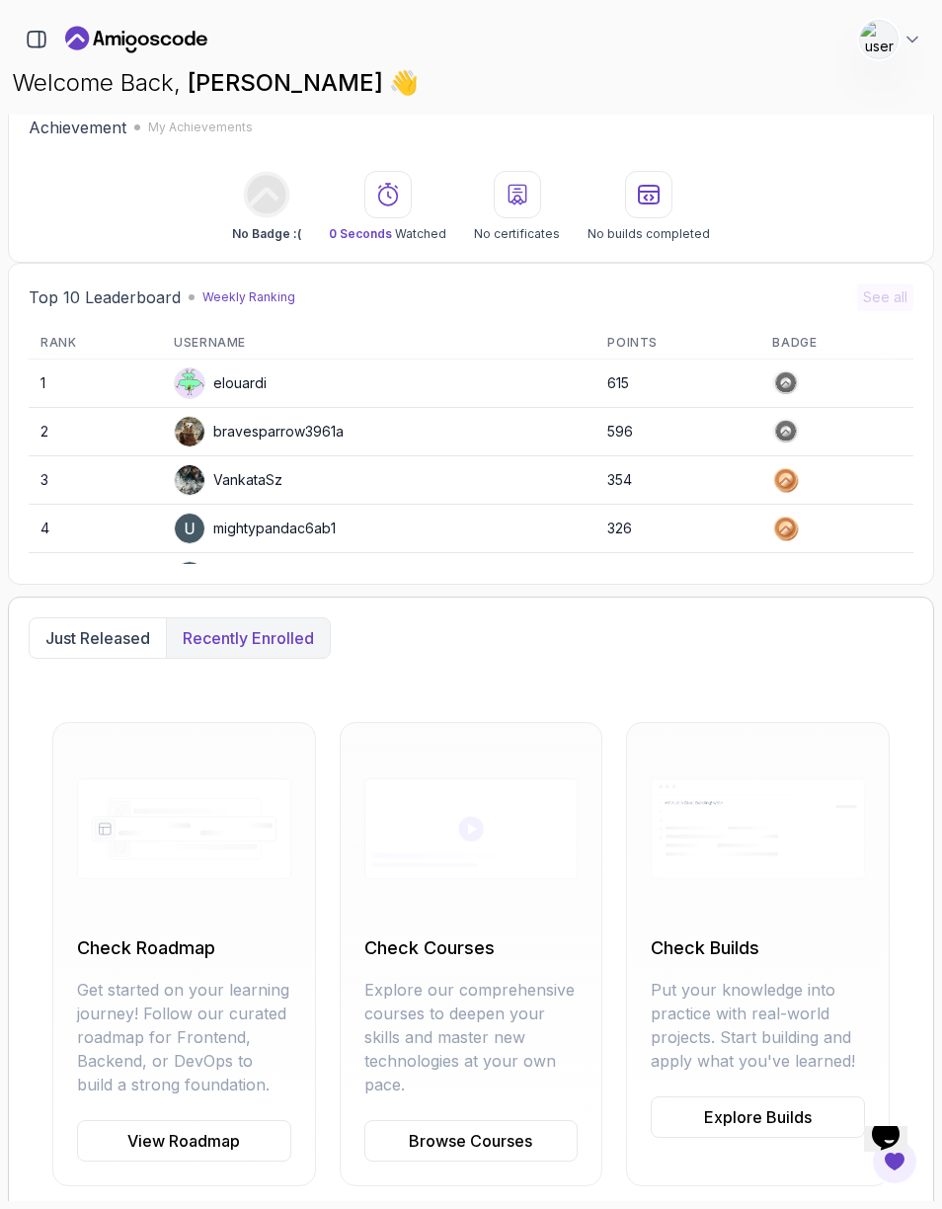
click at [496, 1142] on link "Browse Courses" at bounding box center [472, 1140] width 214 height 41
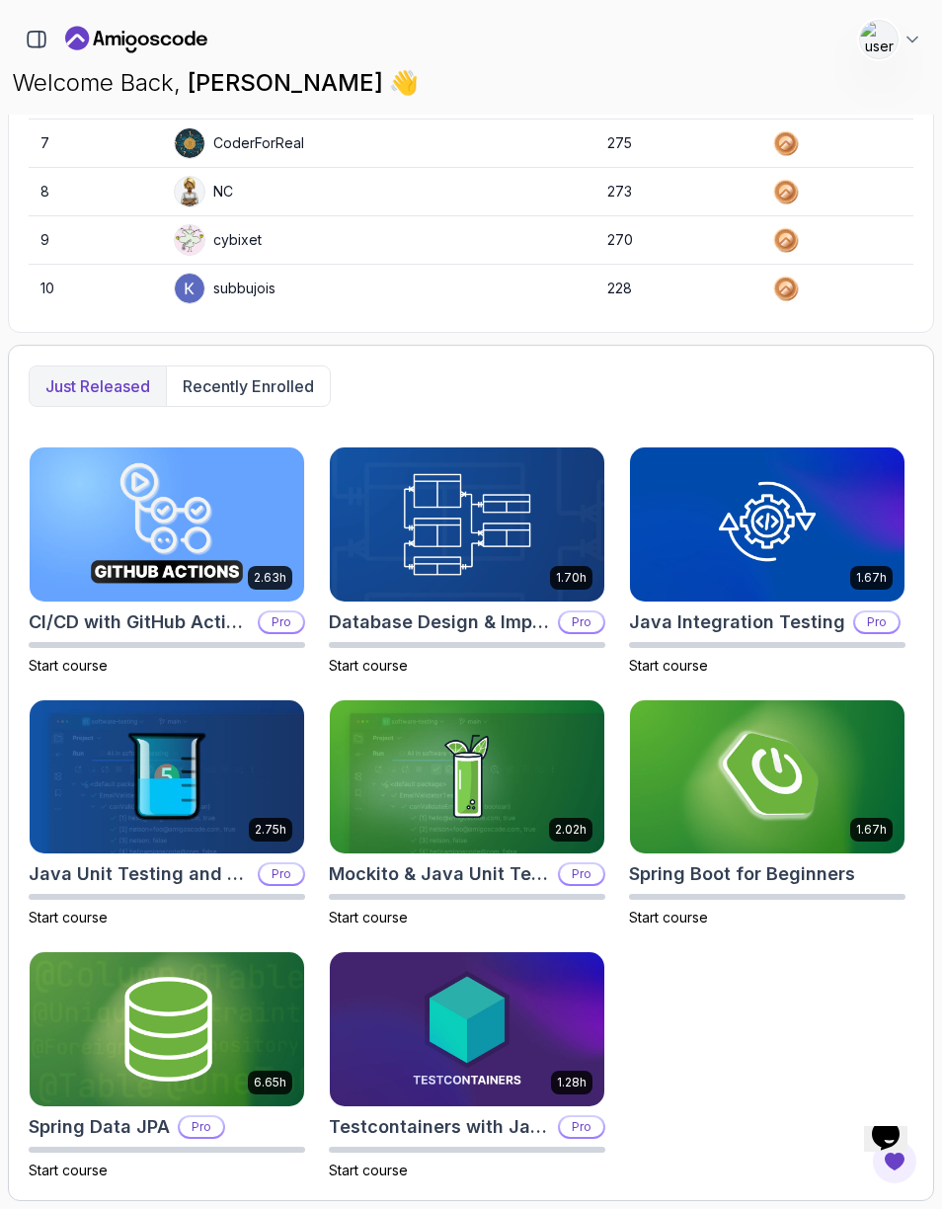
scroll to position [750, 0]
click at [279, 404] on button "Recently enrolled" at bounding box center [248, 386] width 164 height 40
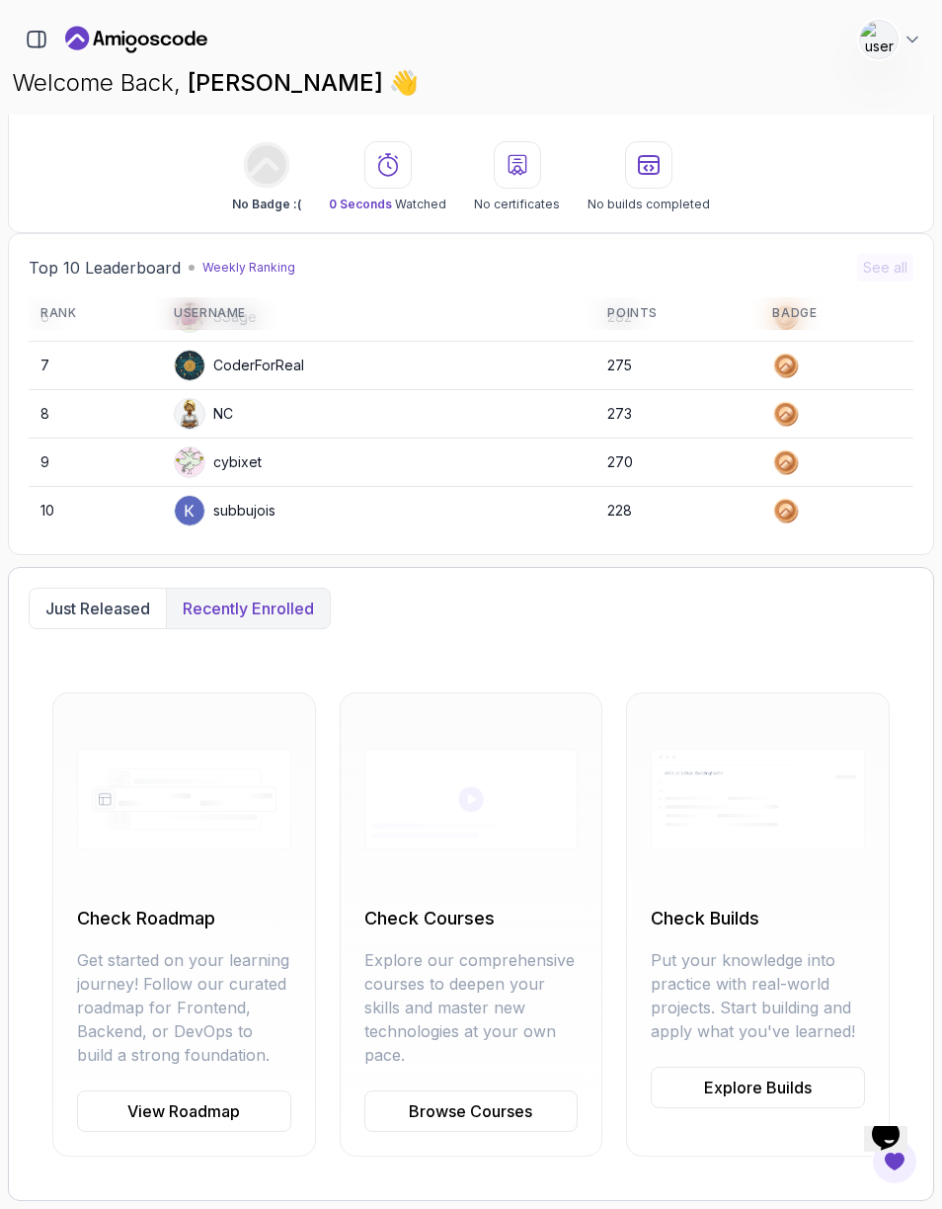
scroll to position [528, 0]
click at [231, 1112] on link "View Roadmap" at bounding box center [184, 1111] width 214 height 41
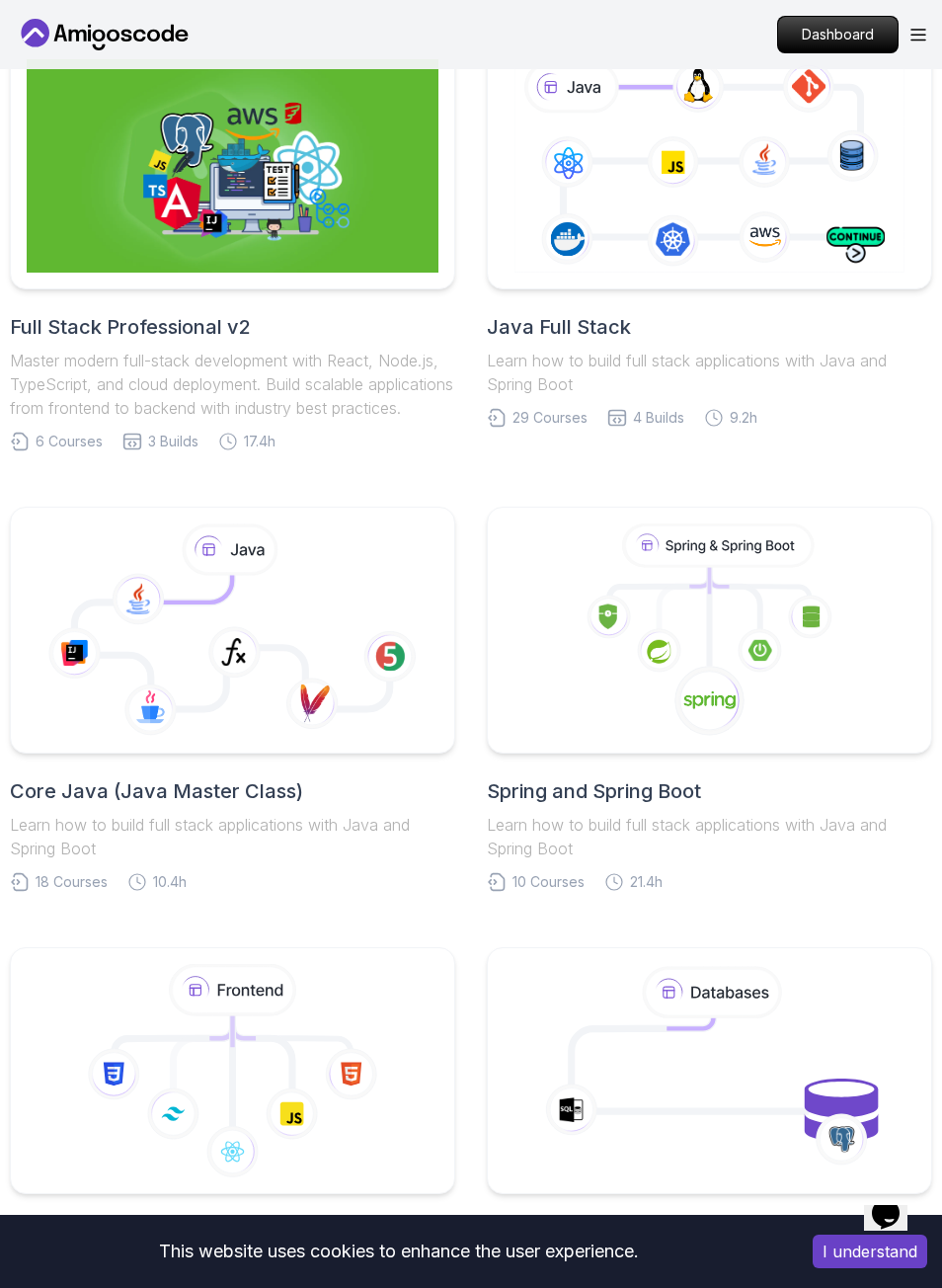
scroll to position [496, 0]
click at [796, 674] on icon at bounding box center [710, 629] width 412 height 213
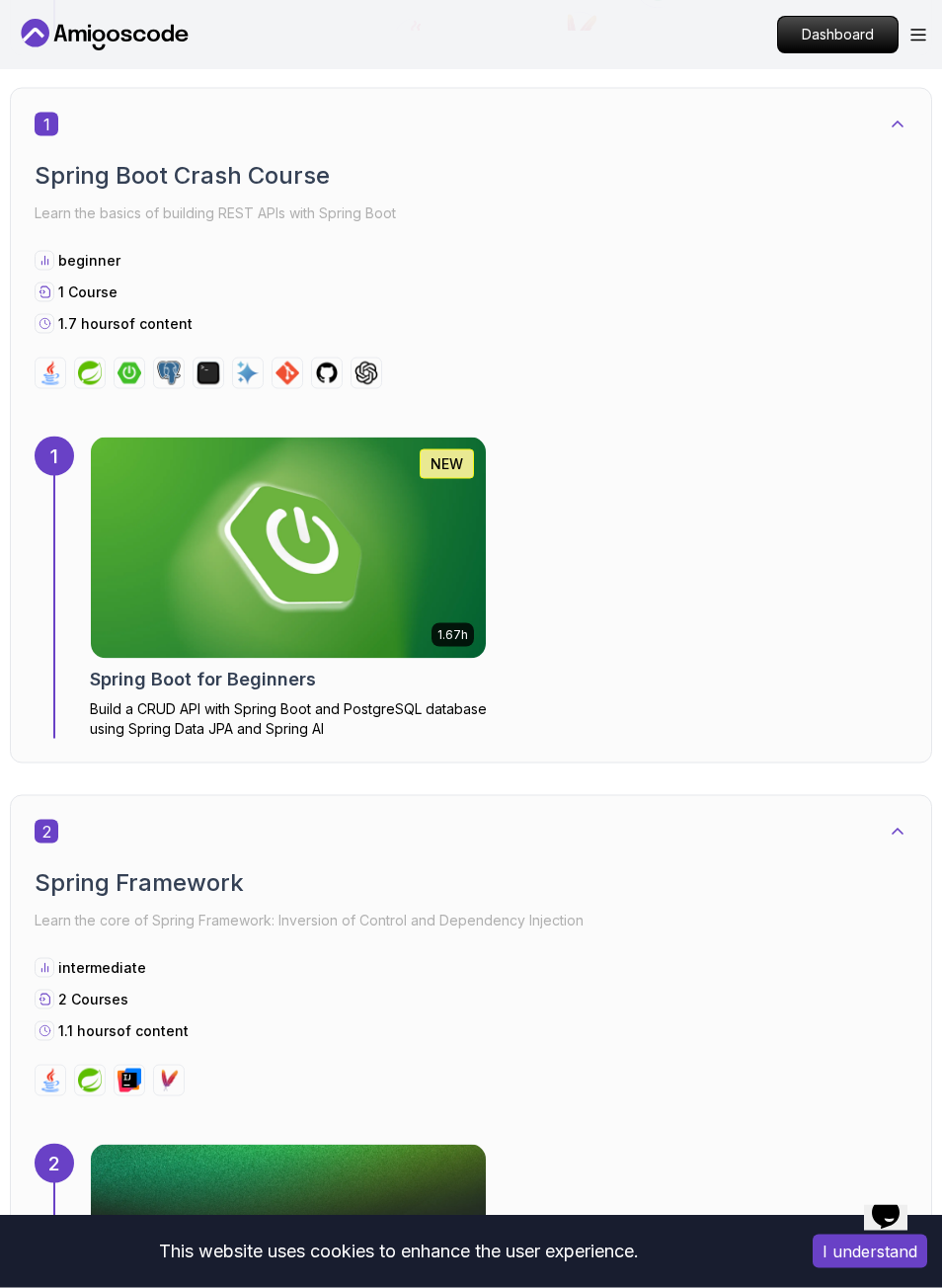
scroll to position [998, 0]
click at [392, 601] on img at bounding box center [288, 547] width 395 height 221
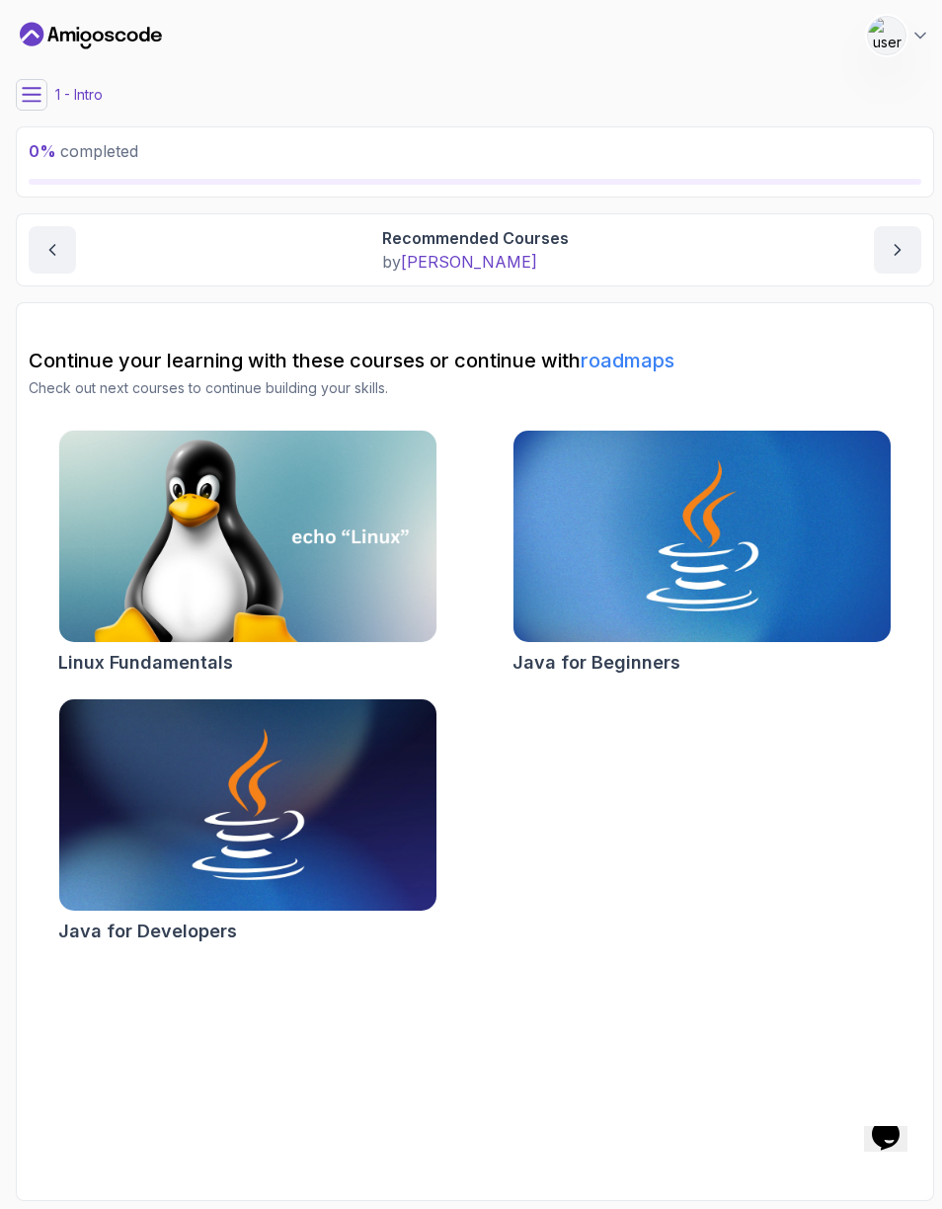
click at [908, 237] on button "next content" at bounding box center [897, 249] width 47 height 47
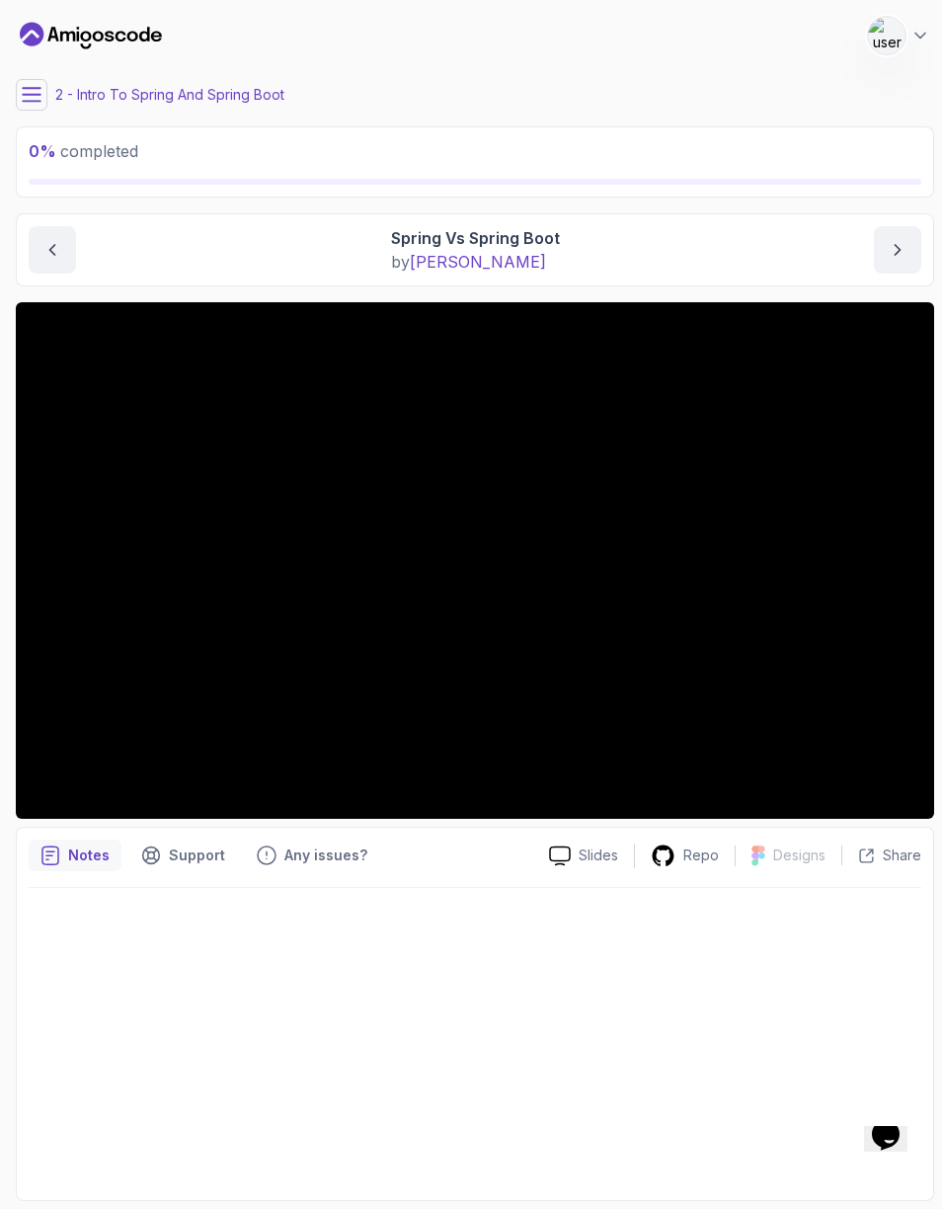
click at [891, 252] on icon "next content" at bounding box center [898, 250] width 20 height 20
click at [880, 247] on button "next content" at bounding box center [897, 249] width 47 height 47
click at [874, 248] on button "next content" at bounding box center [897, 249] width 47 height 47
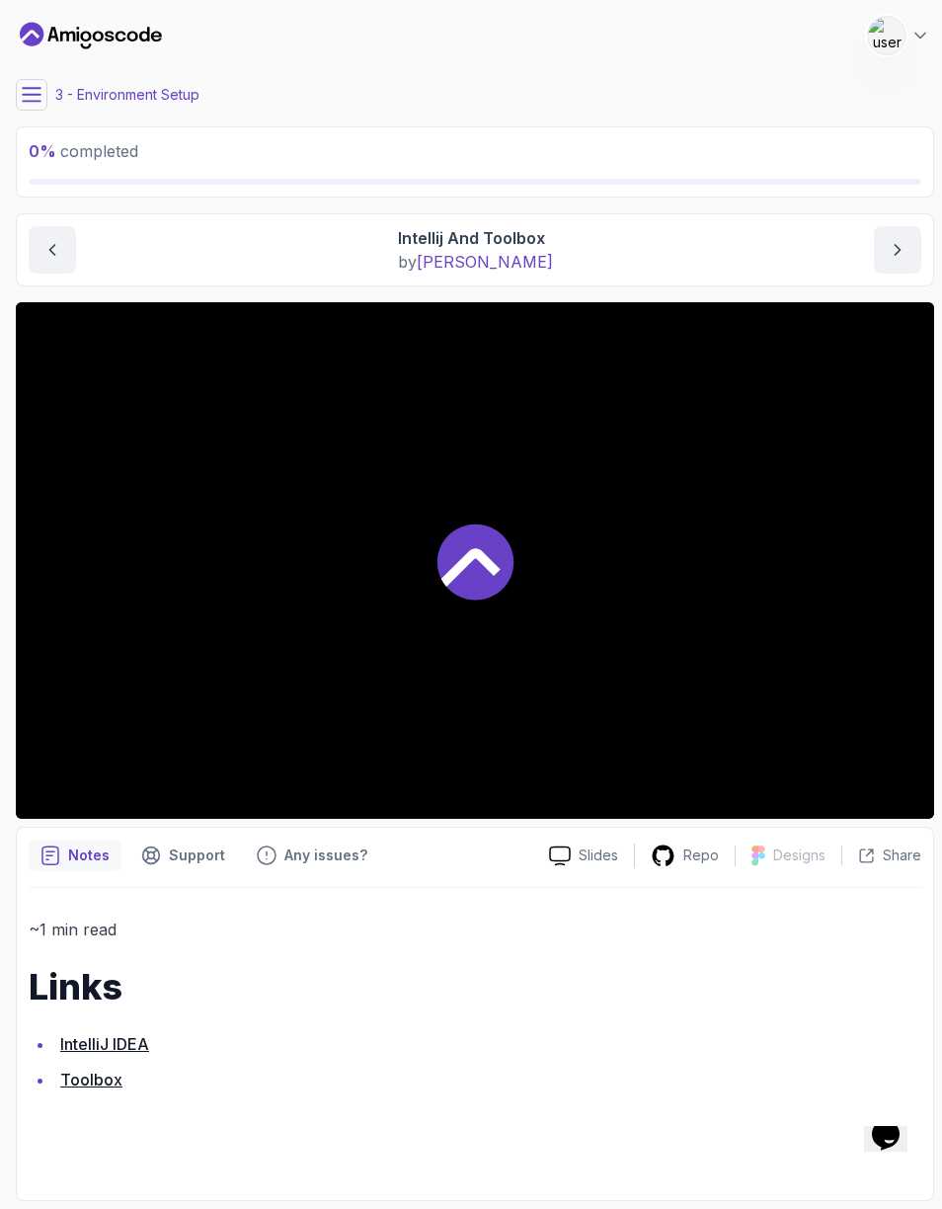
click at [878, 241] on button "next content" at bounding box center [897, 249] width 47 height 47
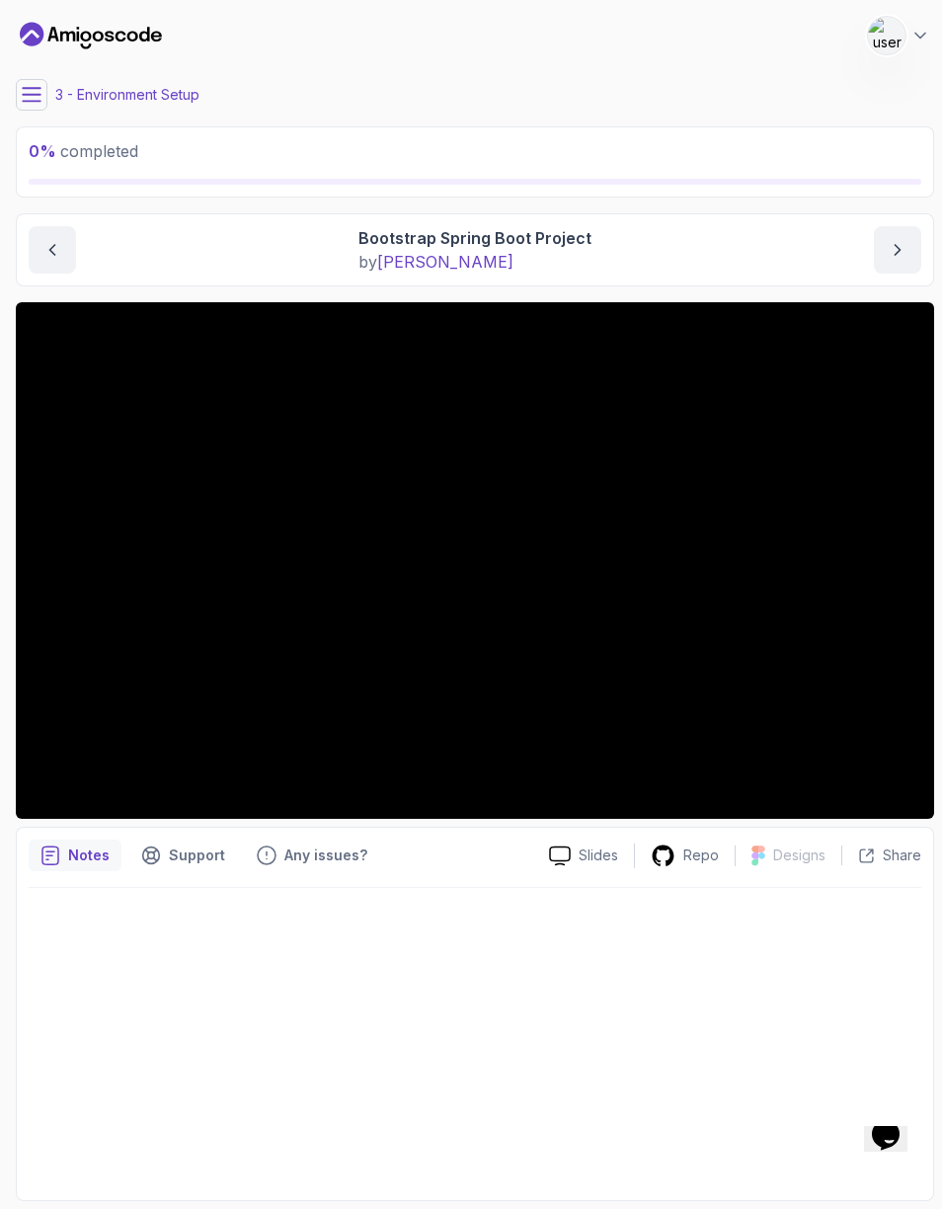
click at [57, 232] on button "previous content" at bounding box center [52, 249] width 47 height 47
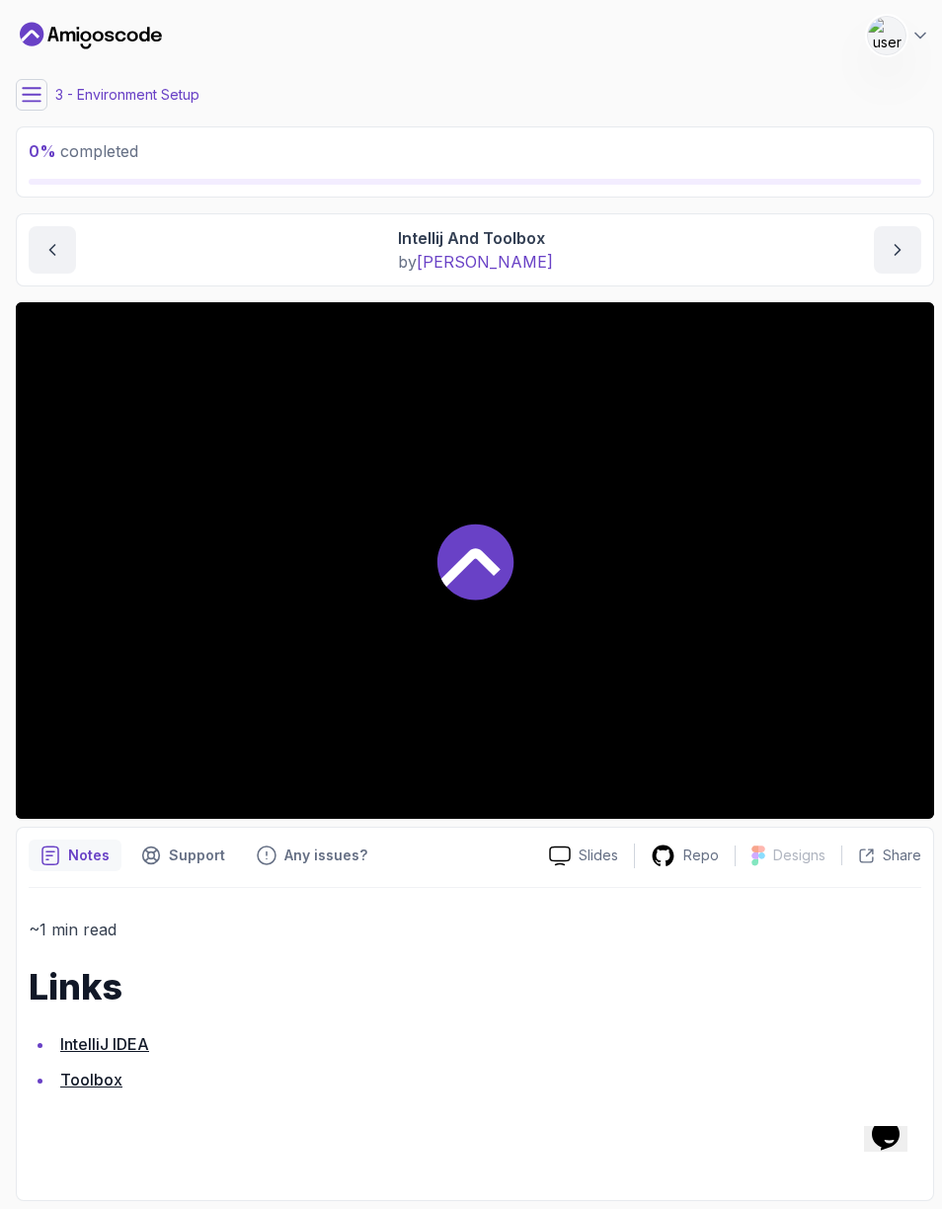
click at [57, 232] on button "previous content" at bounding box center [52, 249] width 47 height 47
click at [60, 240] on icon "previous content" at bounding box center [52, 250] width 20 height 20
click at [60, 239] on button "previous content" at bounding box center [52, 249] width 47 height 47
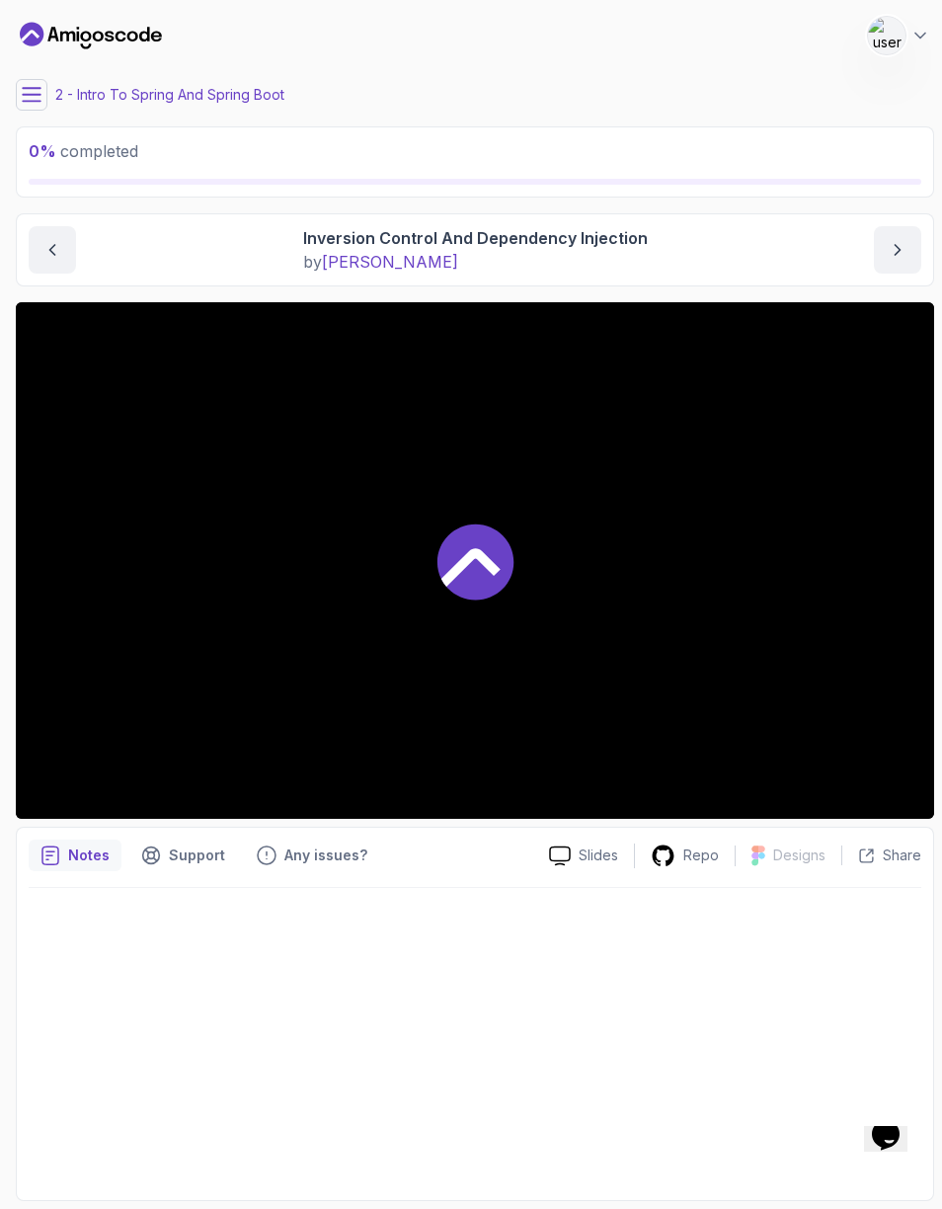
click at [61, 245] on icon "previous content" at bounding box center [52, 250] width 20 height 20
click at [61, 244] on icon "previous content" at bounding box center [52, 250] width 20 height 20
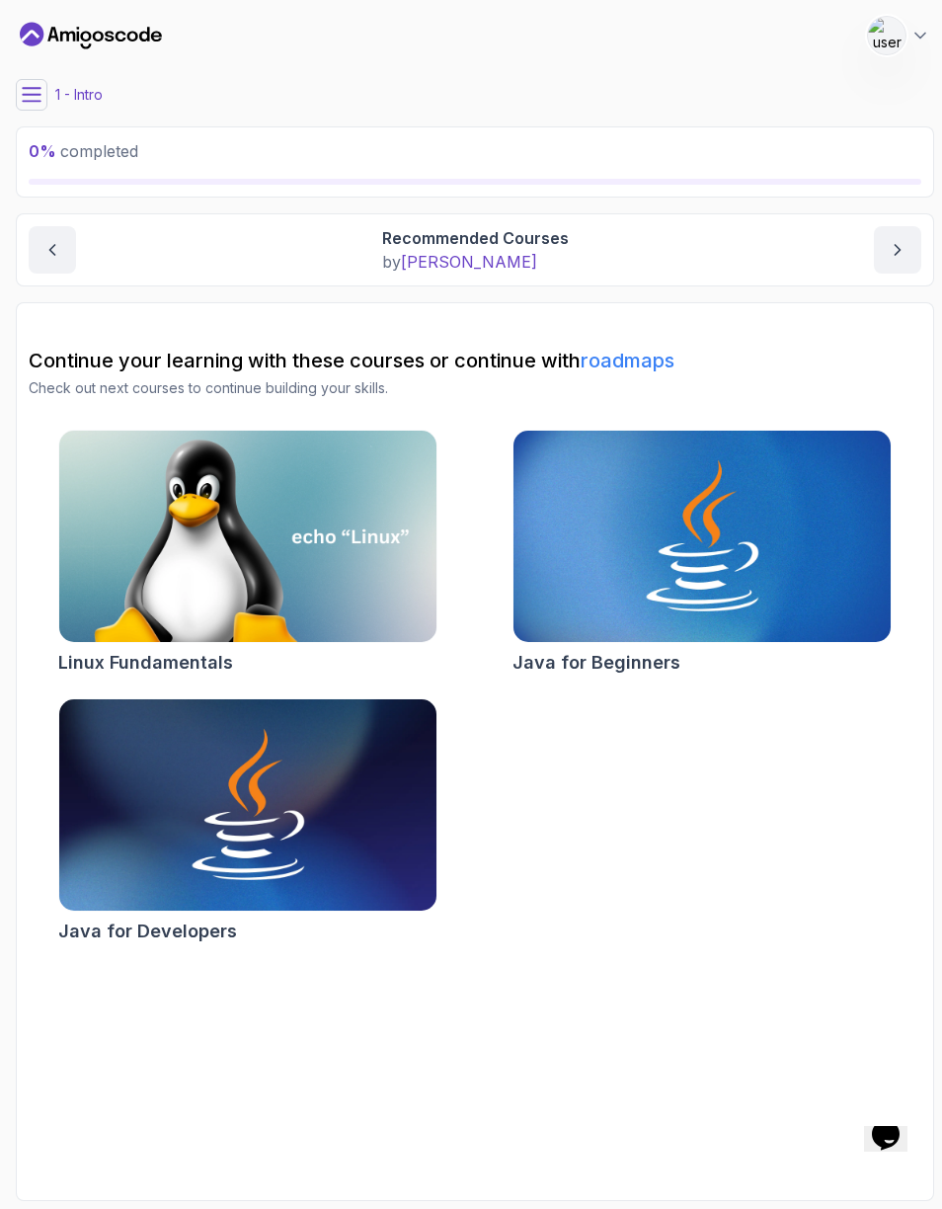
click at [47, 65] on main "My Courses Spring Boot for Beginners 0 Points 1 Hrithik gupta Software Engineer…" at bounding box center [475, 604] width 919 height 1193
click at [40, 105] on button at bounding box center [32, 95] width 32 height 32
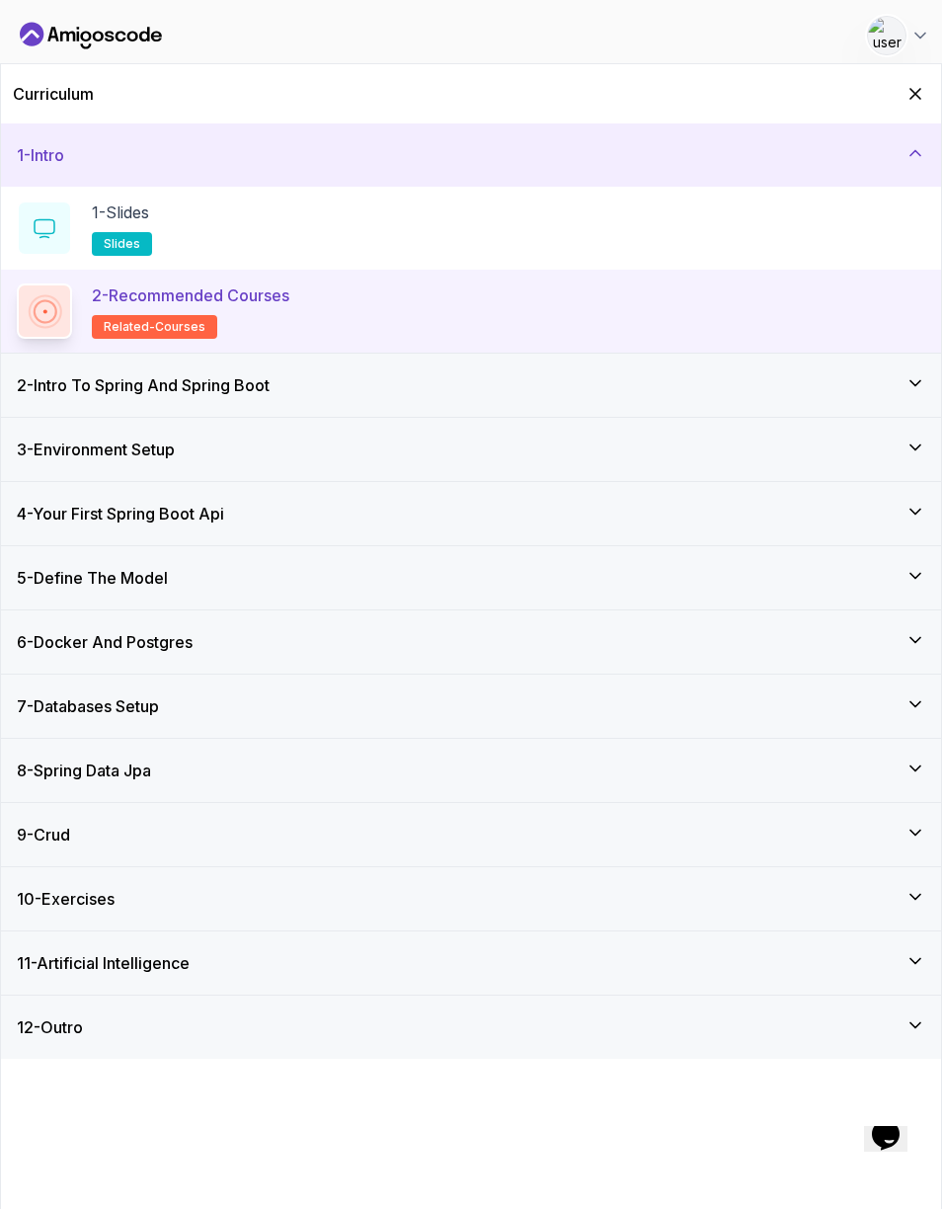
click at [913, 85] on icon "Hide Curriculum for mobile" at bounding box center [916, 94] width 20 height 20
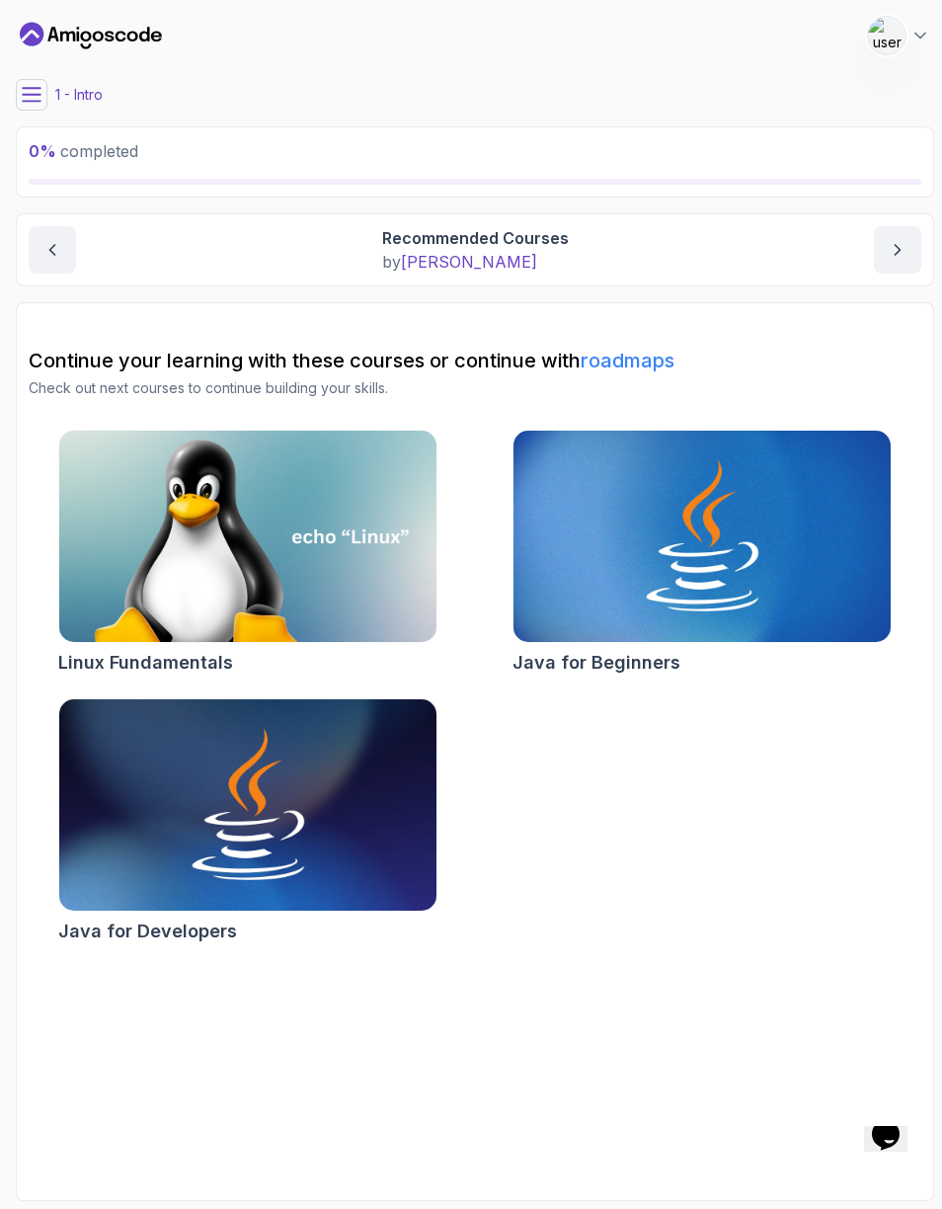
click at [264, 497] on img at bounding box center [247, 536] width 377 height 211
click at [343, 863] on img at bounding box center [247, 804] width 377 height 211
click at [642, 560] on img at bounding box center [702, 536] width 377 height 211
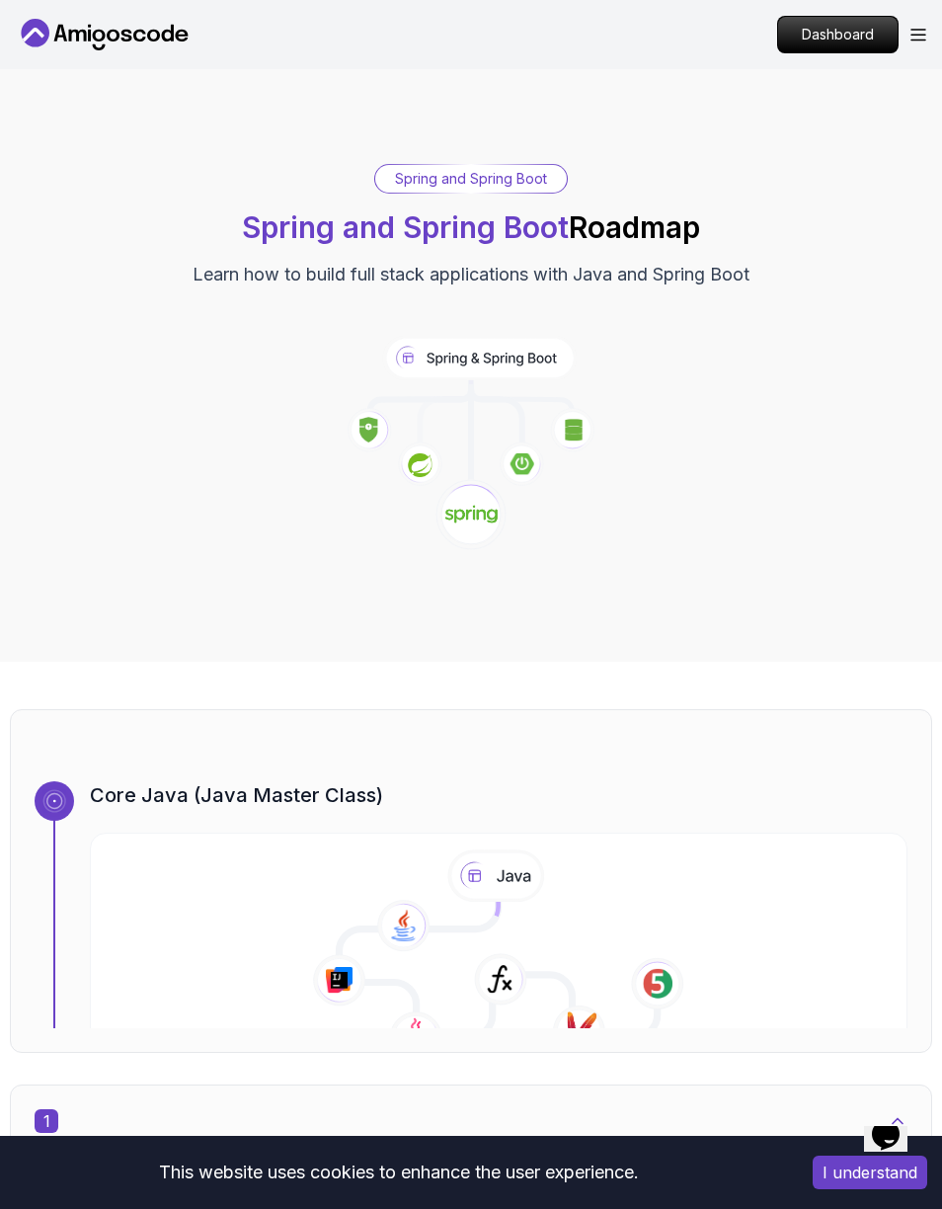
scroll to position [1037, 0]
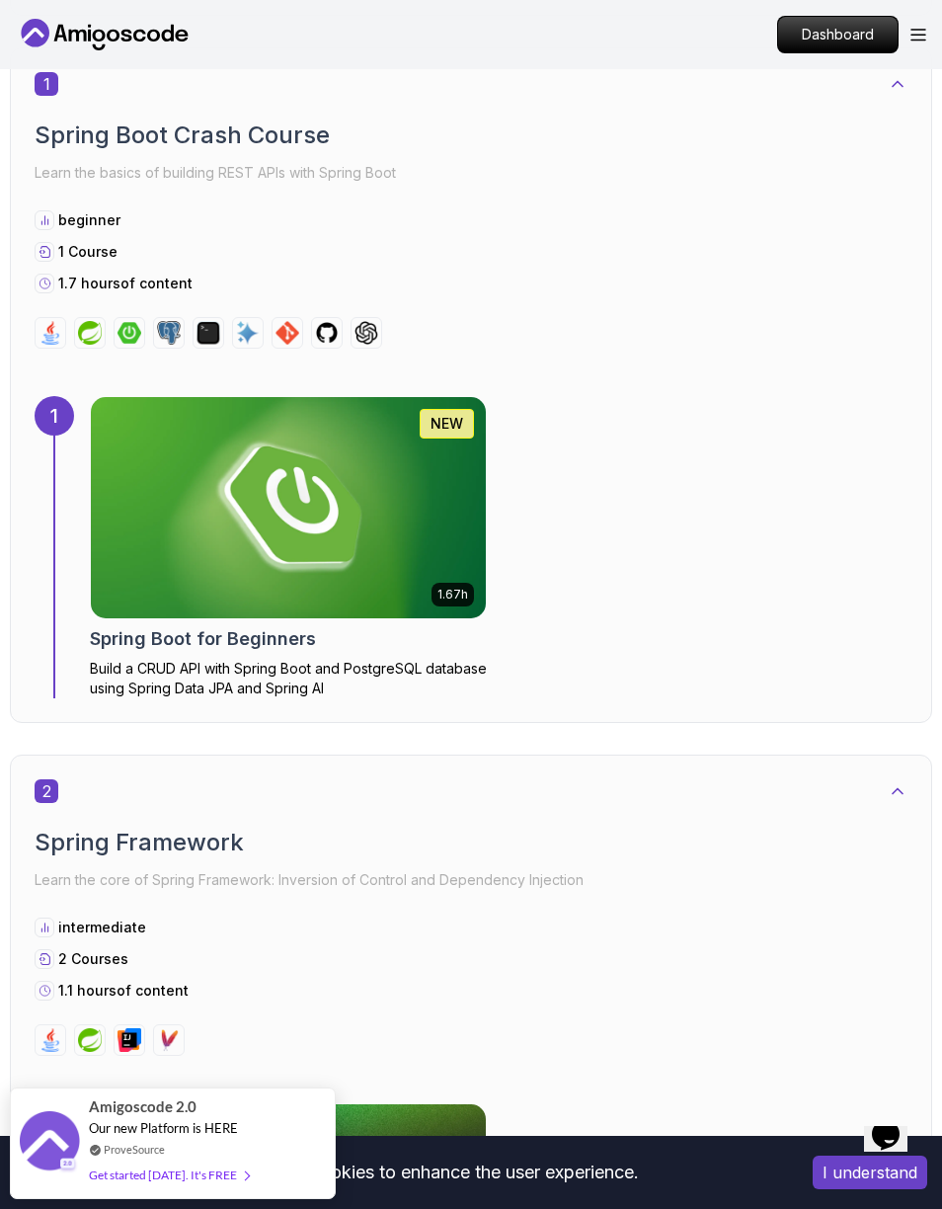
click at [135, 657] on div "1.67h NEW Spring Boot for Beginners Build a CRUD API with Spring Boot and Postg…" at bounding box center [288, 547] width 397 height 302
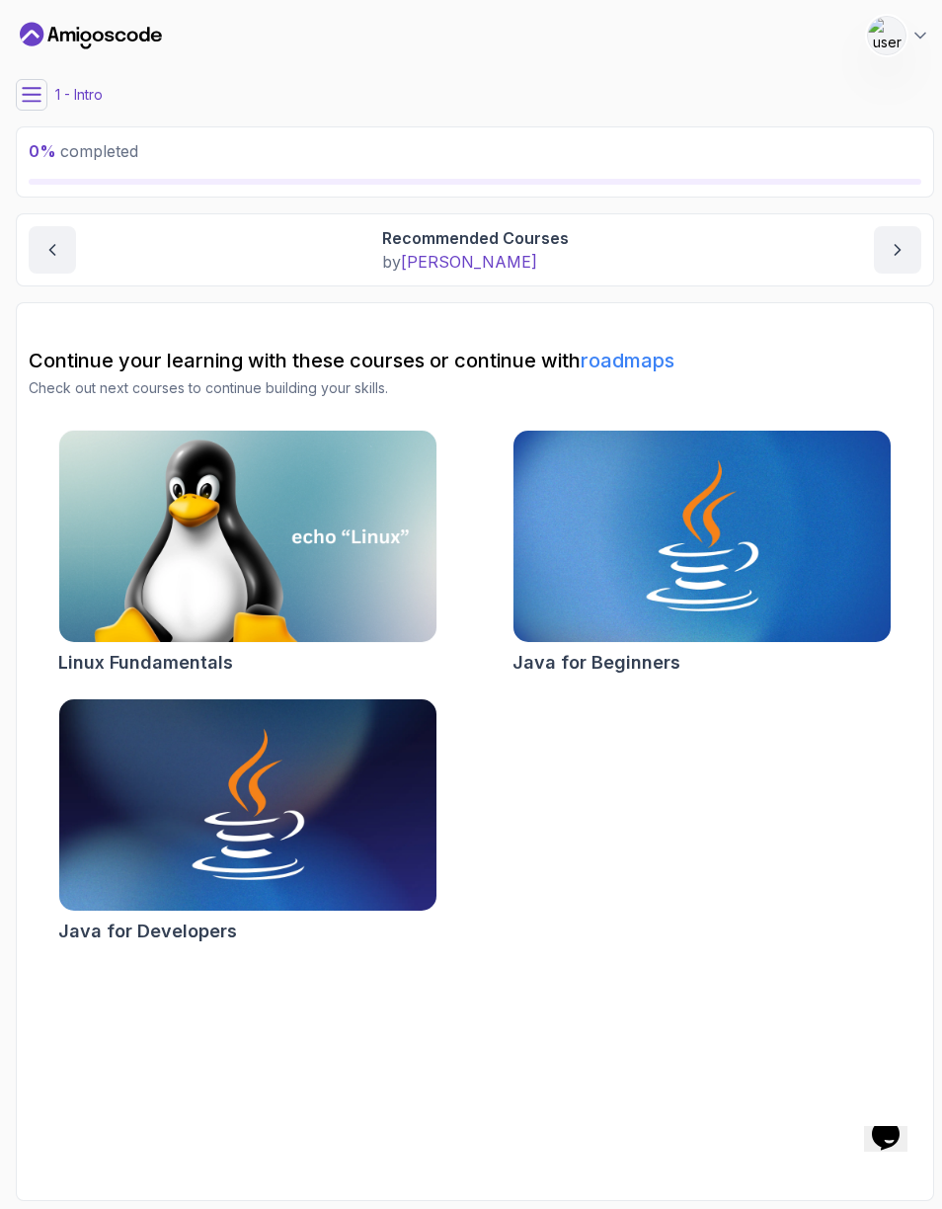
click at [32, 84] on button at bounding box center [32, 95] width 32 height 32
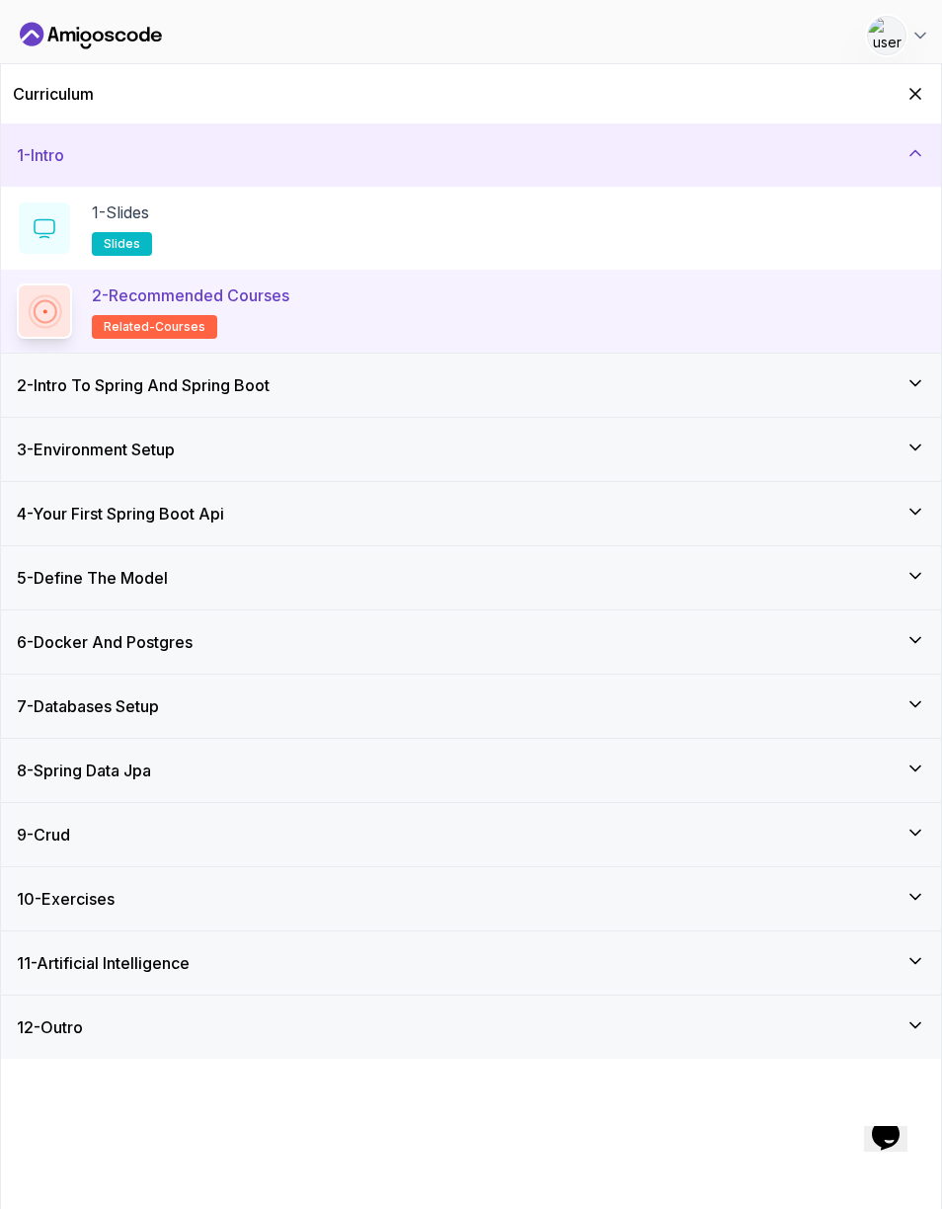
click at [96, 388] on h3 "2 - Intro To Spring And Spring Boot" at bounding box center [143, 385] width 253 height 24
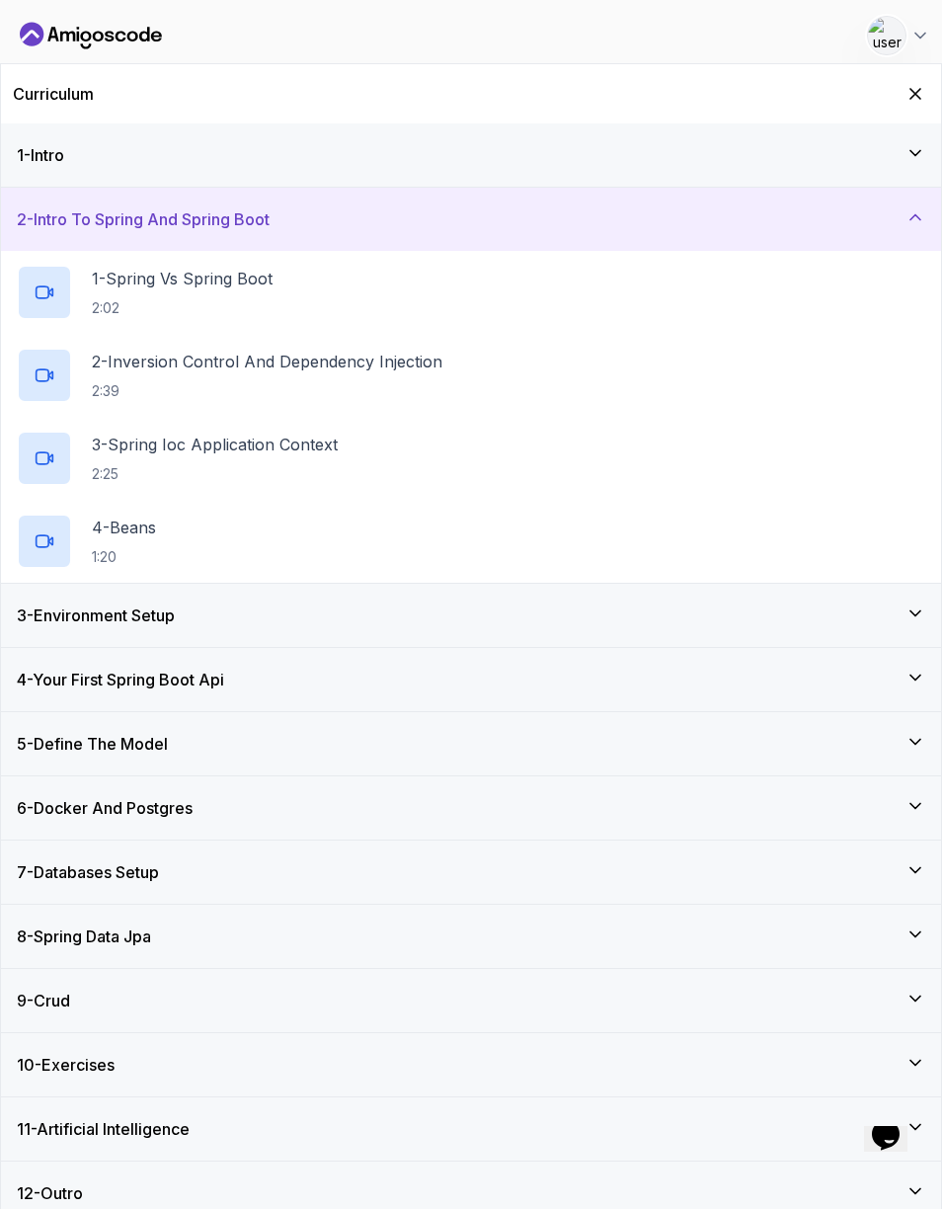
click at [60, 617] on h3 "3 - Environment Setup" at bounding box center [96, 616] width 158 height 24
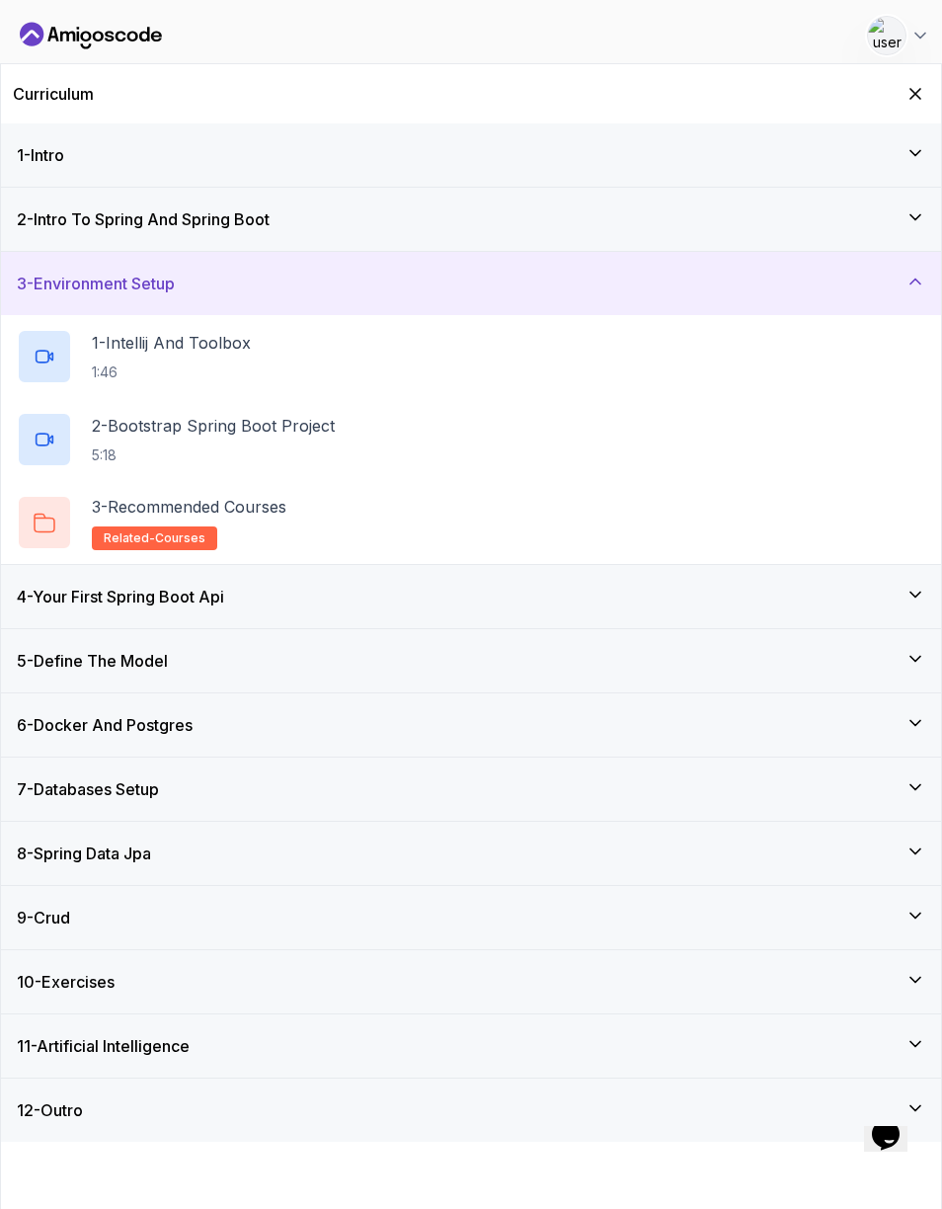
click at [87, 596] on h3 "4 - Your First Spring Boot Api" at bounding box center [120, 597] width 207 height 24
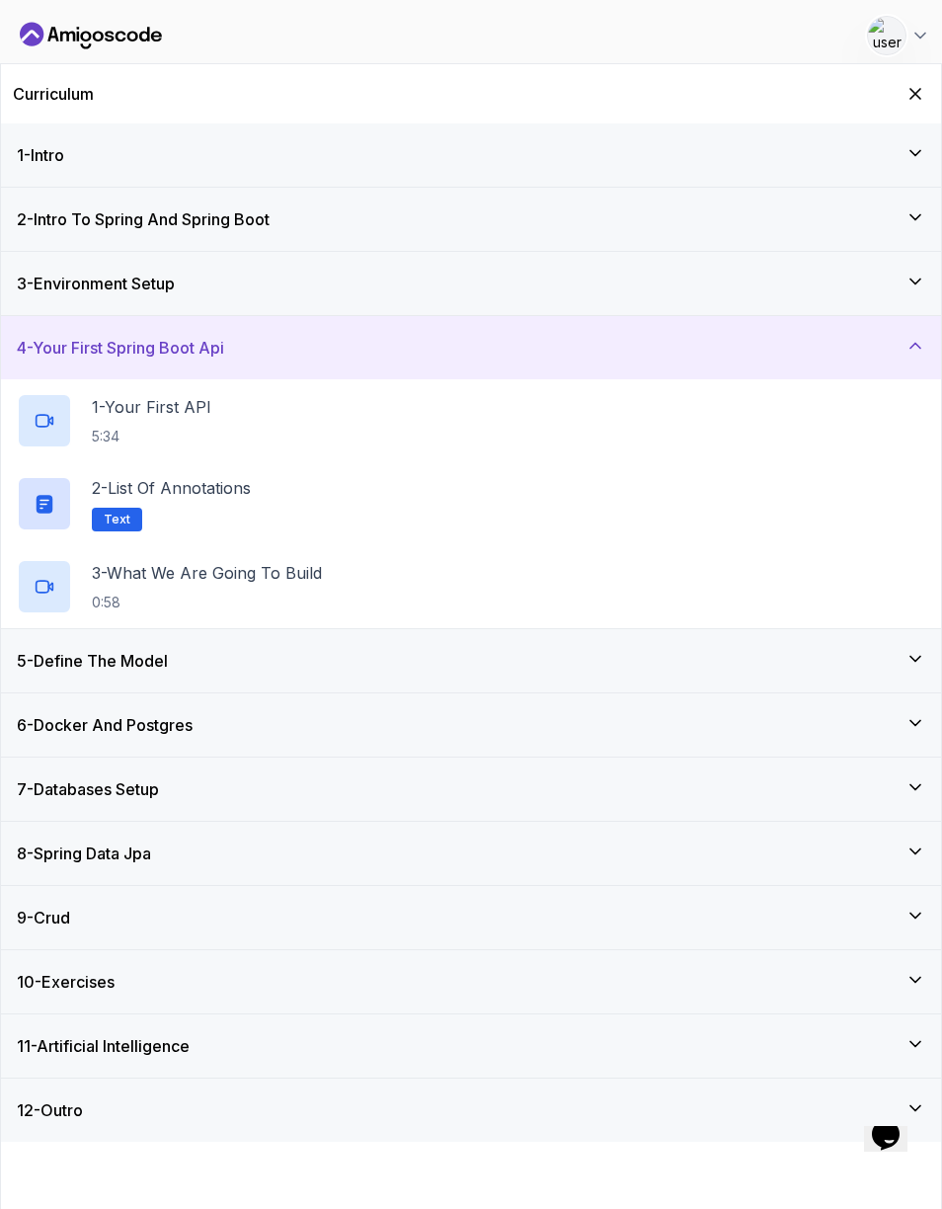
click at [86, 668] on h3 "5 - Define The Model" at bounding box center [92, 661] width 151 height 24
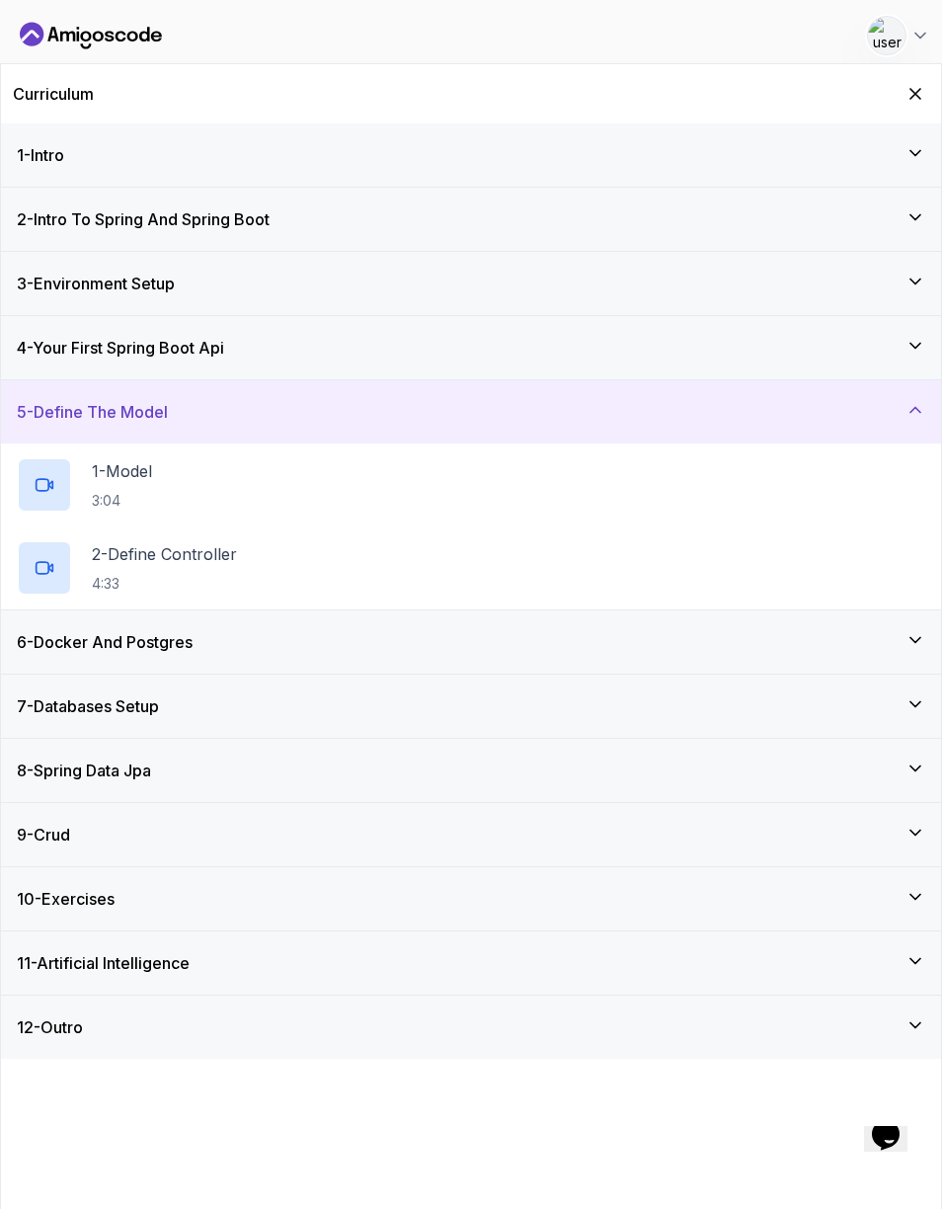
click at [76, 654] on div "6 - Docker And Postgres" at bounding box center [471, 641] width 940 height 63
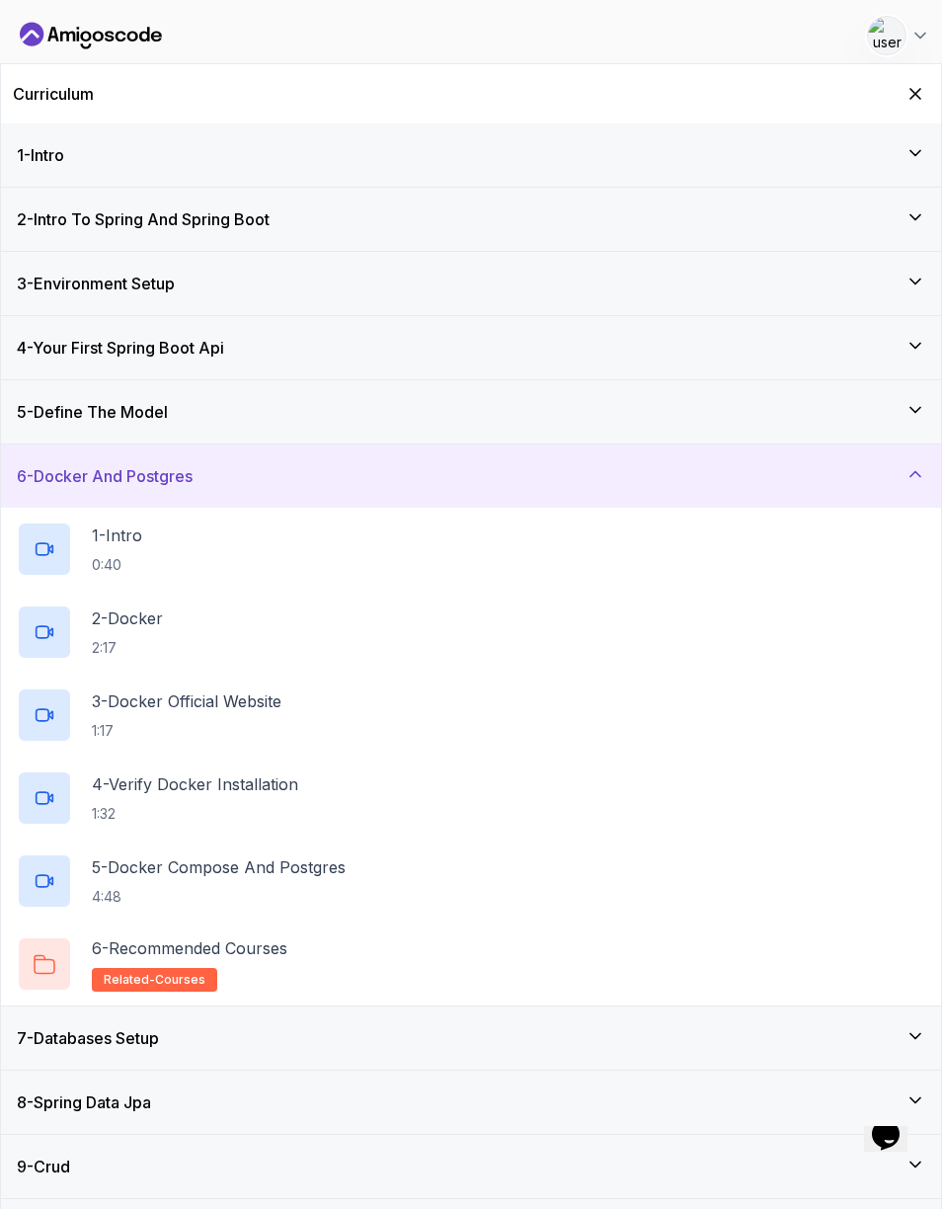
click at [65, 471] on h3 "6 - Docker And Postgres" at bounding box center [105, 476] width 176 height 24
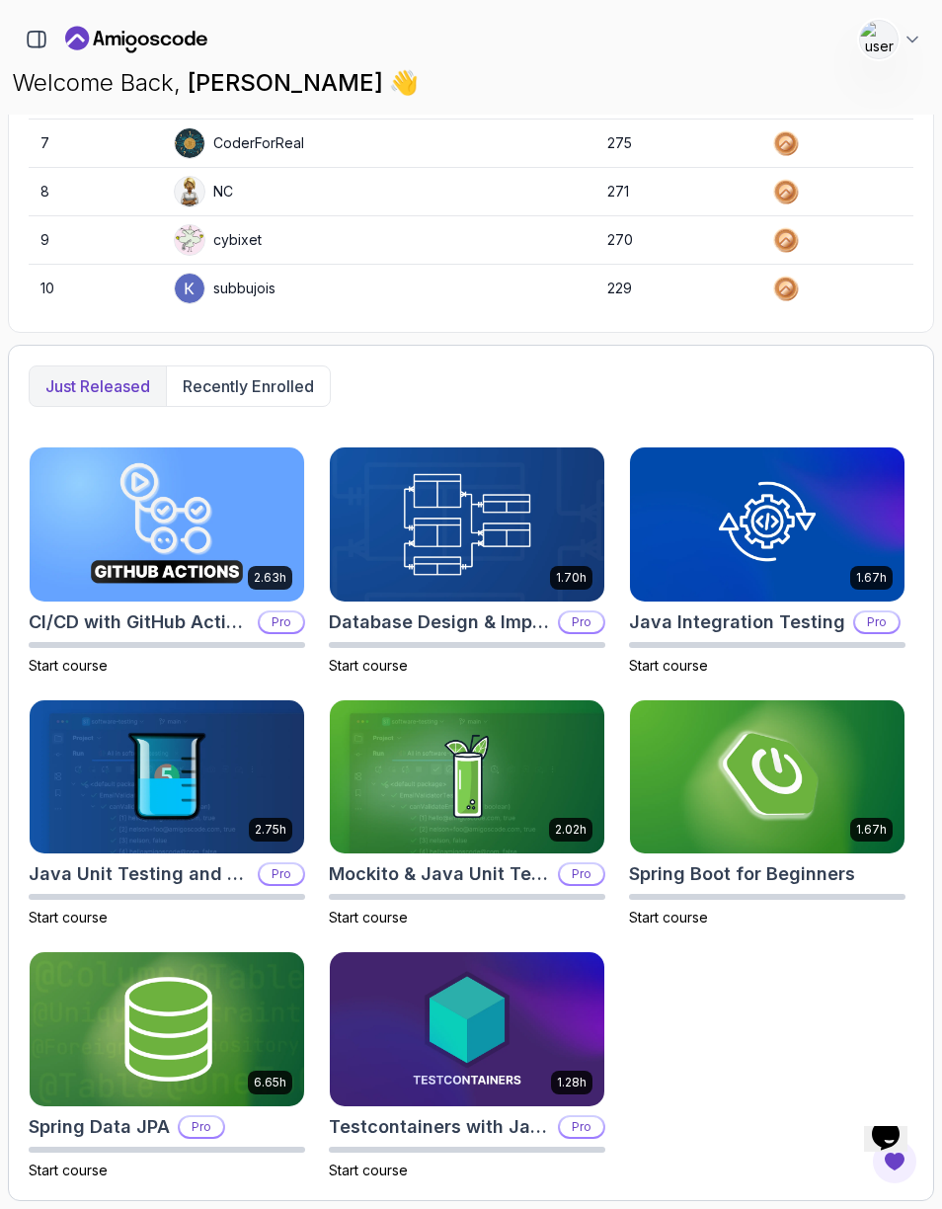
scroll to position [750, 0]
click at [731, 818] on img at bounding box center [767, 777] width 275 height 154
click at [244, 376] on p "Recently enrolled" at bounding box center [248, 386] width 131 height 24
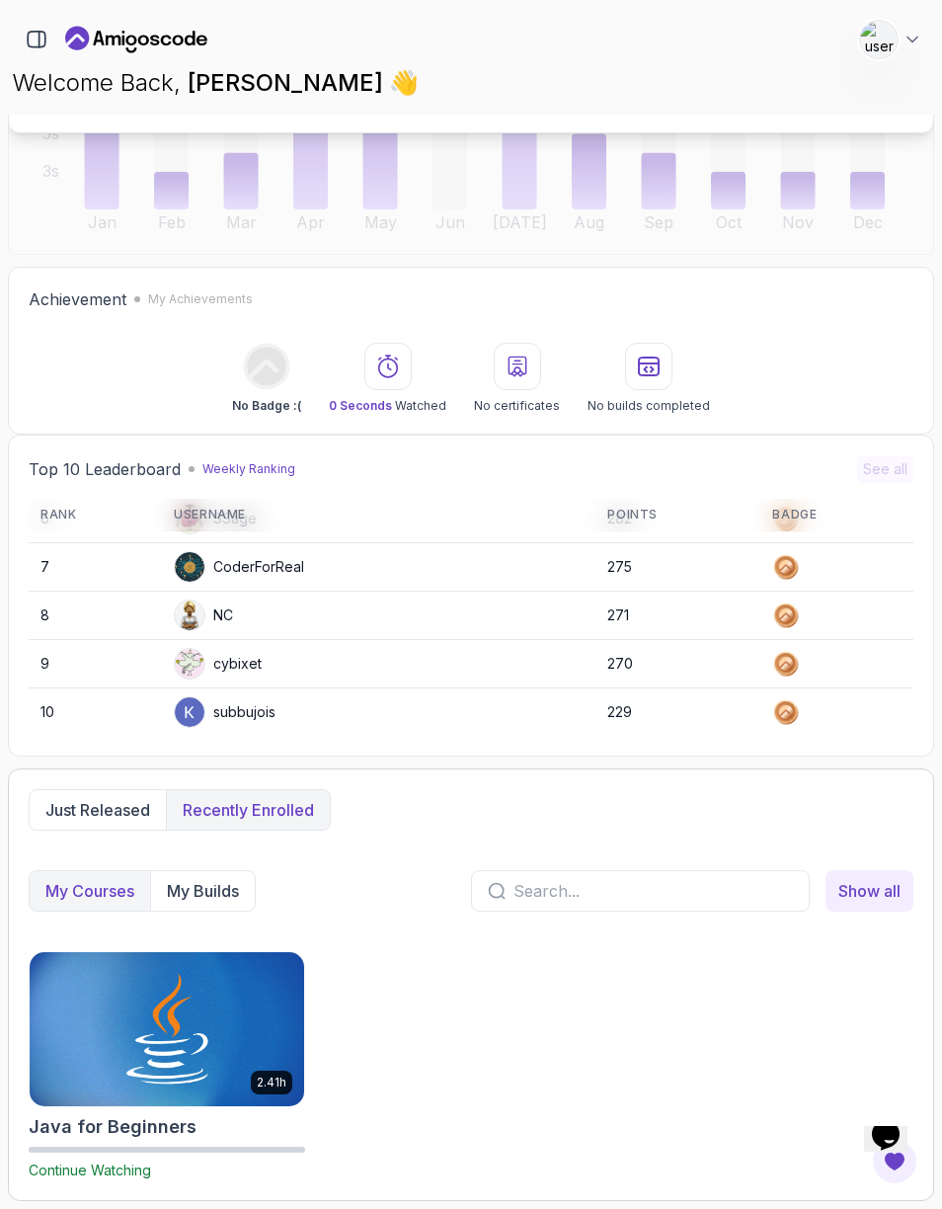
click at [198, 886] on p "My Builds" at bounding box center [203, 891] width 72 height 24
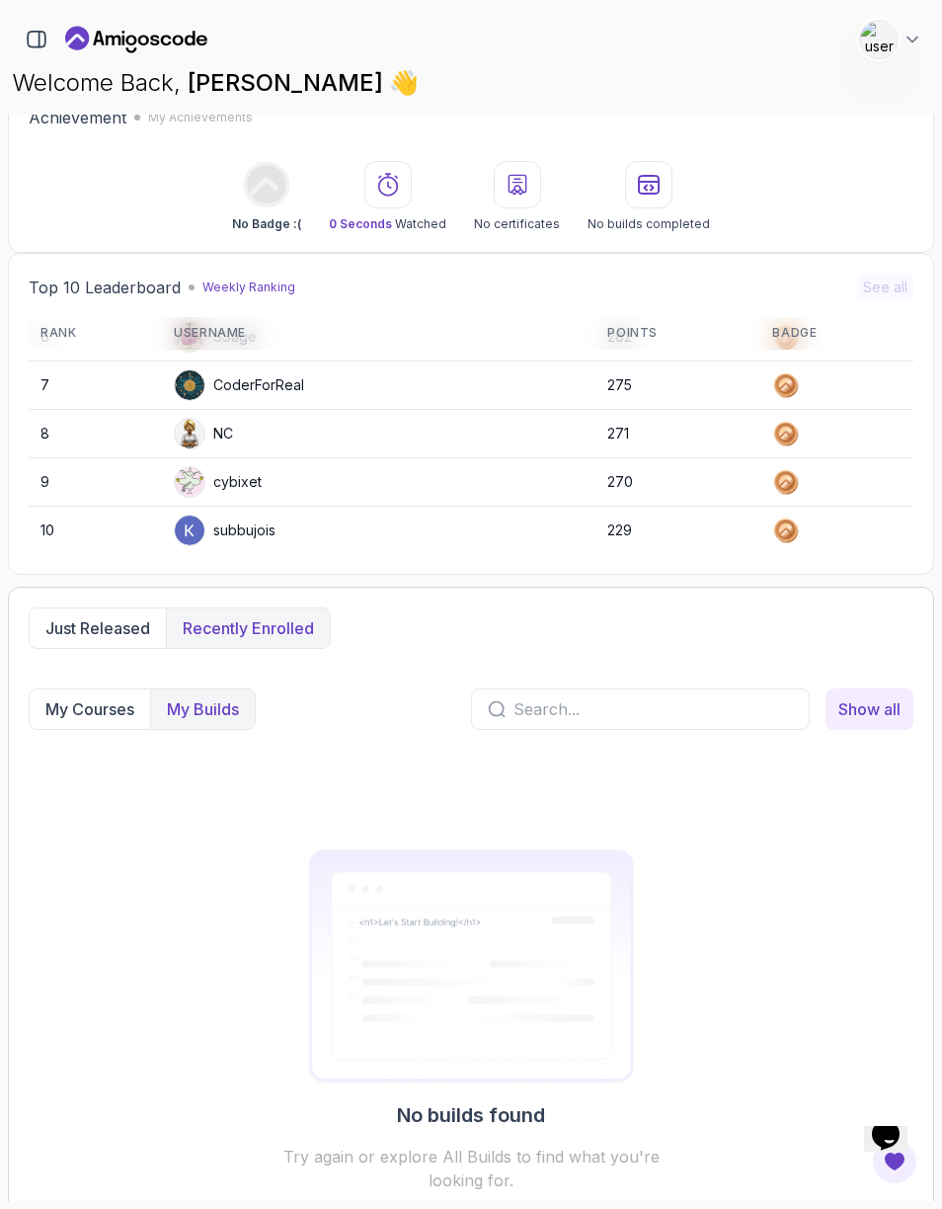
click at [62, 694] on button "My Courses" at bounding box center [90, 710] width 121 height 40
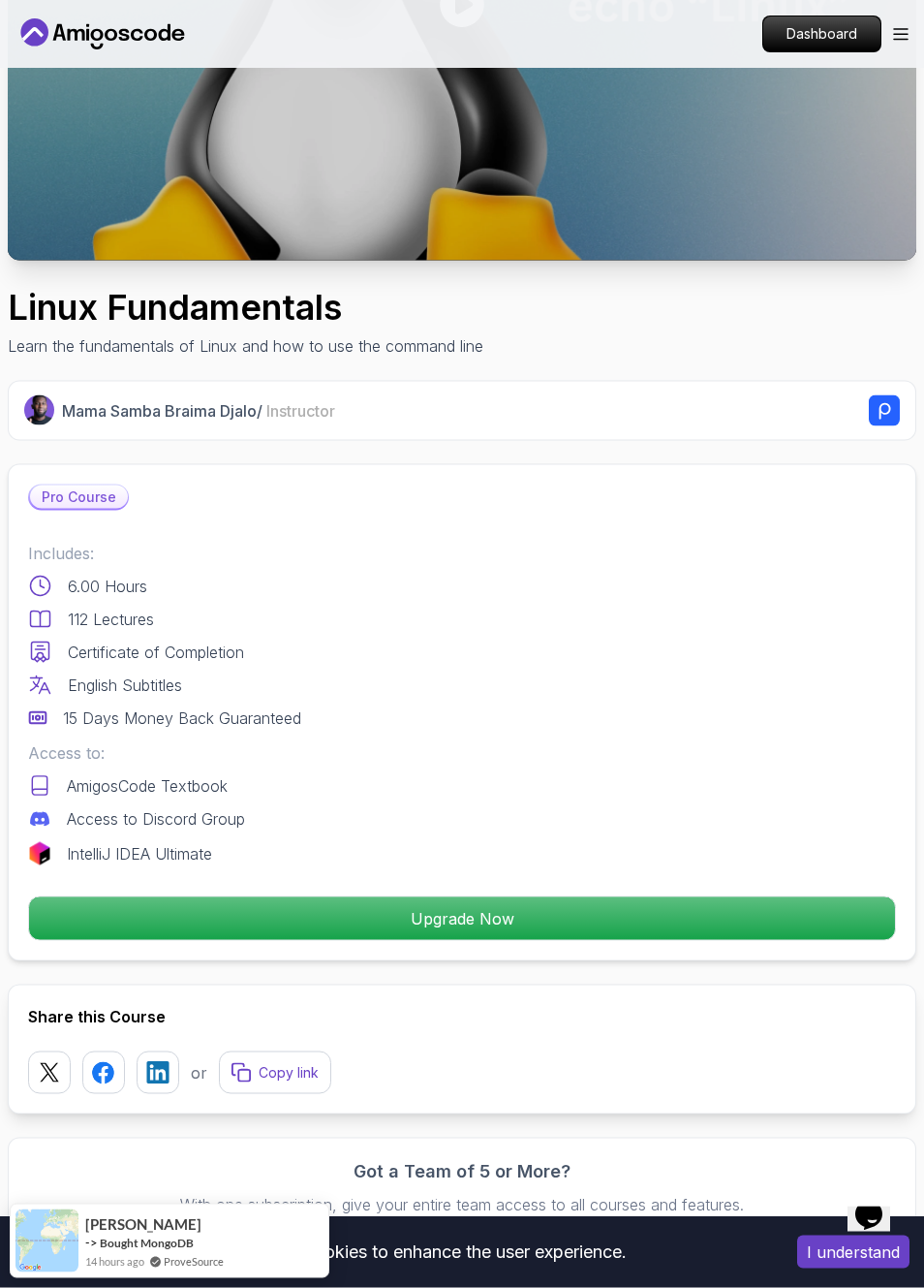
scroll to position [366, 0]
click at [659, 527] on div "Pro Course Includes: 6.00 Hours 112 Lectures Certificate of Completion English …" at bounding box center [462, 711] width 909 height 497
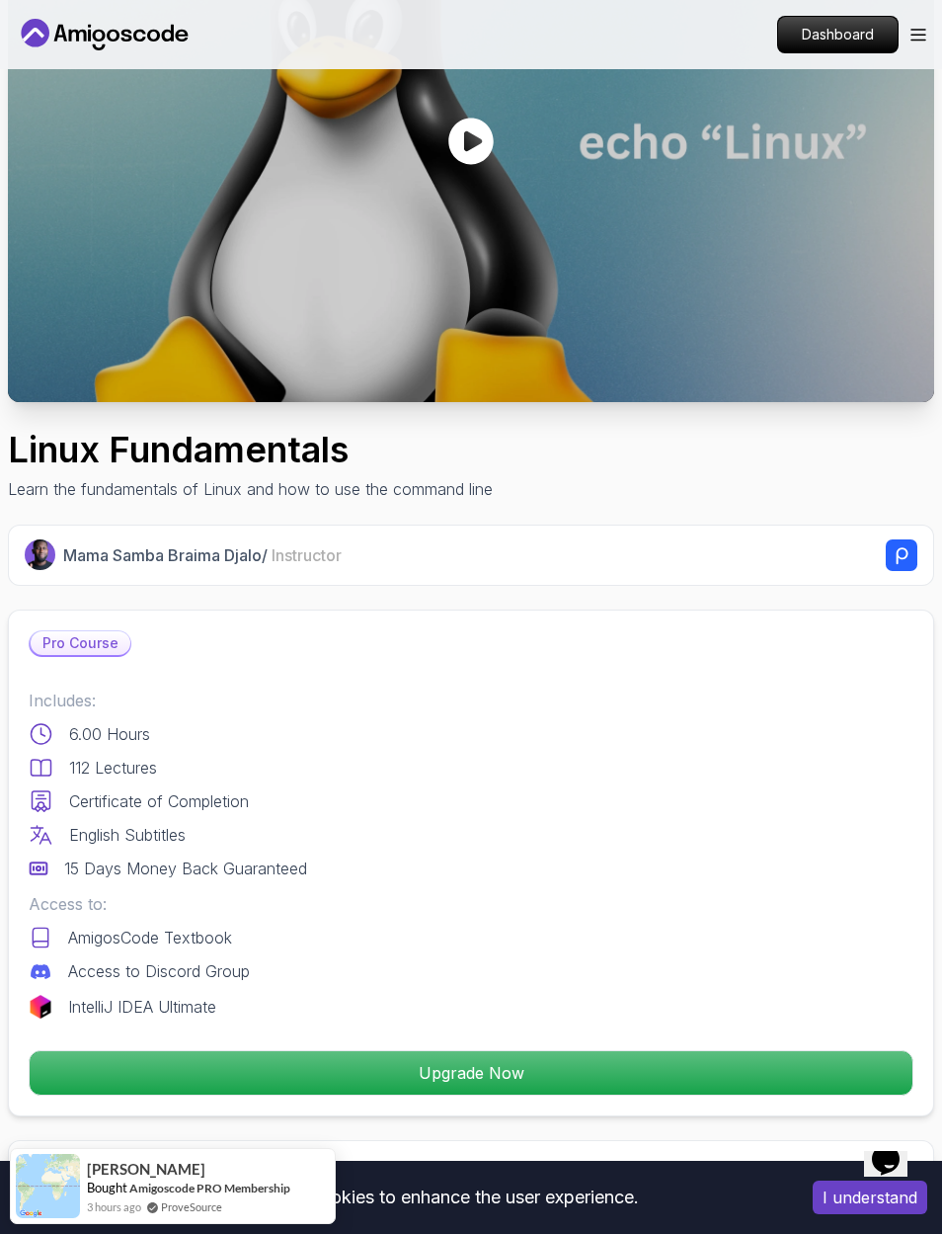
scroll to position [0, 0]
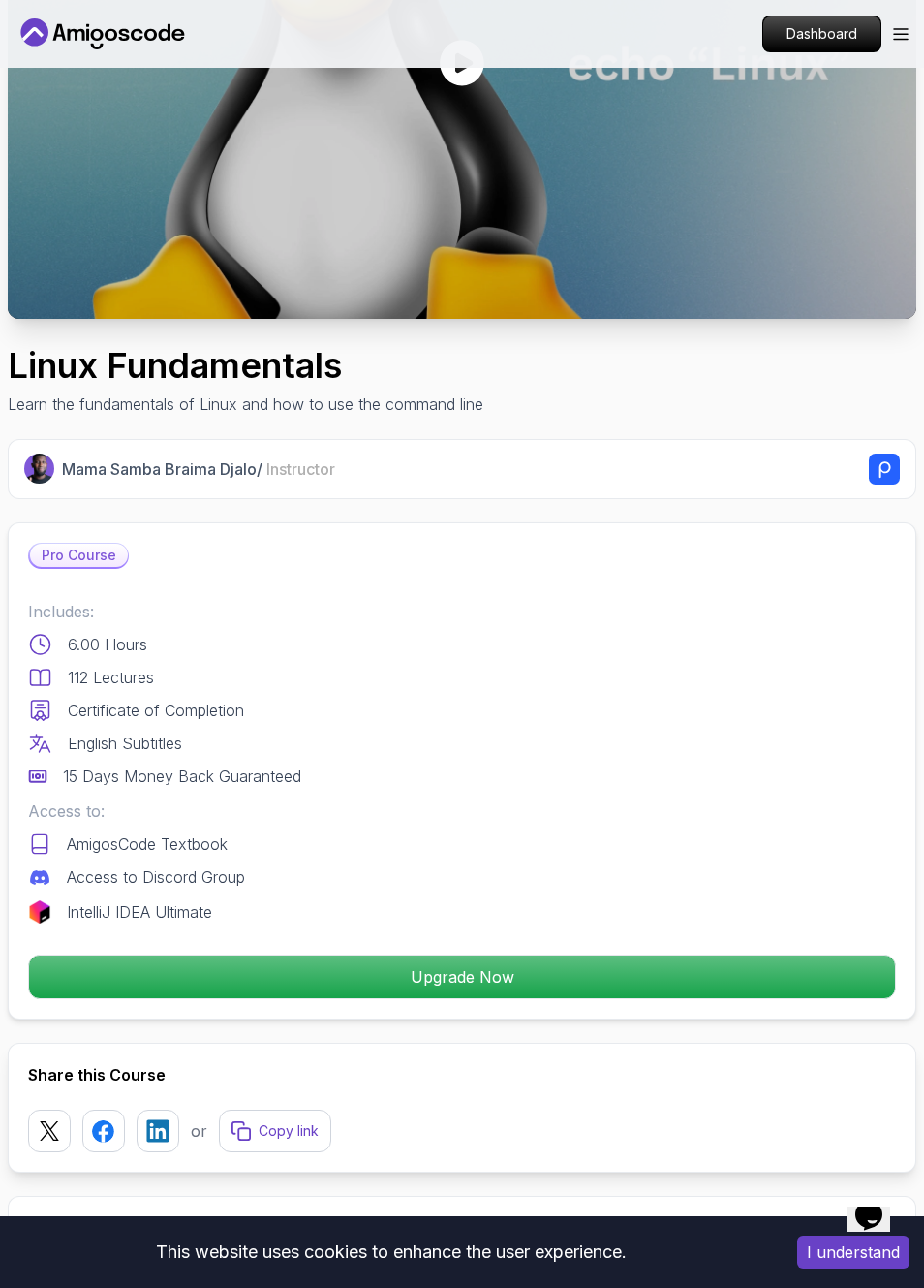
click at [533, 970] on p "Upgrade Now" at bounding box center [462, 976] width 866 height 42
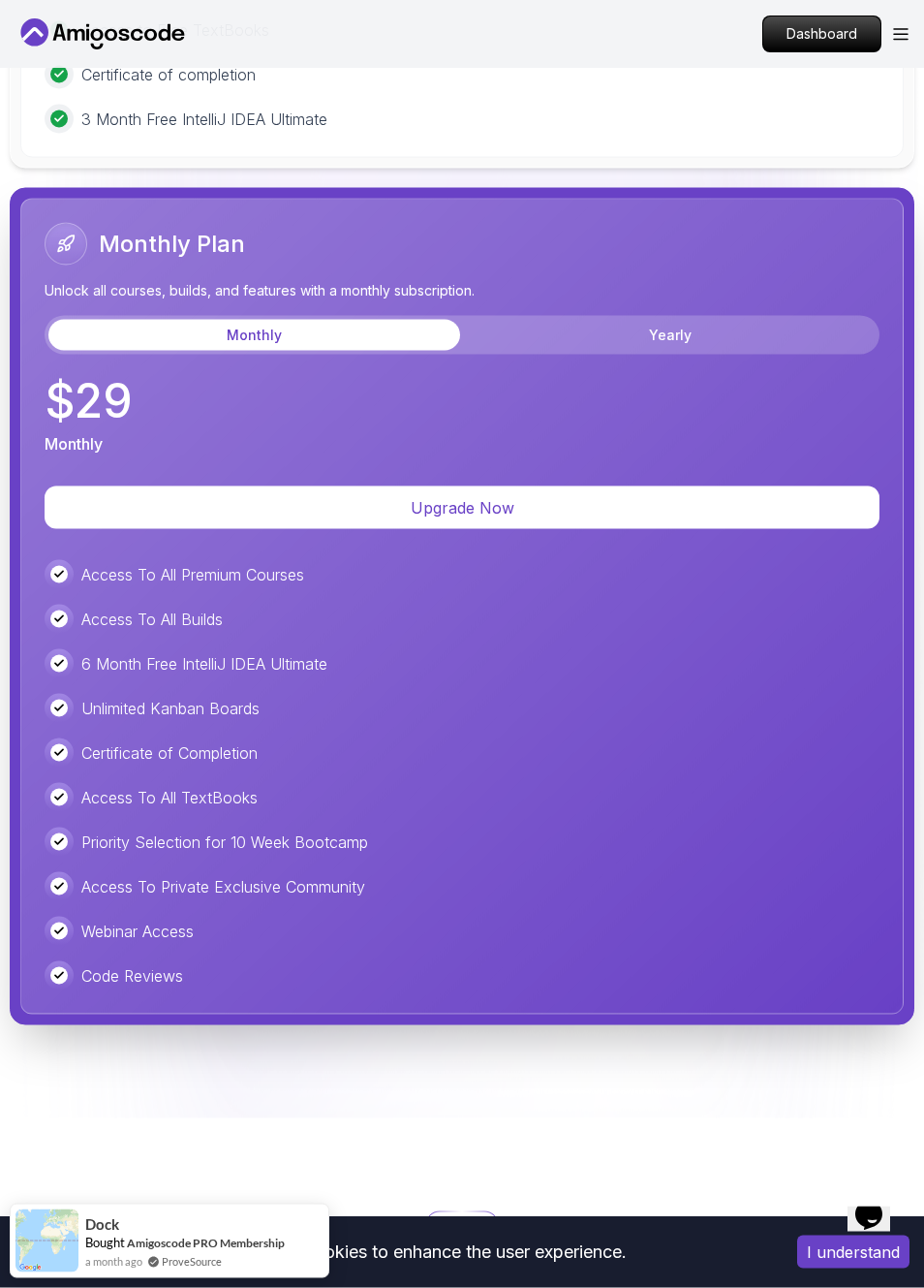
scroll to position [5687, 0]
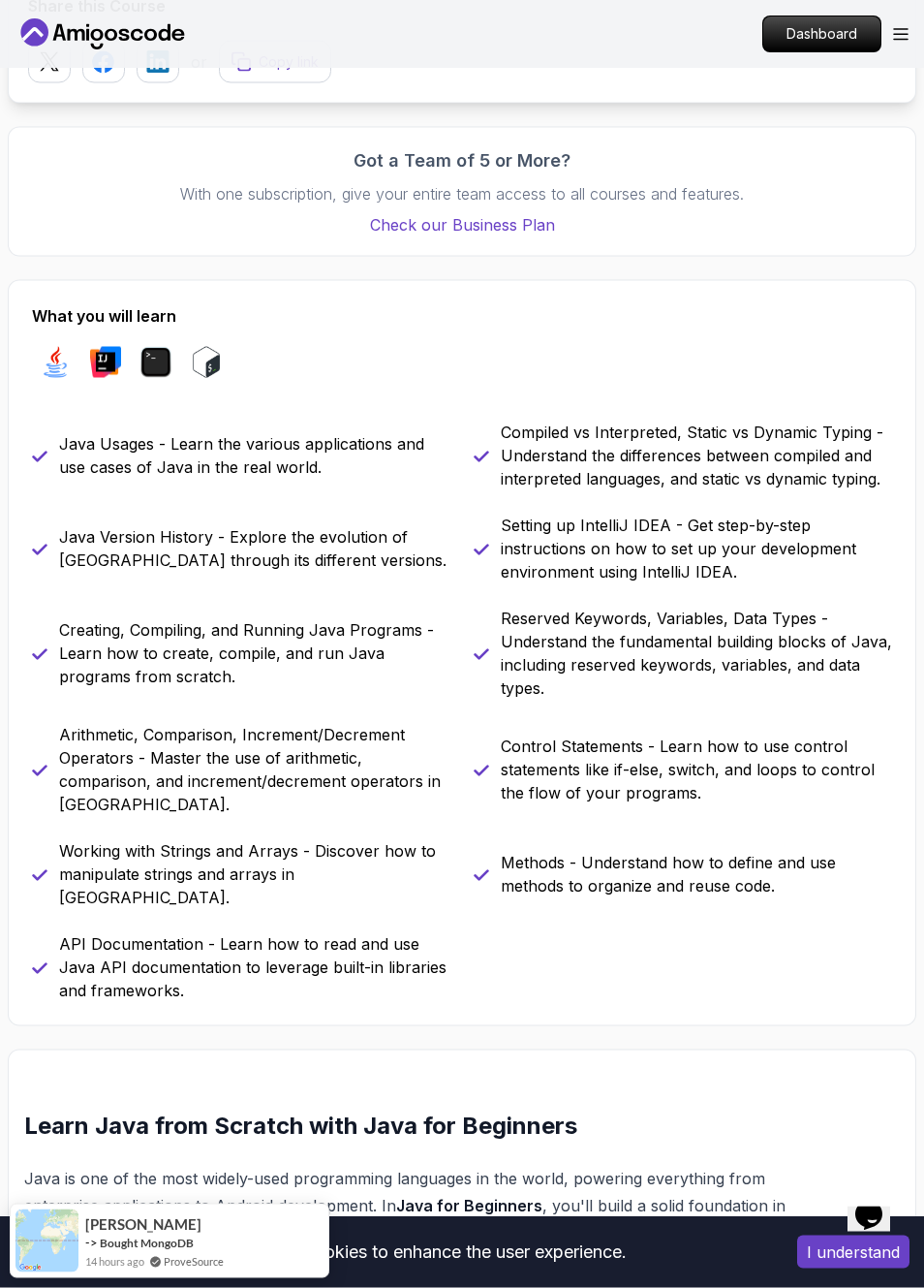
scroll to position [1347, 0]
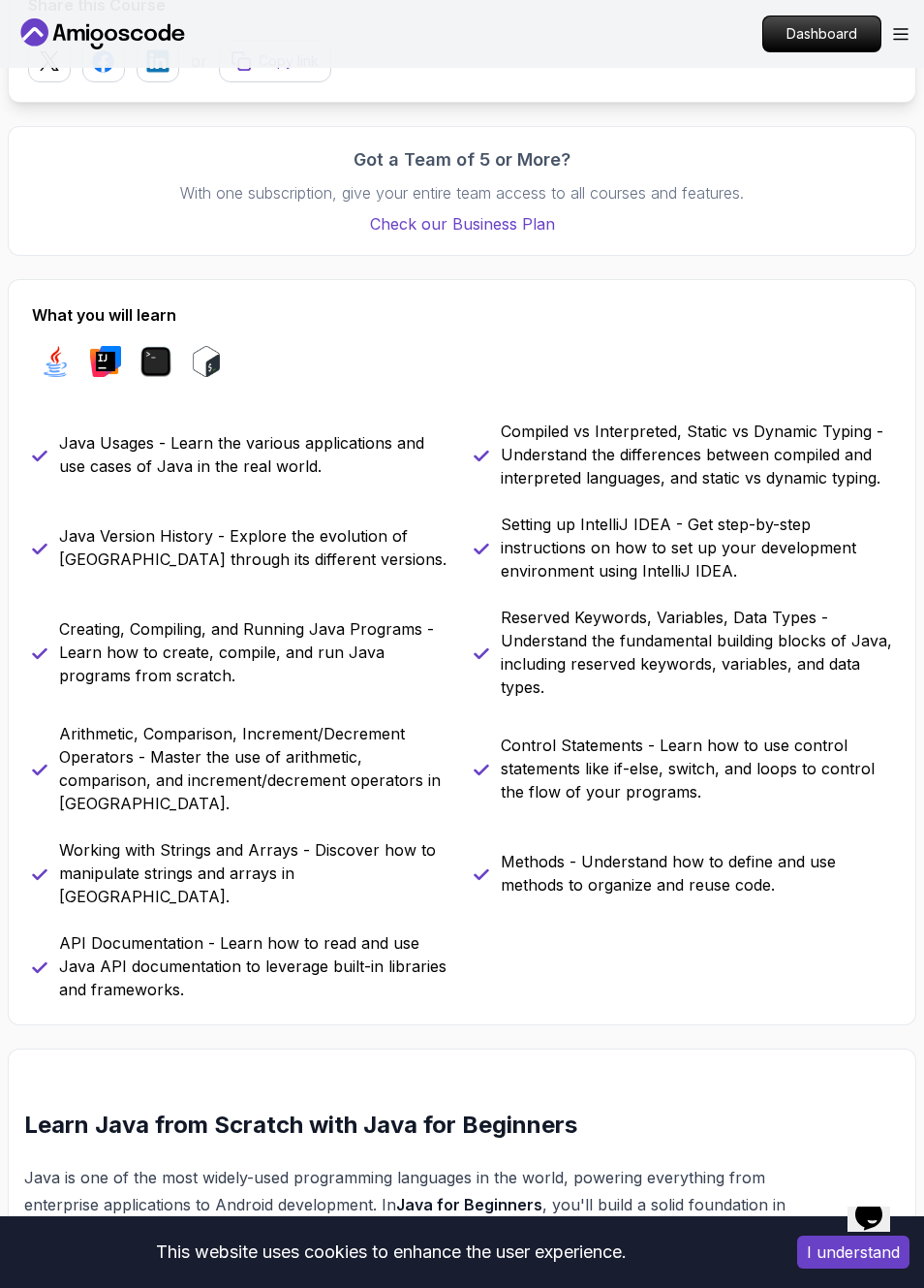
click at [656, 518] on p "Setting up IntelliJ IDEA - Get step-by-step instructions on how to set up your …" at bounding box center [696, 547] width 391 height 70
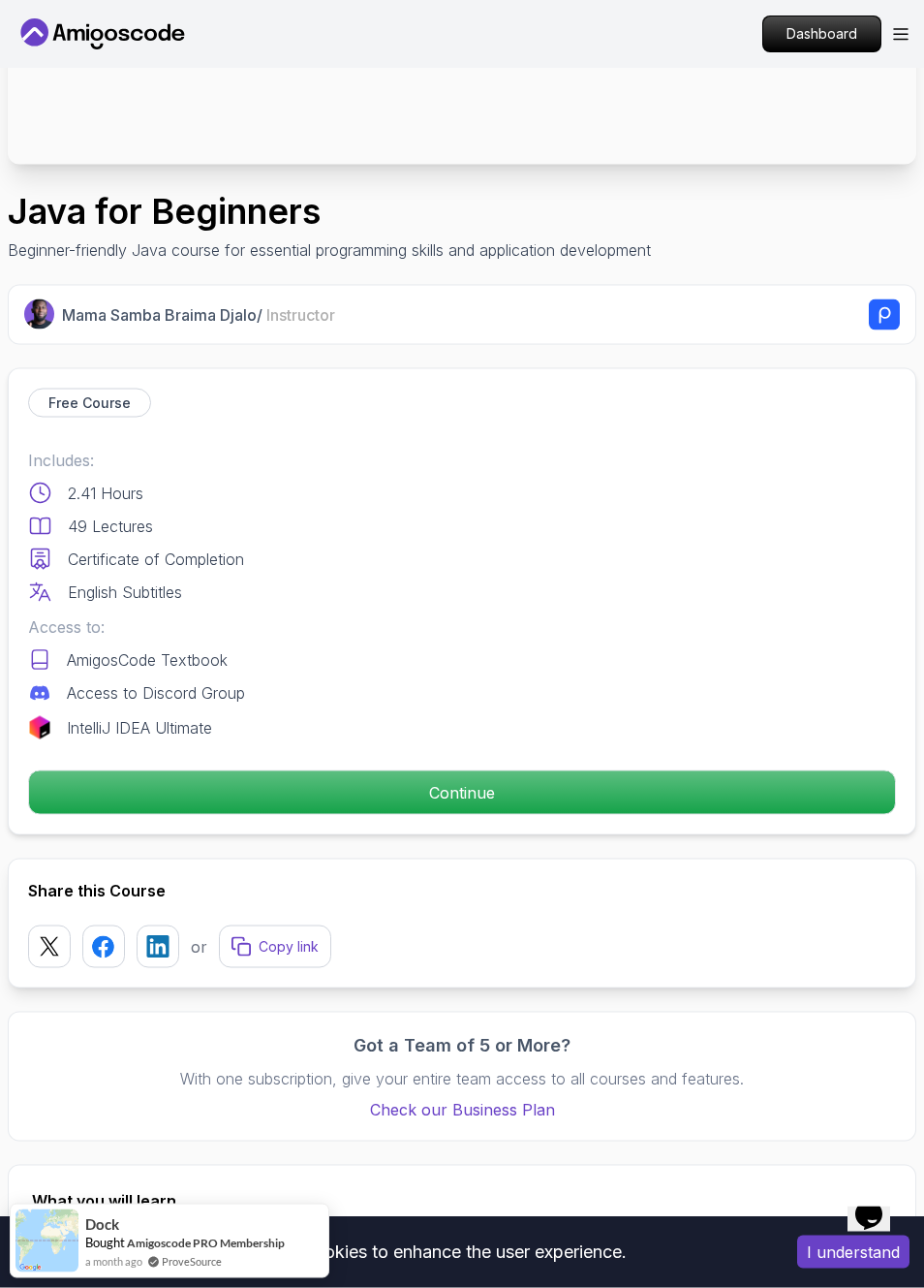
scroll to position [462, 0]
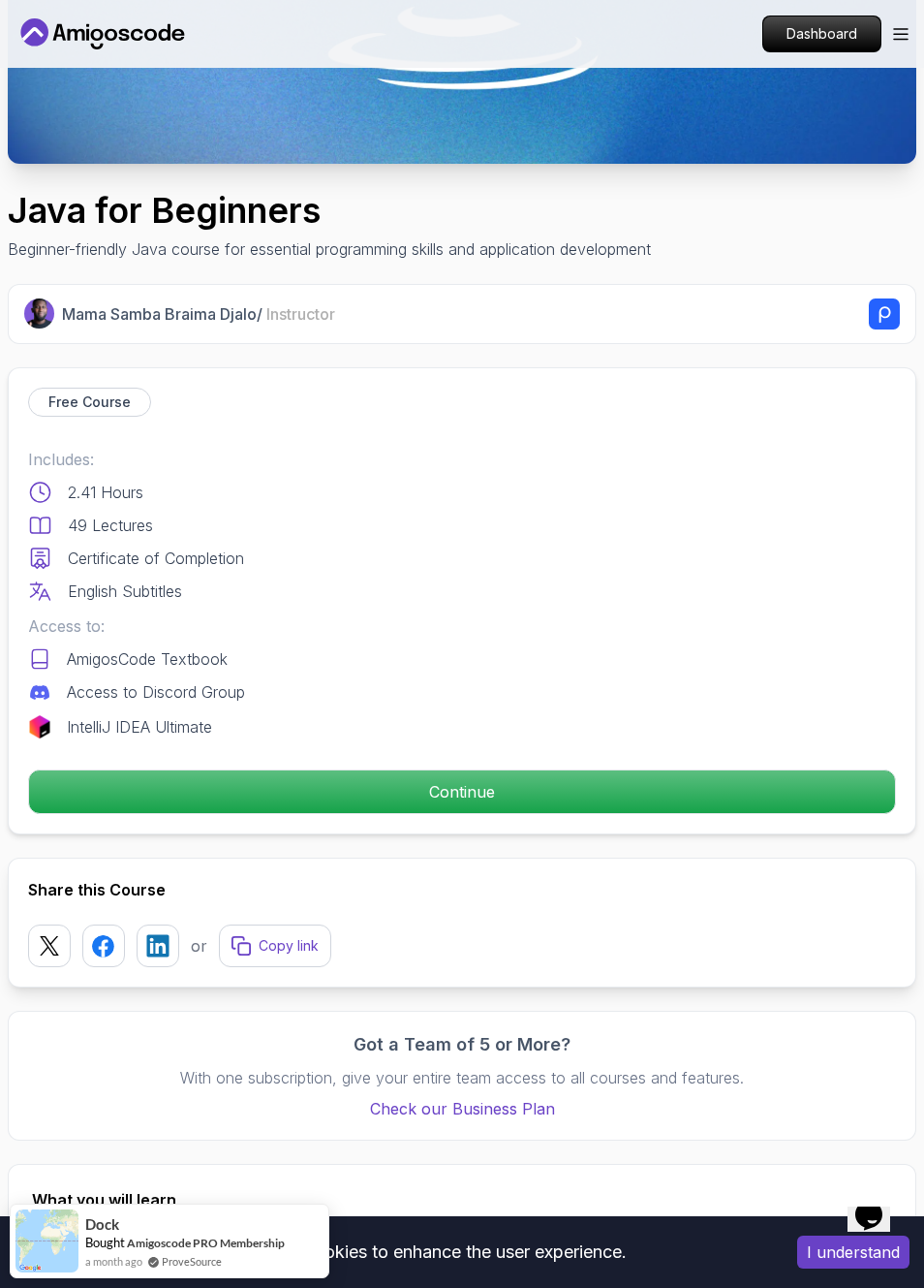
click at [577, 800] on p "Continue" at bounding box center [462, 791] width 866 height 42
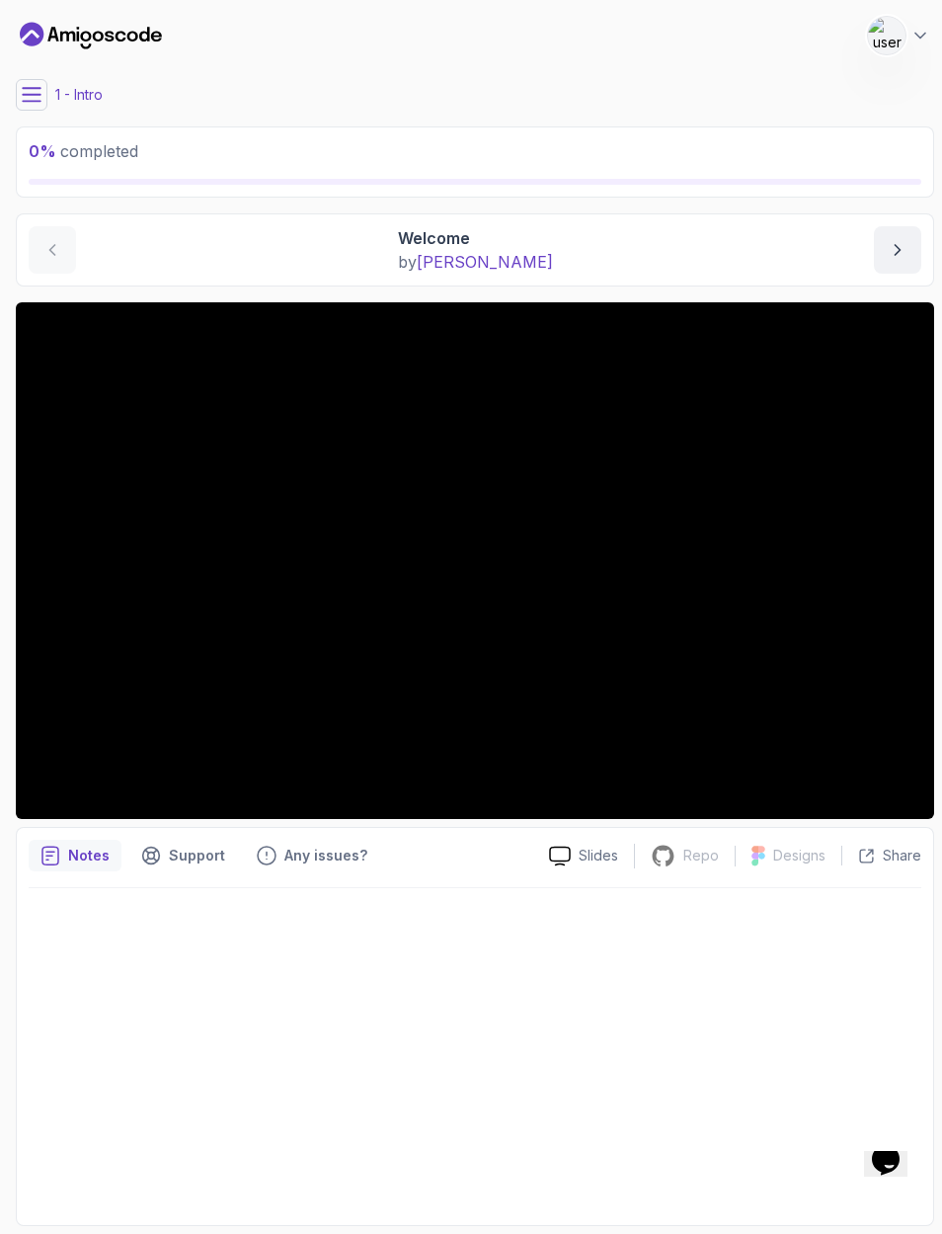
click at [903, 35] on img at bounding box center [887, 36] width 38 height 38
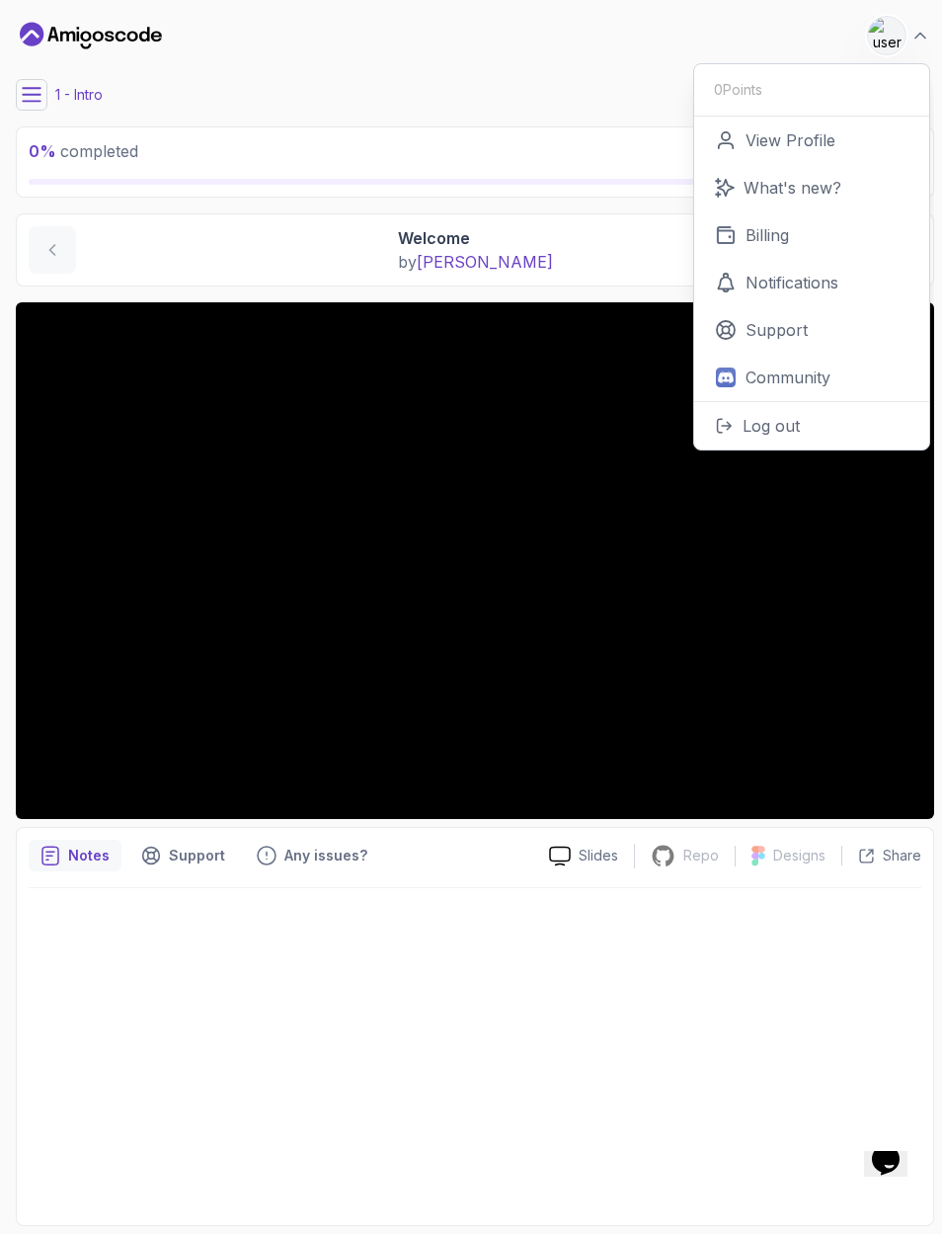
click at [753, 432] on p "Log out" at bounding box center [771, 426] width 57 height 24
